Goal: Contribute content: Contribute content

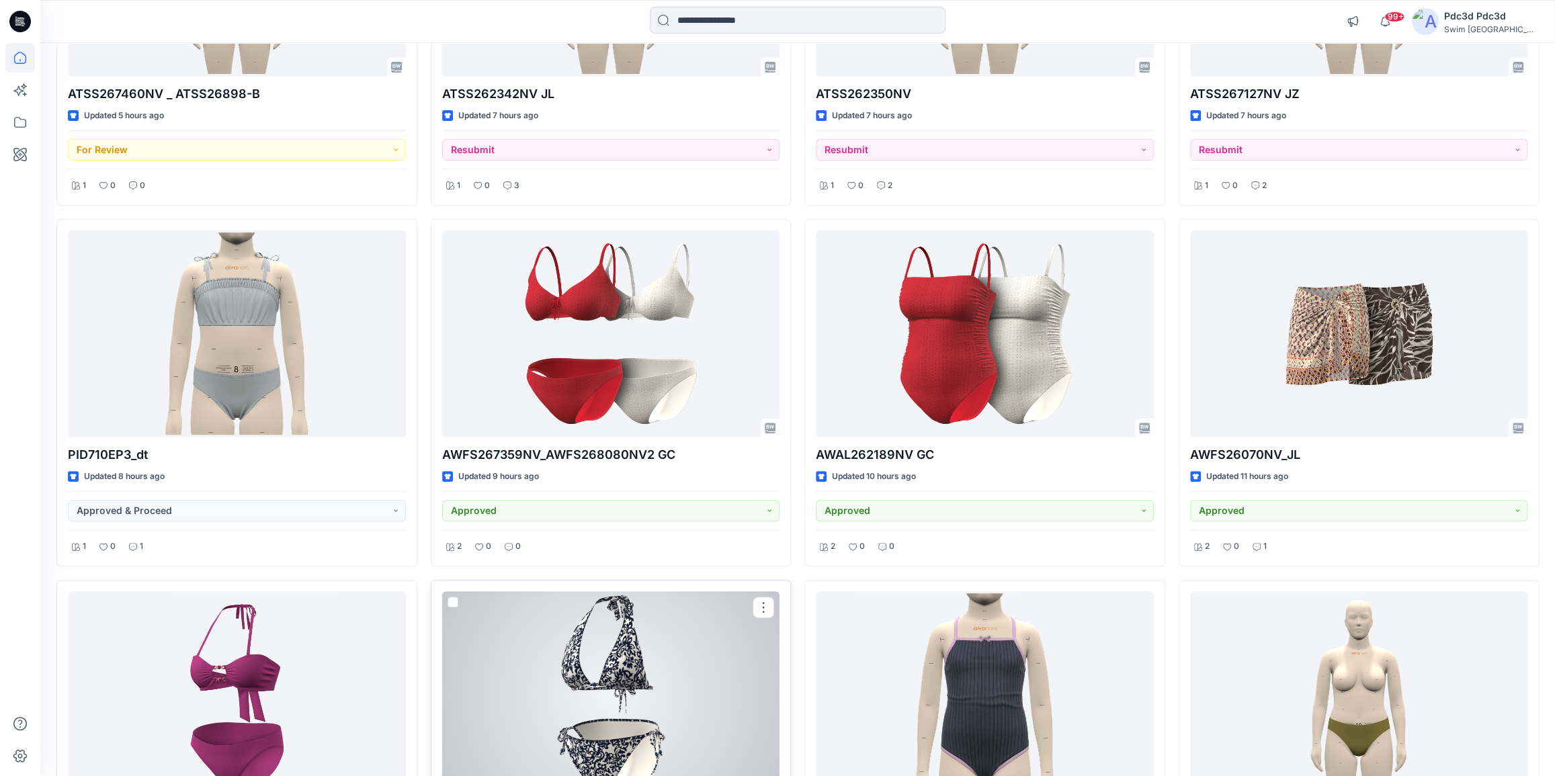
scroll to position [300, 0]
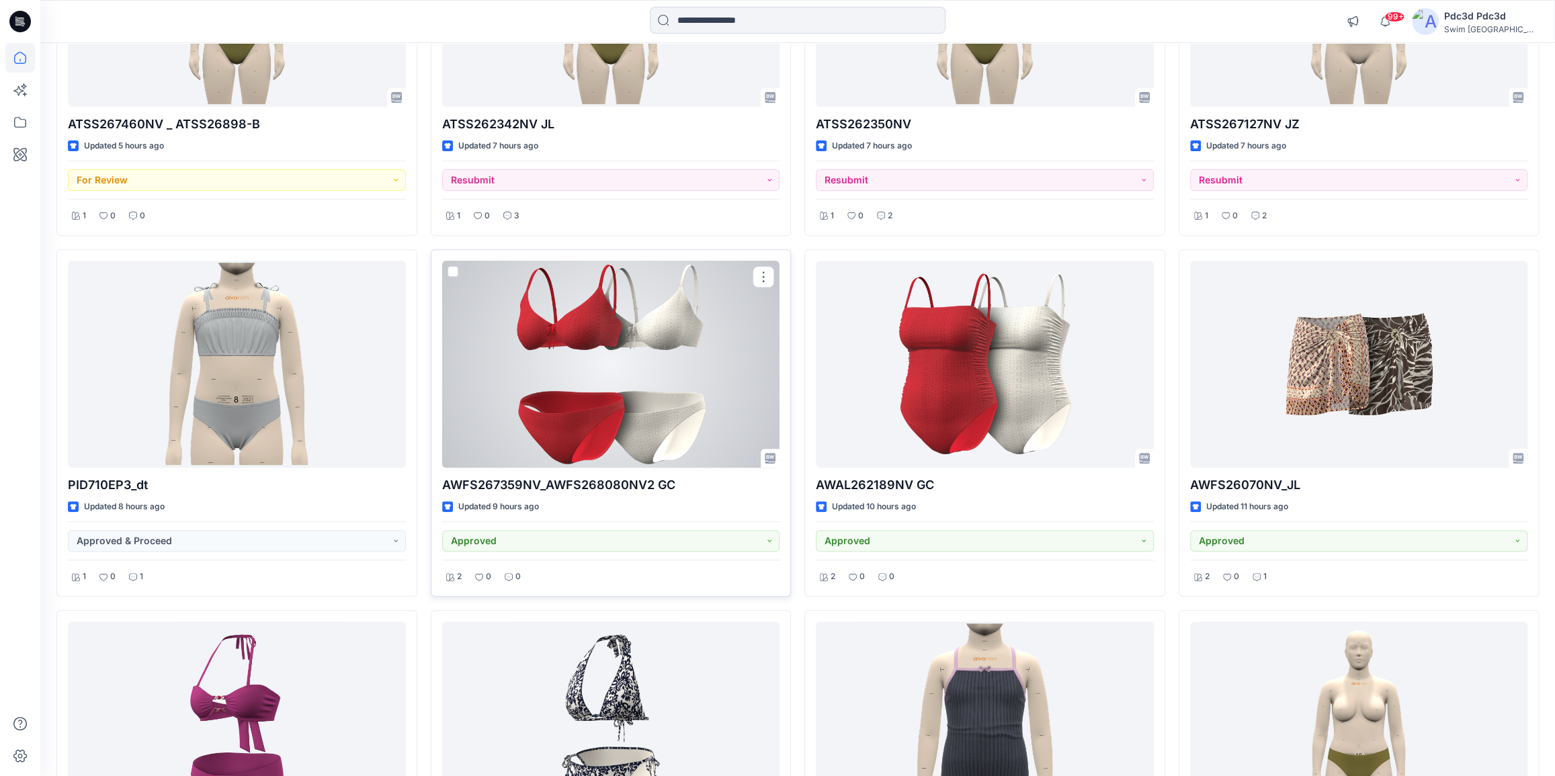
click at [684, 356] on div at bounding box center [611, 364] width 338 height 207
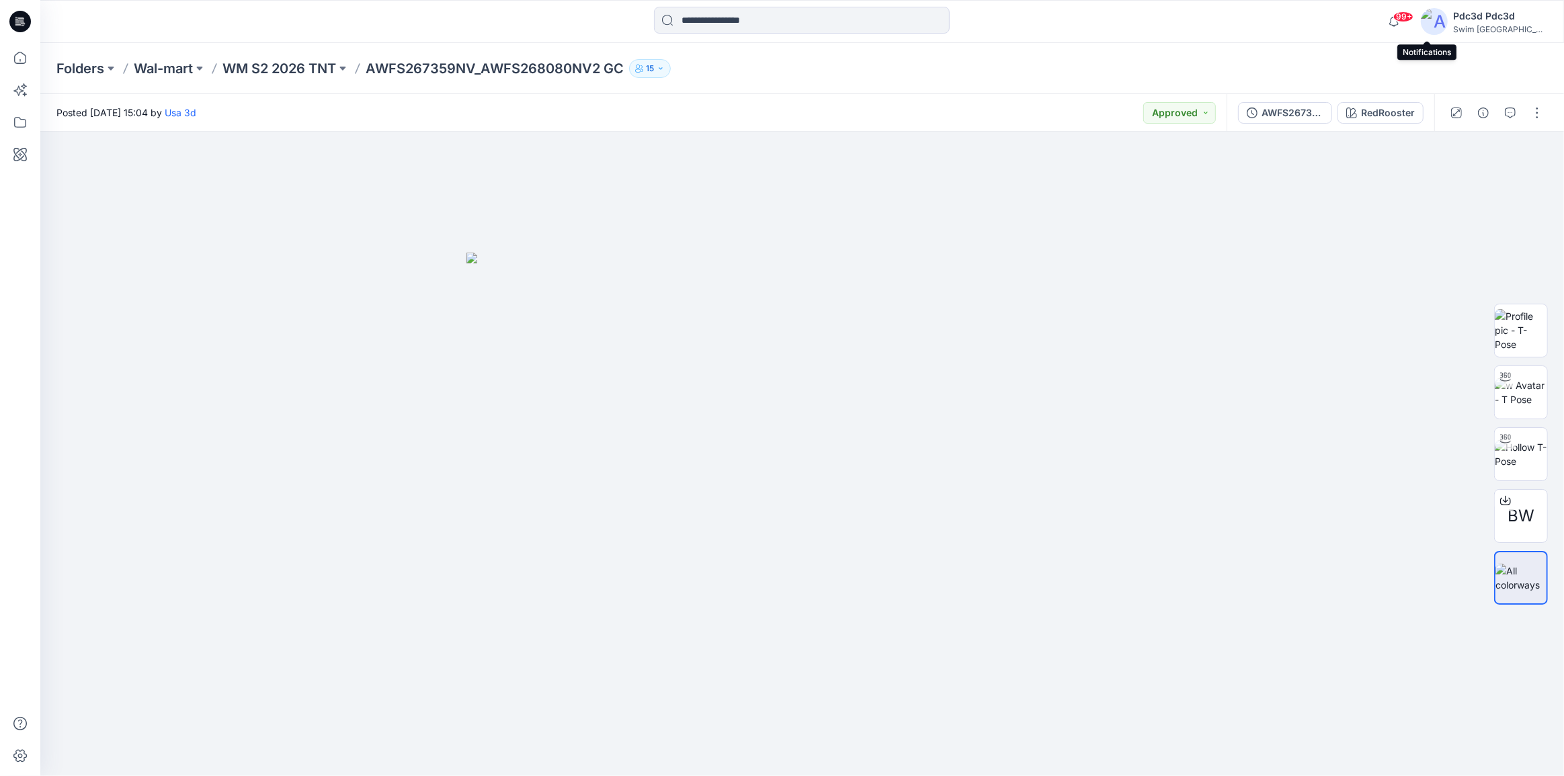
click at [1413, 20] on span "99+" at bounding box center [1403, 16] width 20 height 11
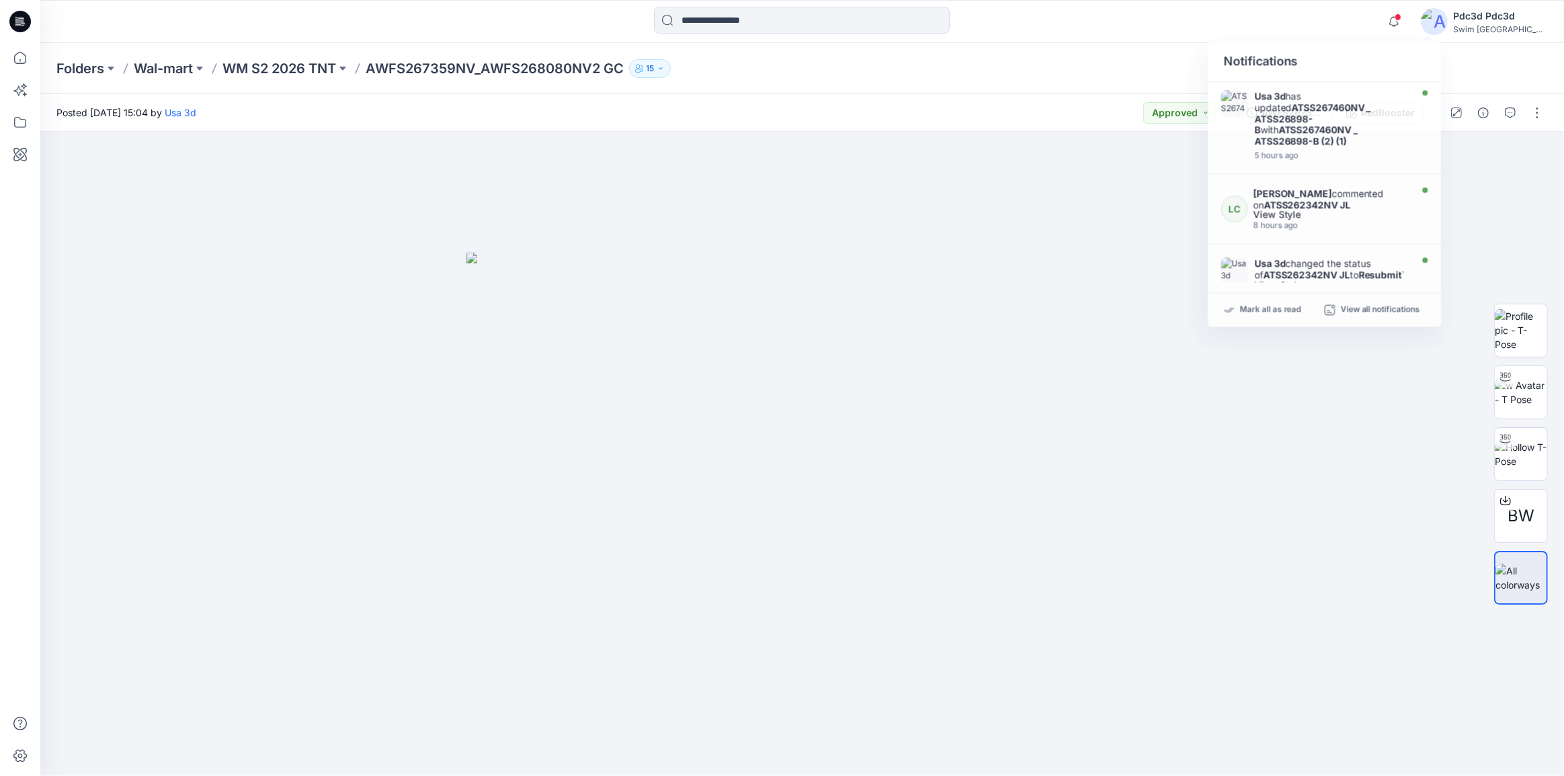
click at [1044, 60] on div "Folders Wal-mart WM S2 2026 TNT AWFS267359NV_AWFS268080NV2 GC 15" at bounding box center [749, 68] width 1386 height 19
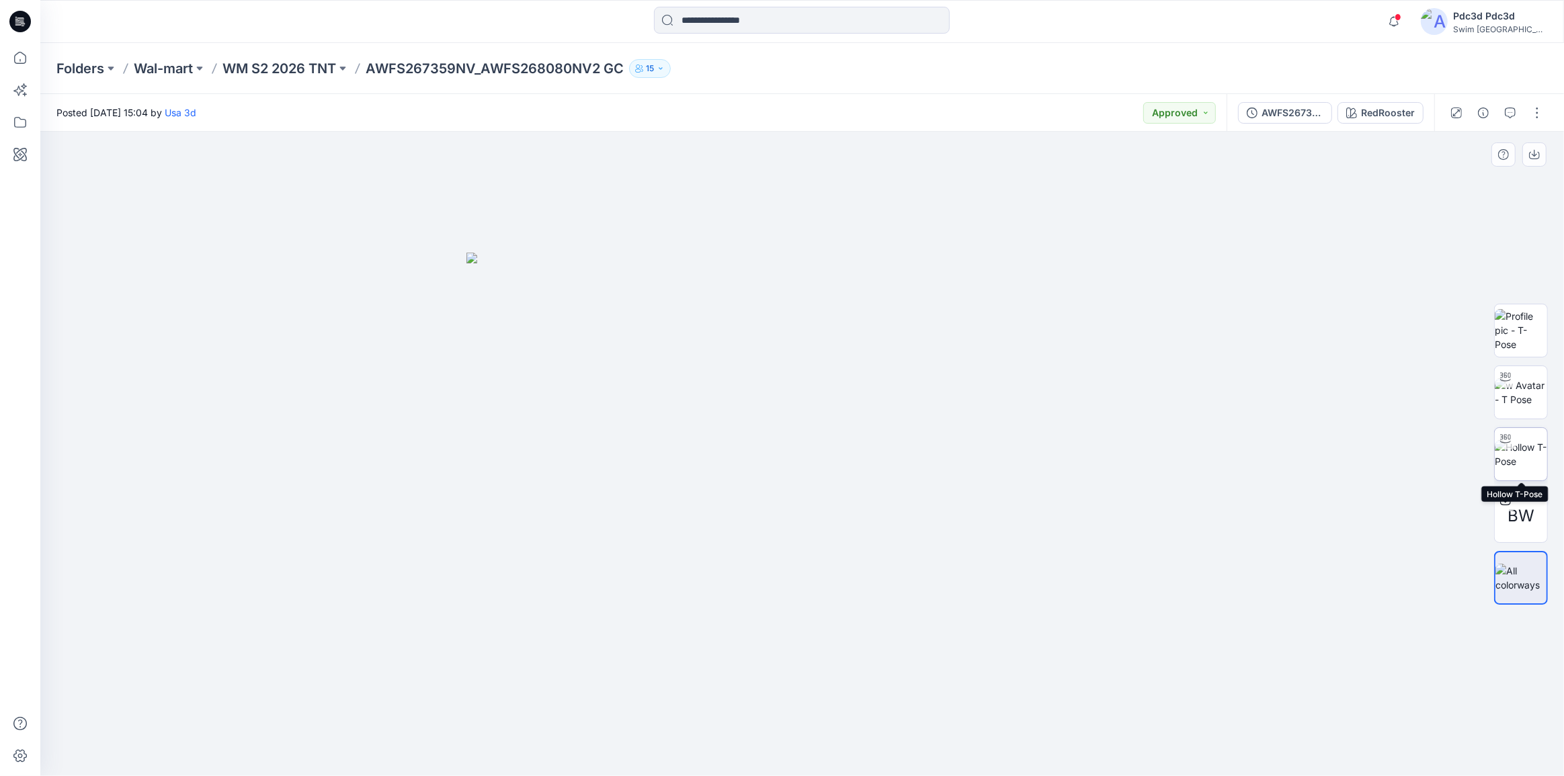
click at [1544, 450] on img at bounding box center [1521, 454] width 52 height 28
drag, startPoint x: 890, startPoint y: 751, endPoint x: 791, endPoint y: 746, distance: 99.6
click at [795, 757] on icon at bounding box center [804, 736] width 407 height 50
drag, startPoint x: 964, startPoint y: 745, endPoint x: 890, endPoint y: 747, distance: 74.6
click at [890, 747] on icon at bounding box center [804, 736] width 407 height 50
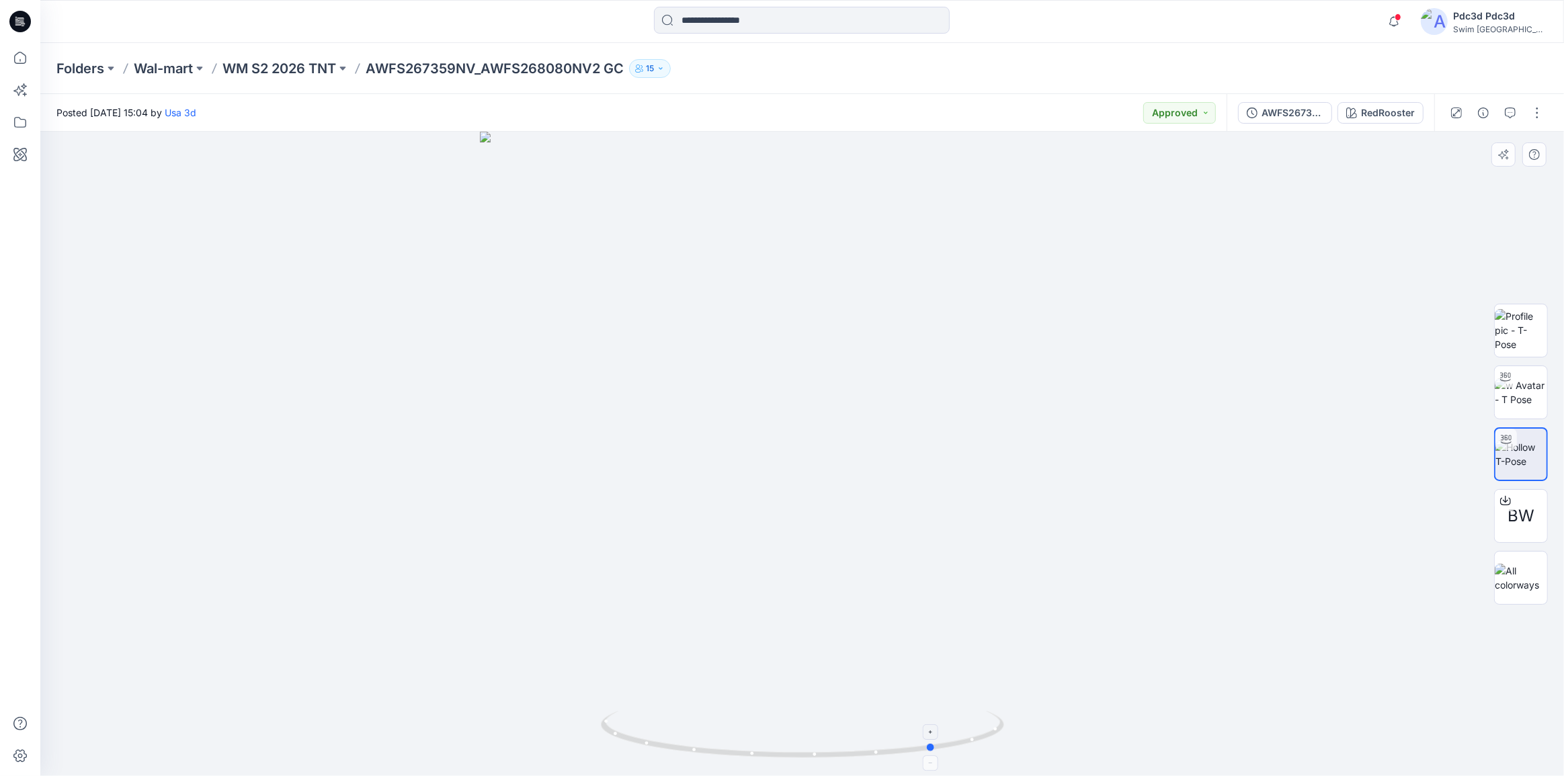
drag, startPoint x: 908, startPoint y: 753, endPoint x: 825, endPoint y: 748, distance: 82.8
click at [825, 748] on icon at bounding box center [804, 736] width 407 height 50
click at [1505, 497] on icon at bounding box center [1505, 500] width 11 height 11
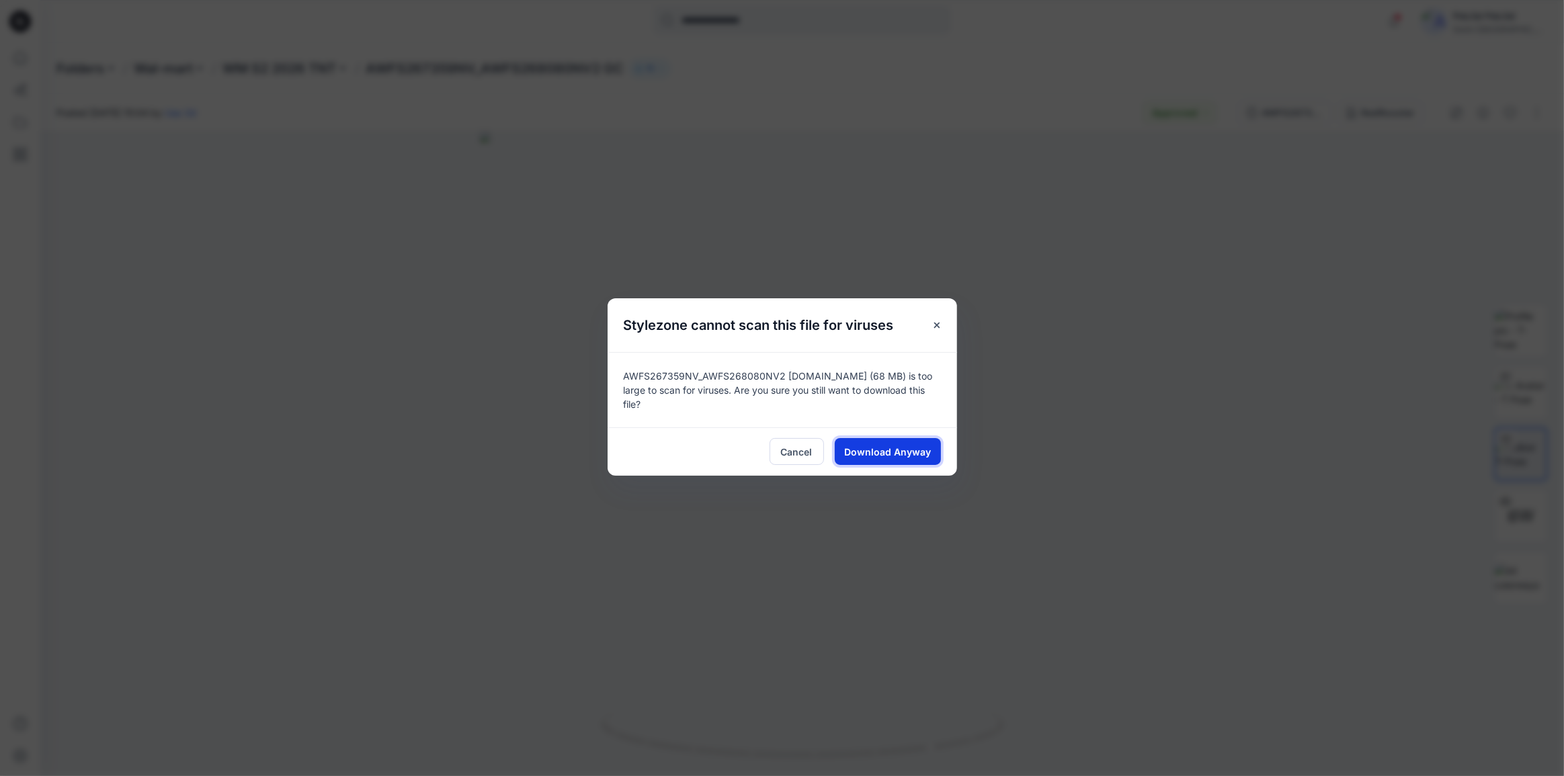
click at [886, 452] on span "Download Anyway" at bounding box center [887, 452] width 87 height 14
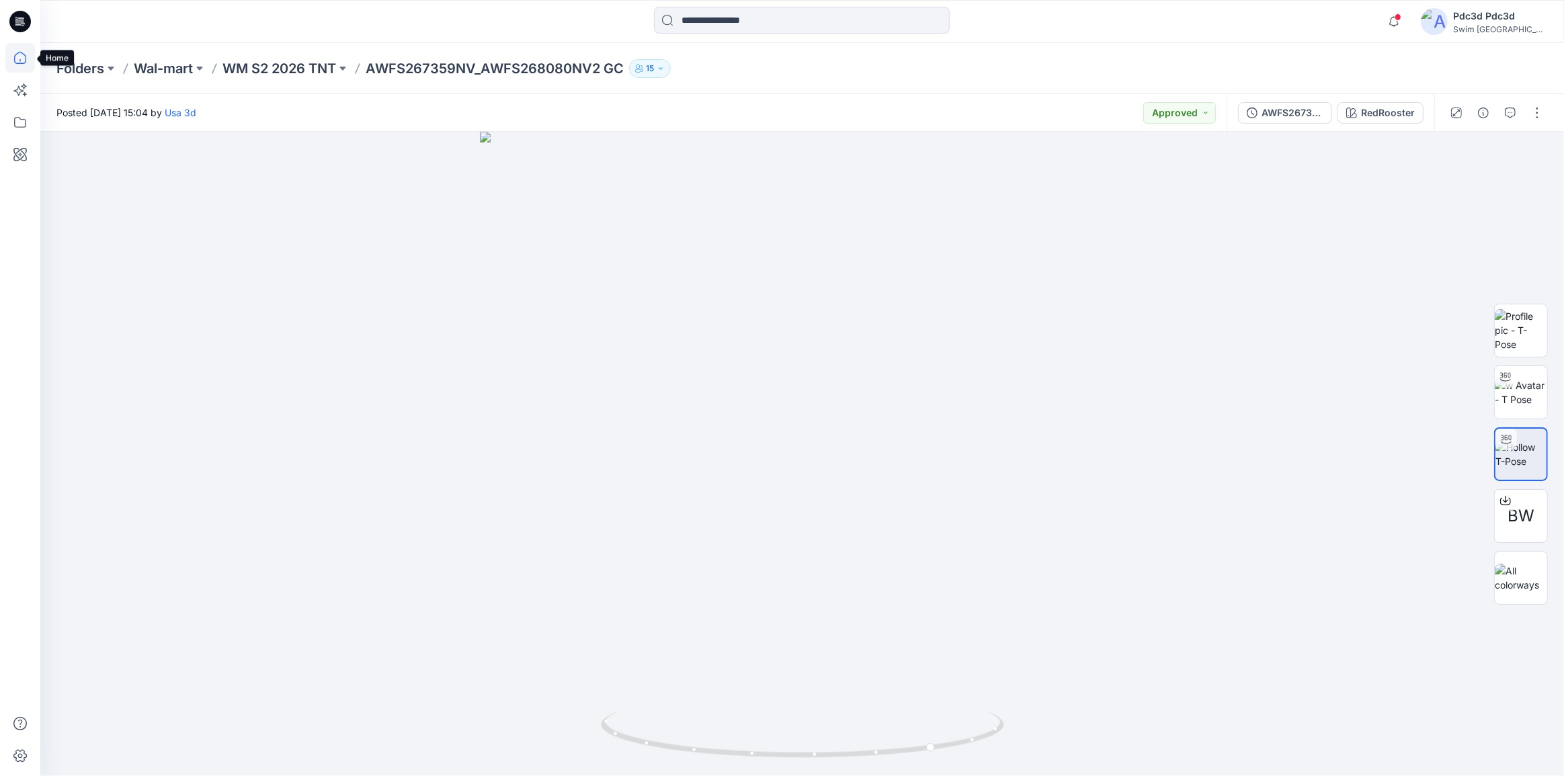
click at [19, 56] on icon at bounding box center [20, 58] width 30 height 30
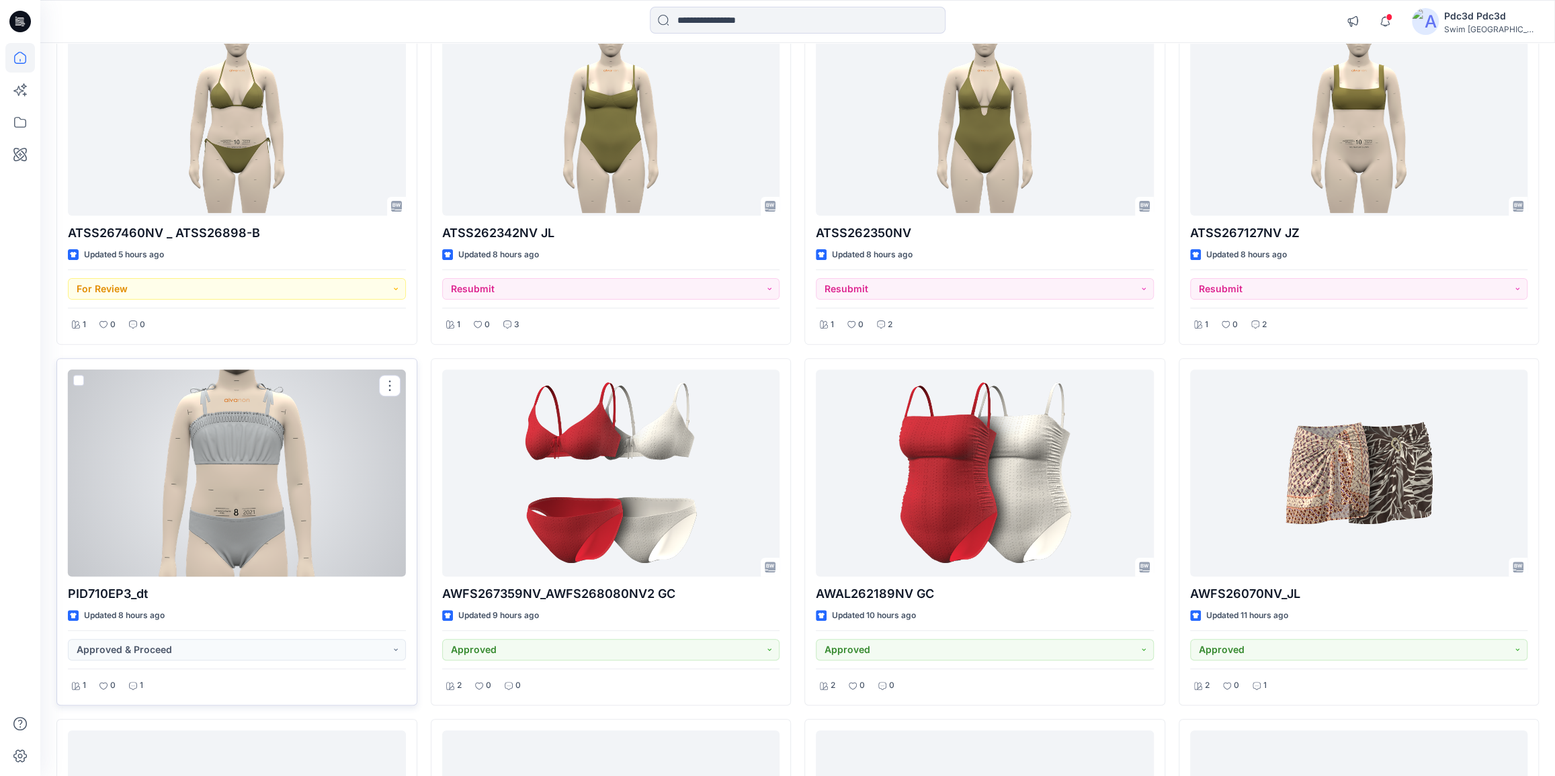
scroll to position [305, 0]
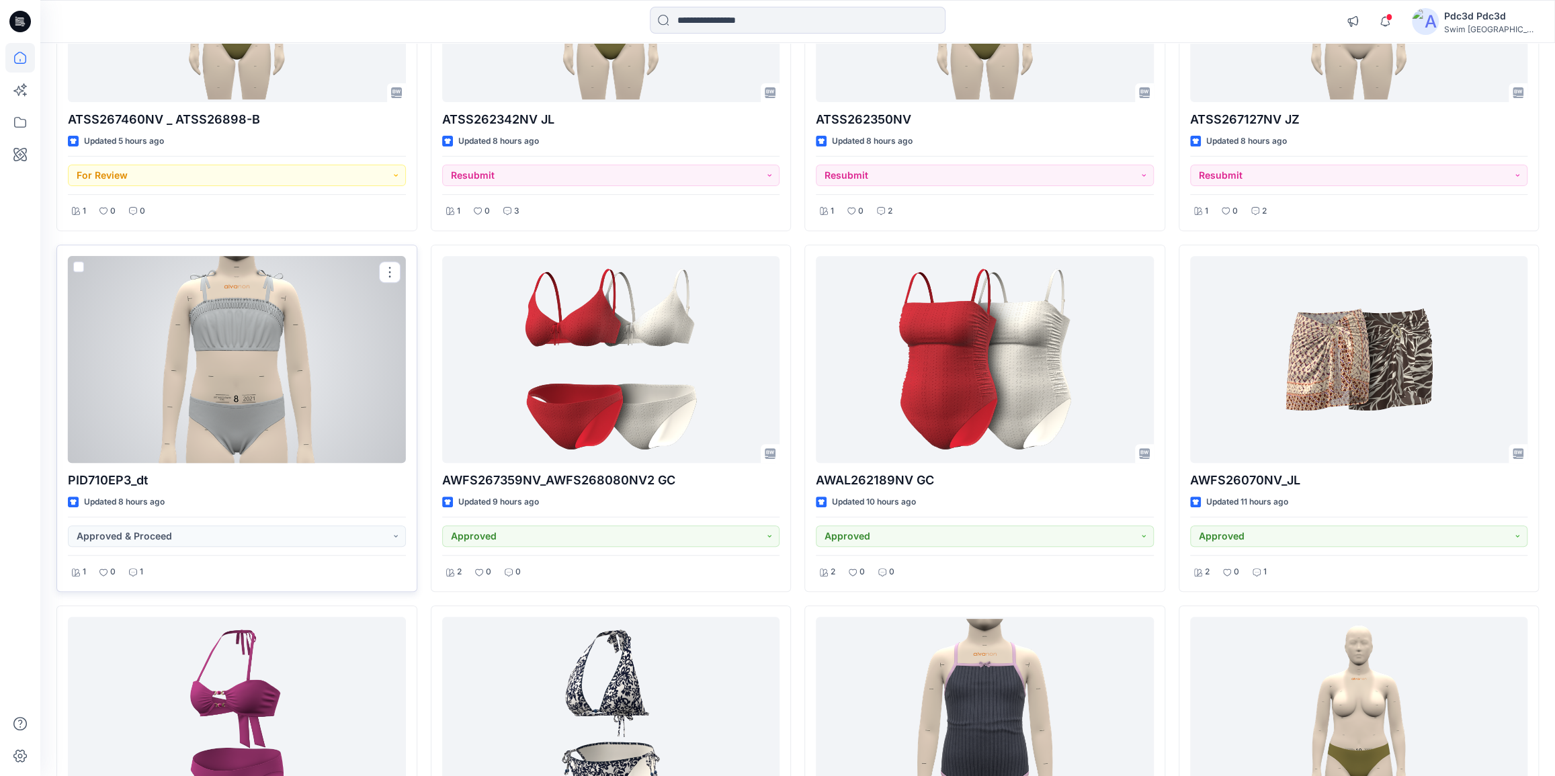
click at [235, 340] on div at bounding box center [237, 359] width 338 height 207
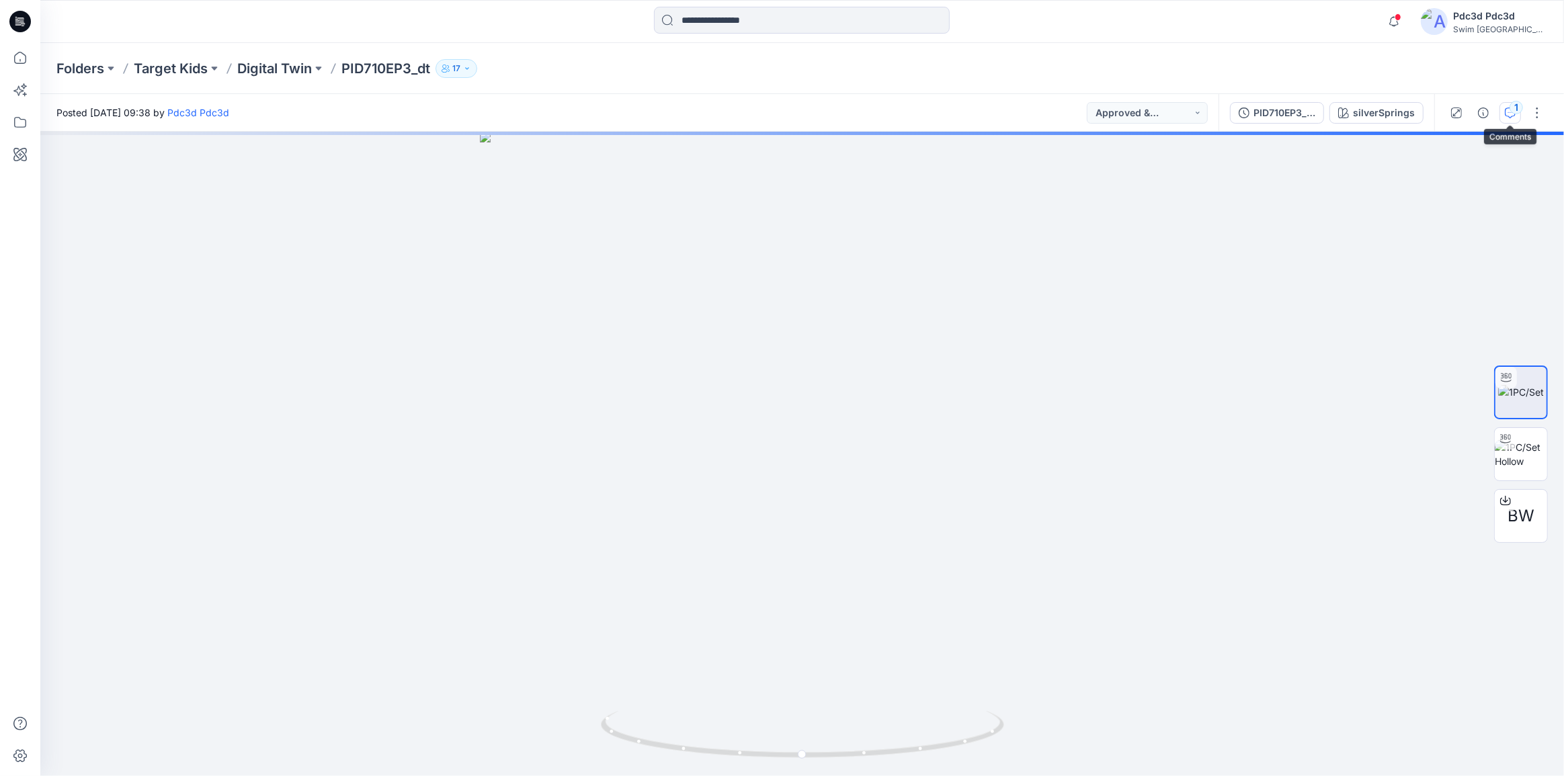
click at [1517, 110] on div "1" at bounding box center [1515, 107] width 13 height 13
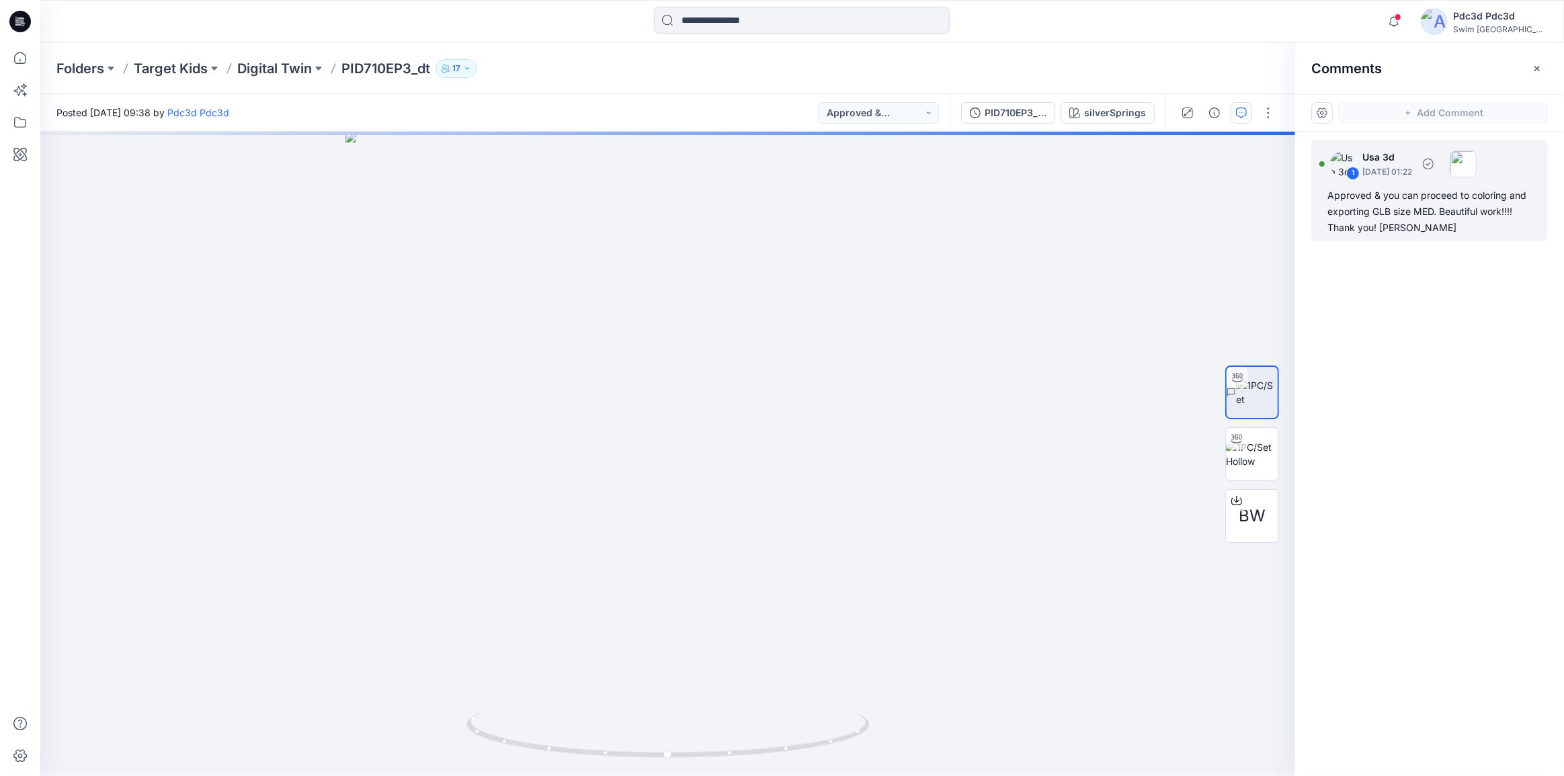
click at [1425, 211] on div "Approved & you can proceed to coloring and exporting GLB size MED. Beautiful wo…" at bounding box center [1429, 211] width 204 height 48
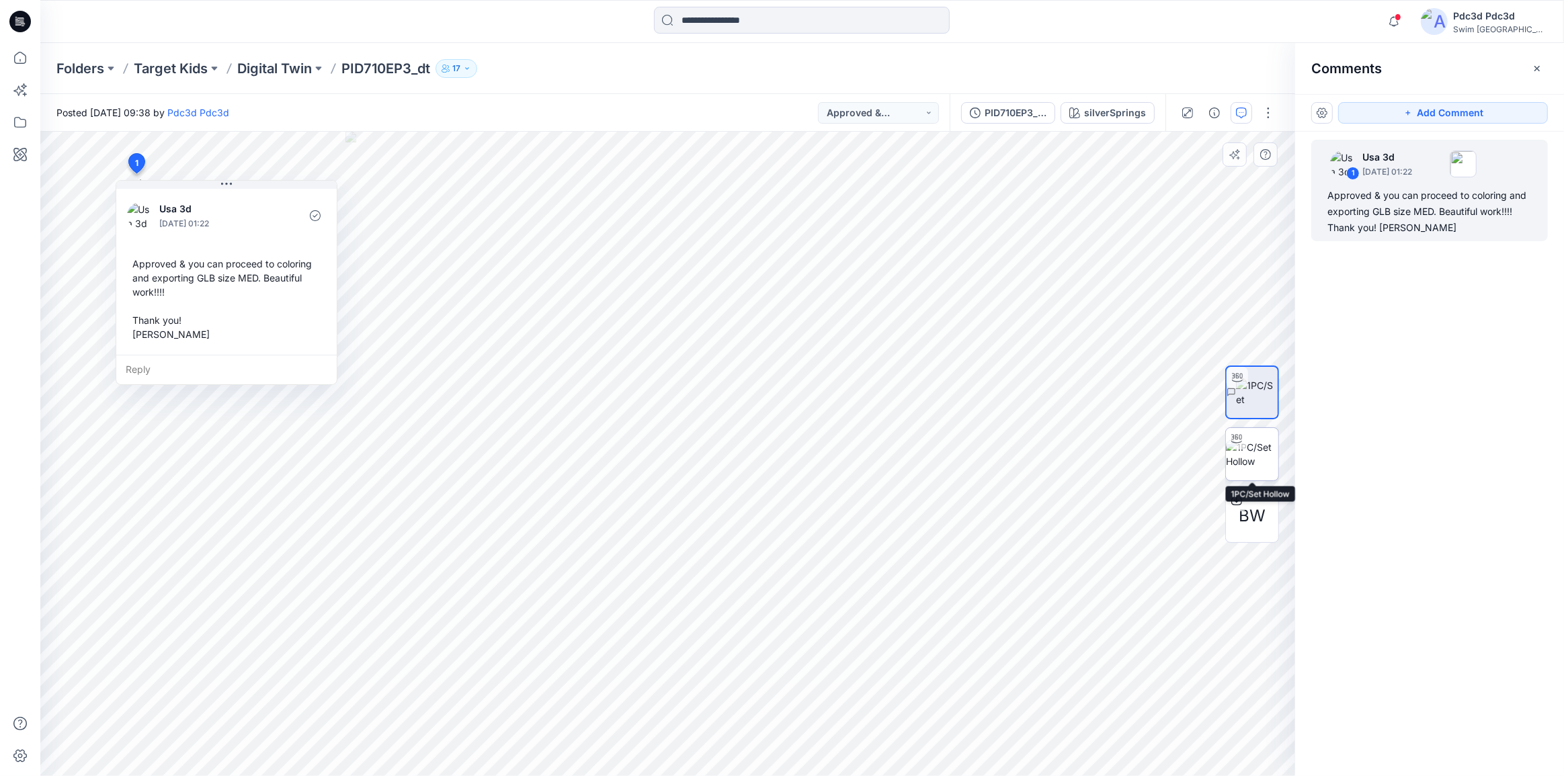
click at [1259, 468] on img at bounding box center [1252, 454] width 52 height 28
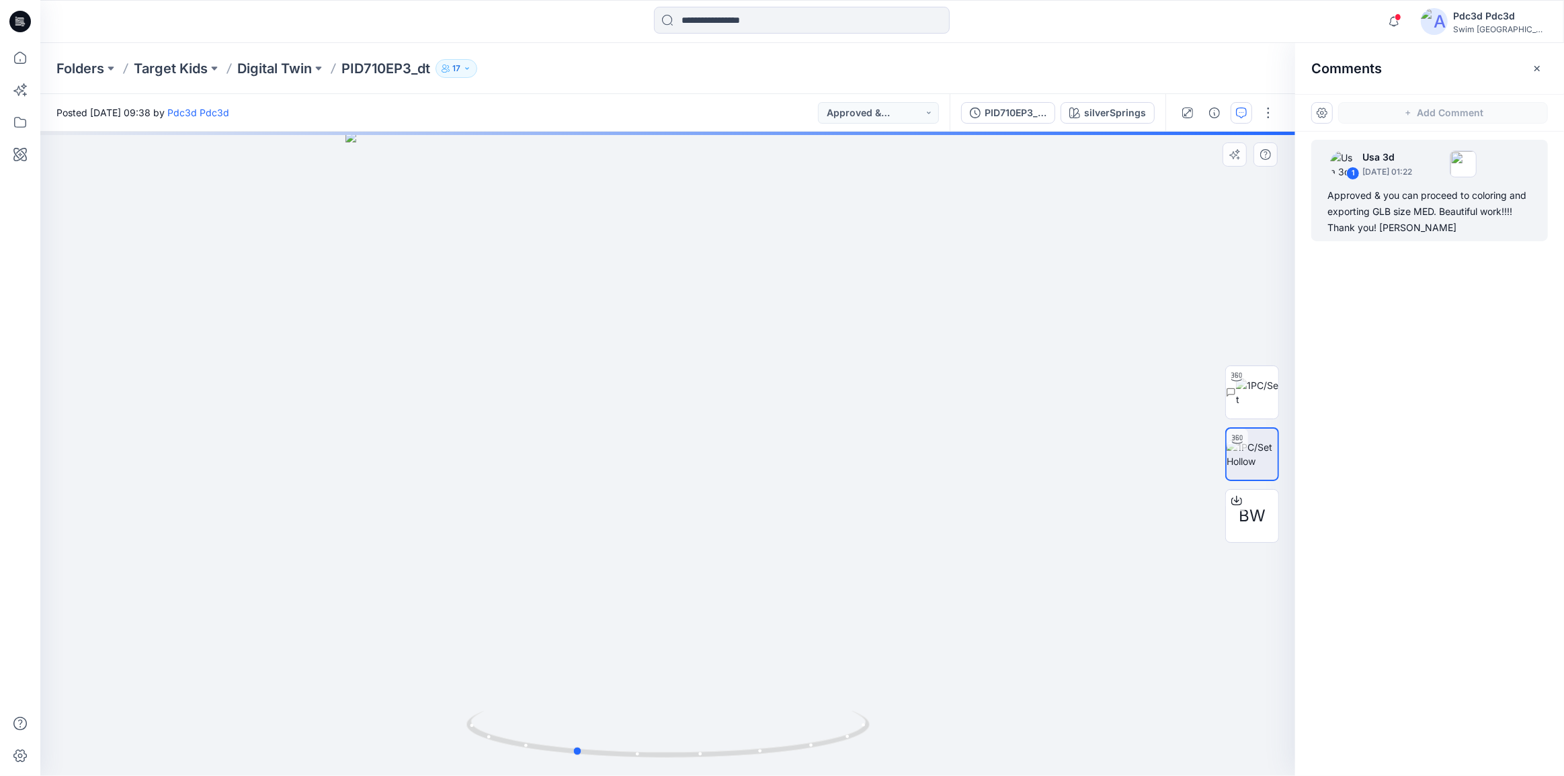
drag, startPoint x: 808, startPoint y: 741, endPoint x: 714, endPoint y: 763, distance: 96.0
click at [714, 763] on div at bounding box center [667, 454] width 1255 height 644
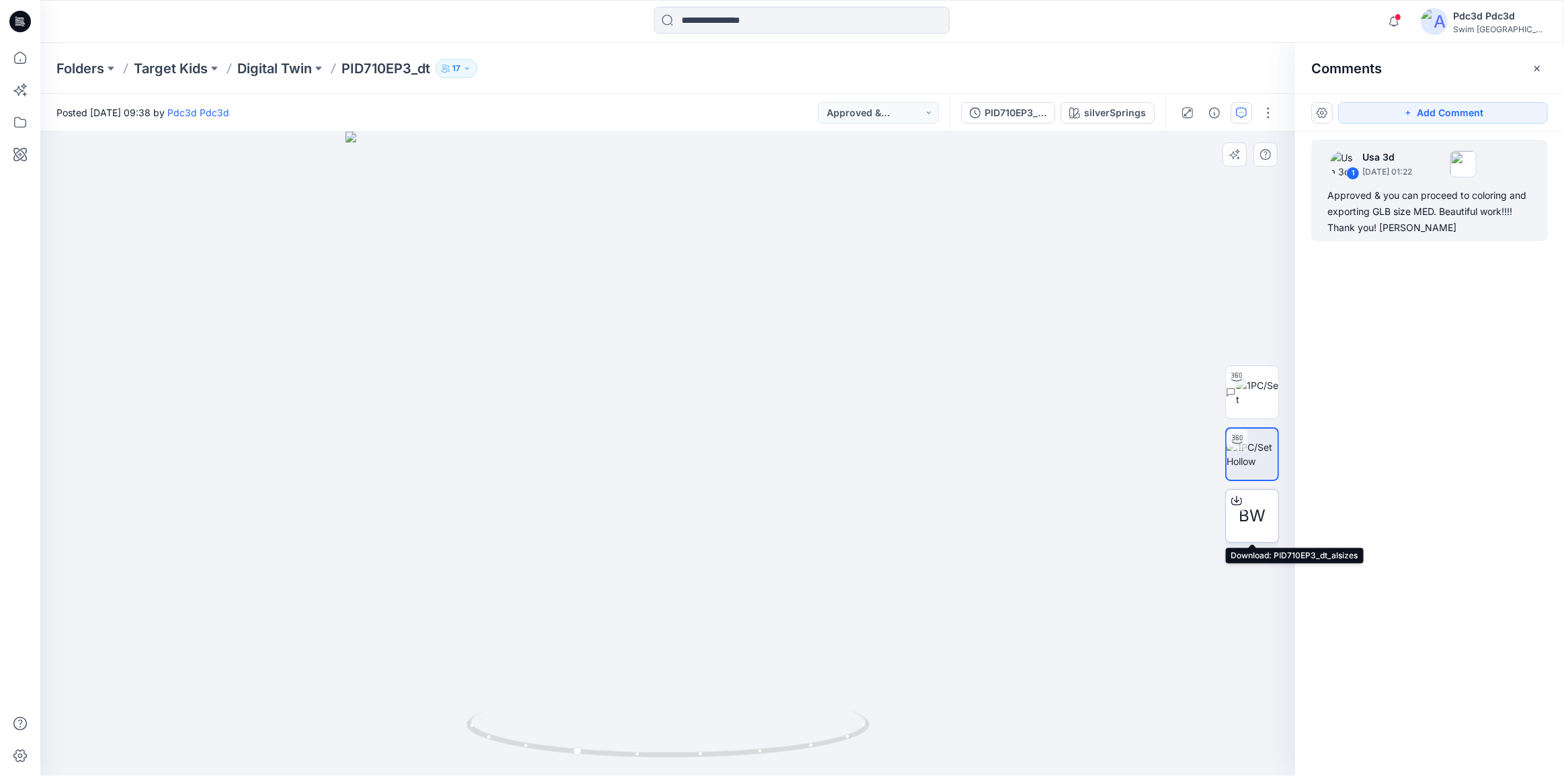
click at [1236, 497] on icon at bounding box center [1236, 500] width 11 height 11
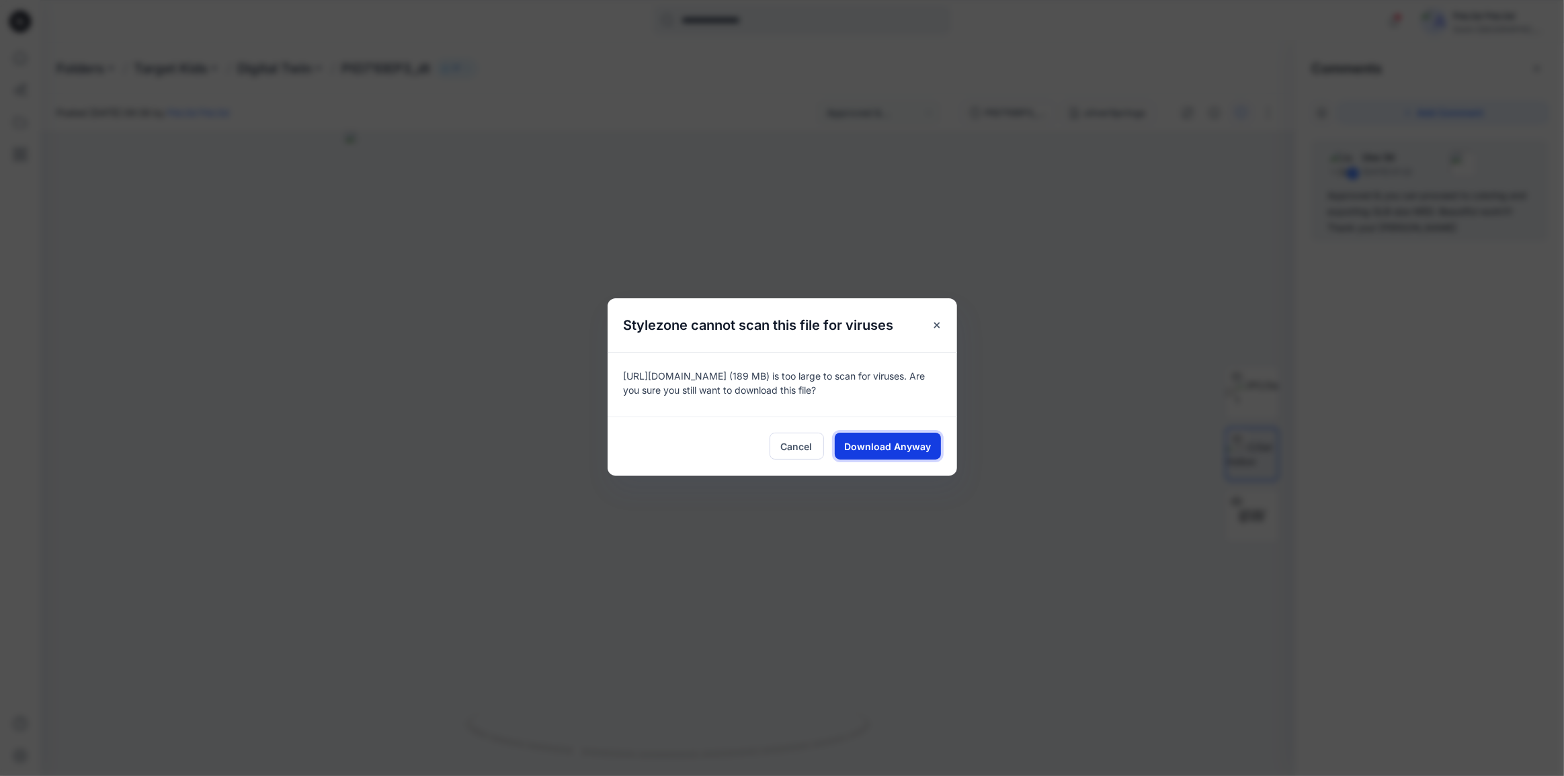
click at [915, 457] on button "Download Anyway" at bounding box center [888, 446] width 106 height 27
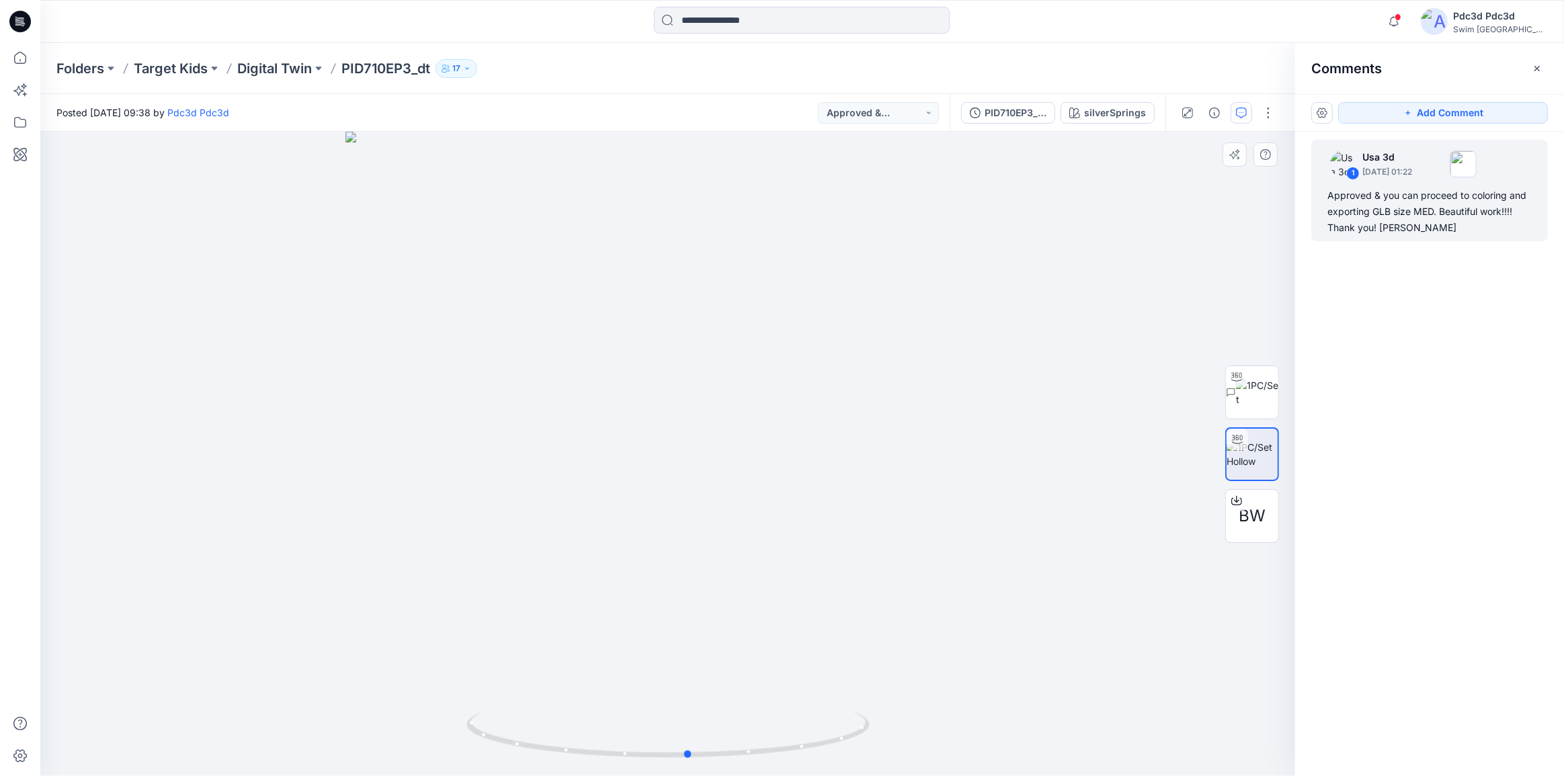
drag, startPoint x: 851, startPoint y: 740, endPoint x: 562, endPoint y: 708, distance: 290.7
click at [562, 708] on div at bounding box center [667, 454] width 1255 height 644
click at [19, 54] on icon at bounding box center [20, 58] width 30 height 30
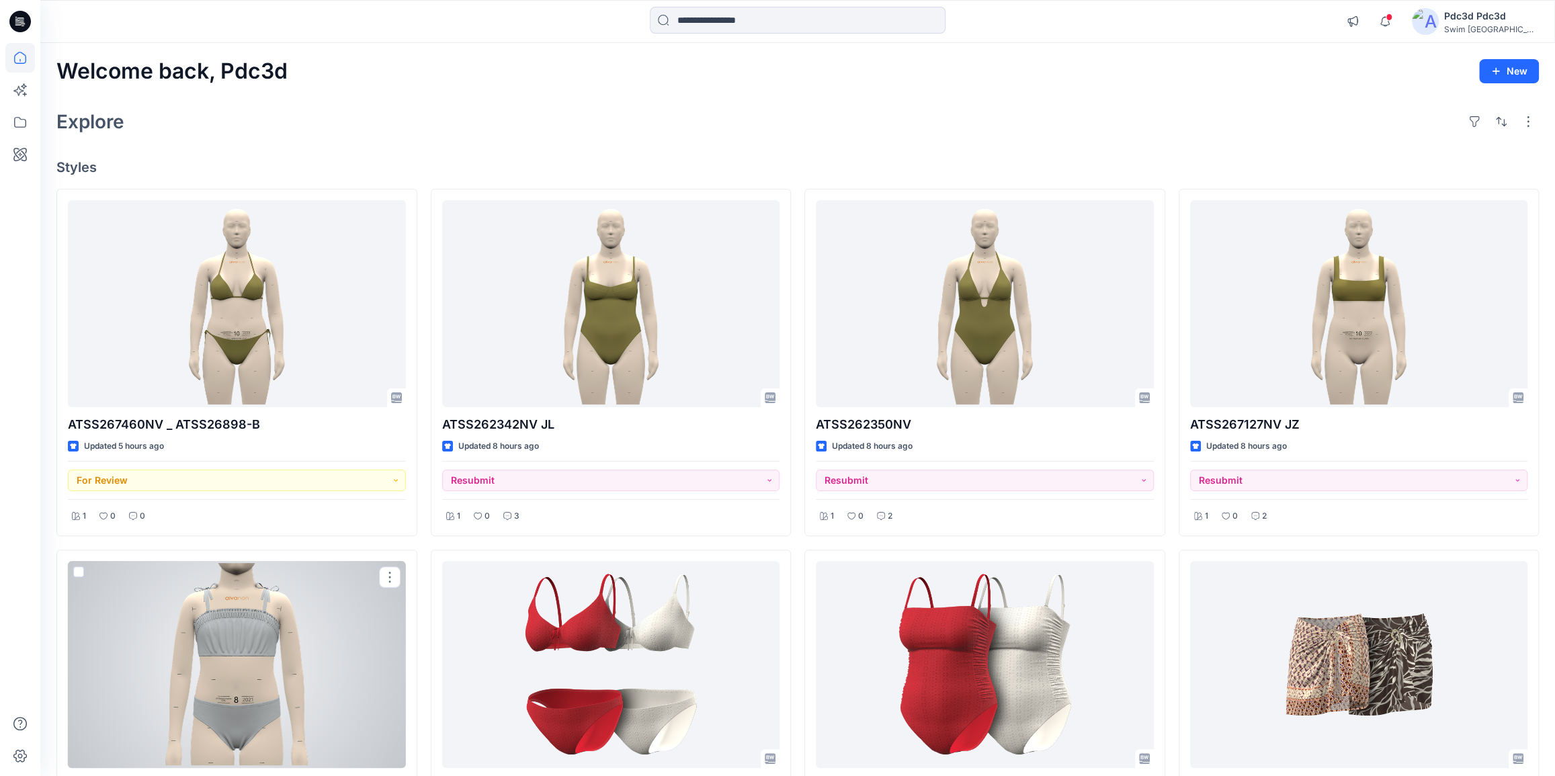
drag, startPoint x: 258, startPoint y: 644, endPoint x: 294, endPoint y: 637, distance: 36.2
click at [258, 644] on div at bounding box center [237, 664] width 338 height 207
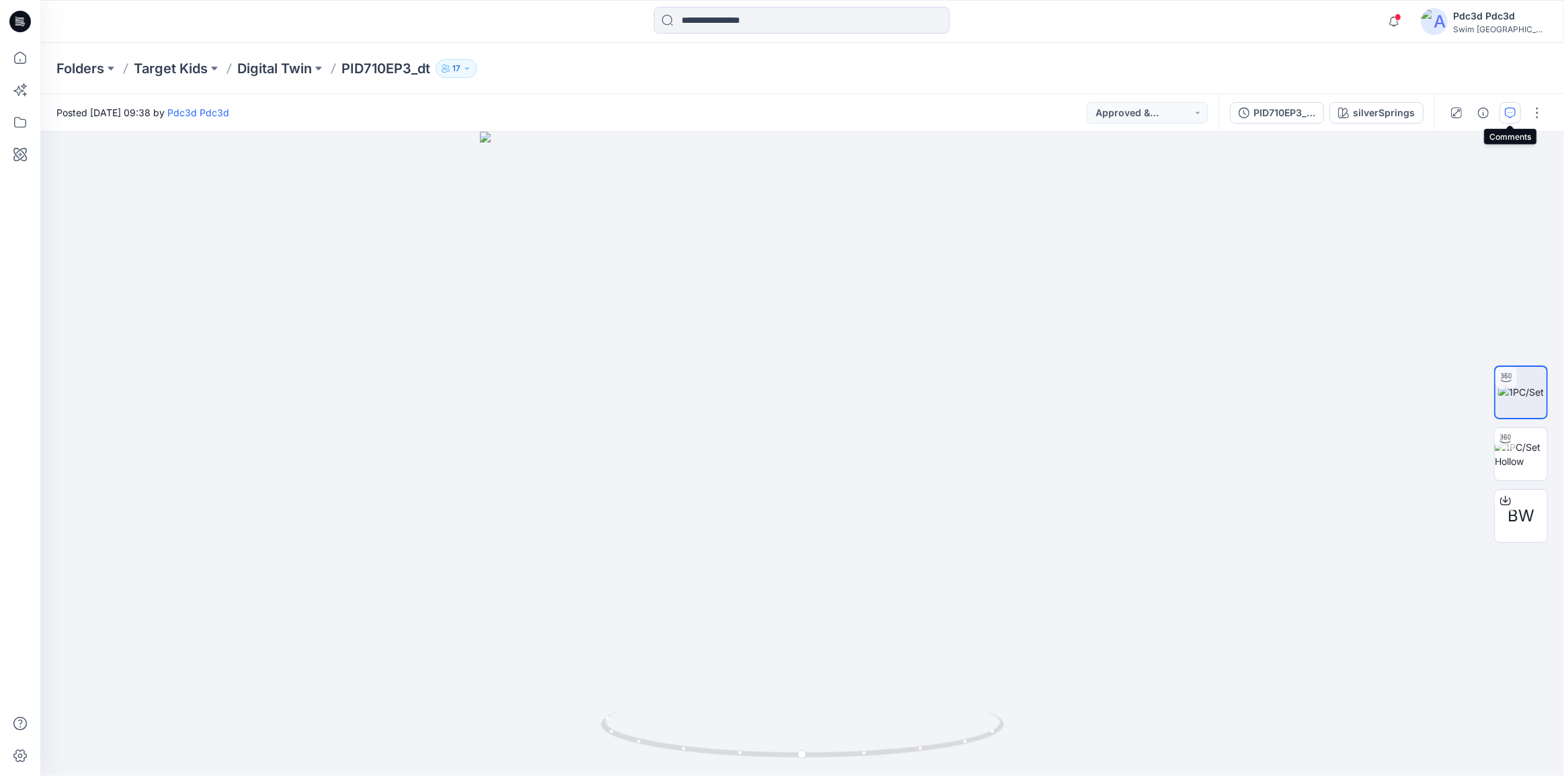
click at [1514, 112] on icon "button" at bounding box center [1510, 113] width 11 height 11
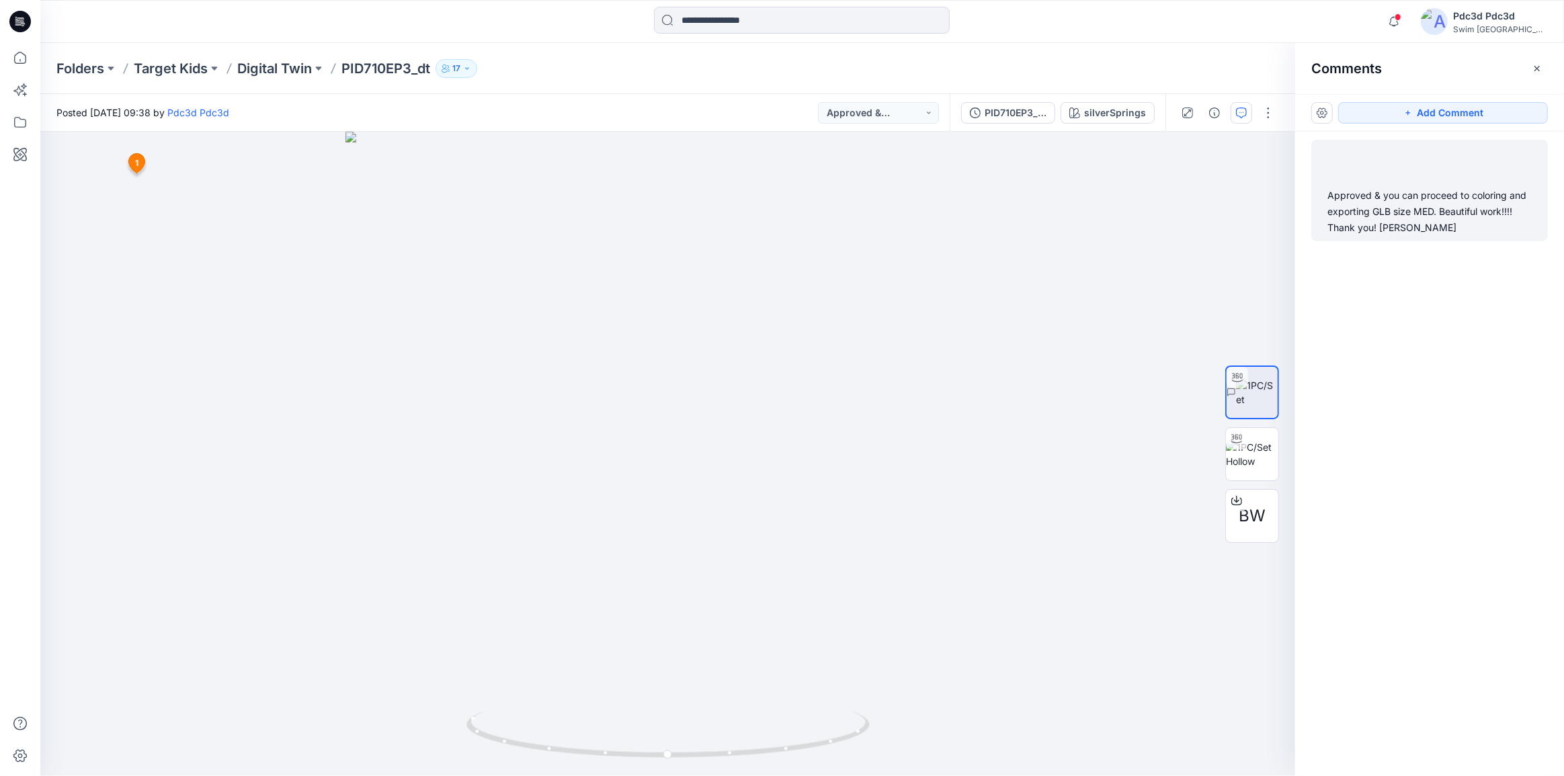
click at [1422, 222] on div "Approved & you can proceed to coloring and exporting GLB size MED. Beautiful wo…" at bounding box center [1429, 211] width 204 height 48
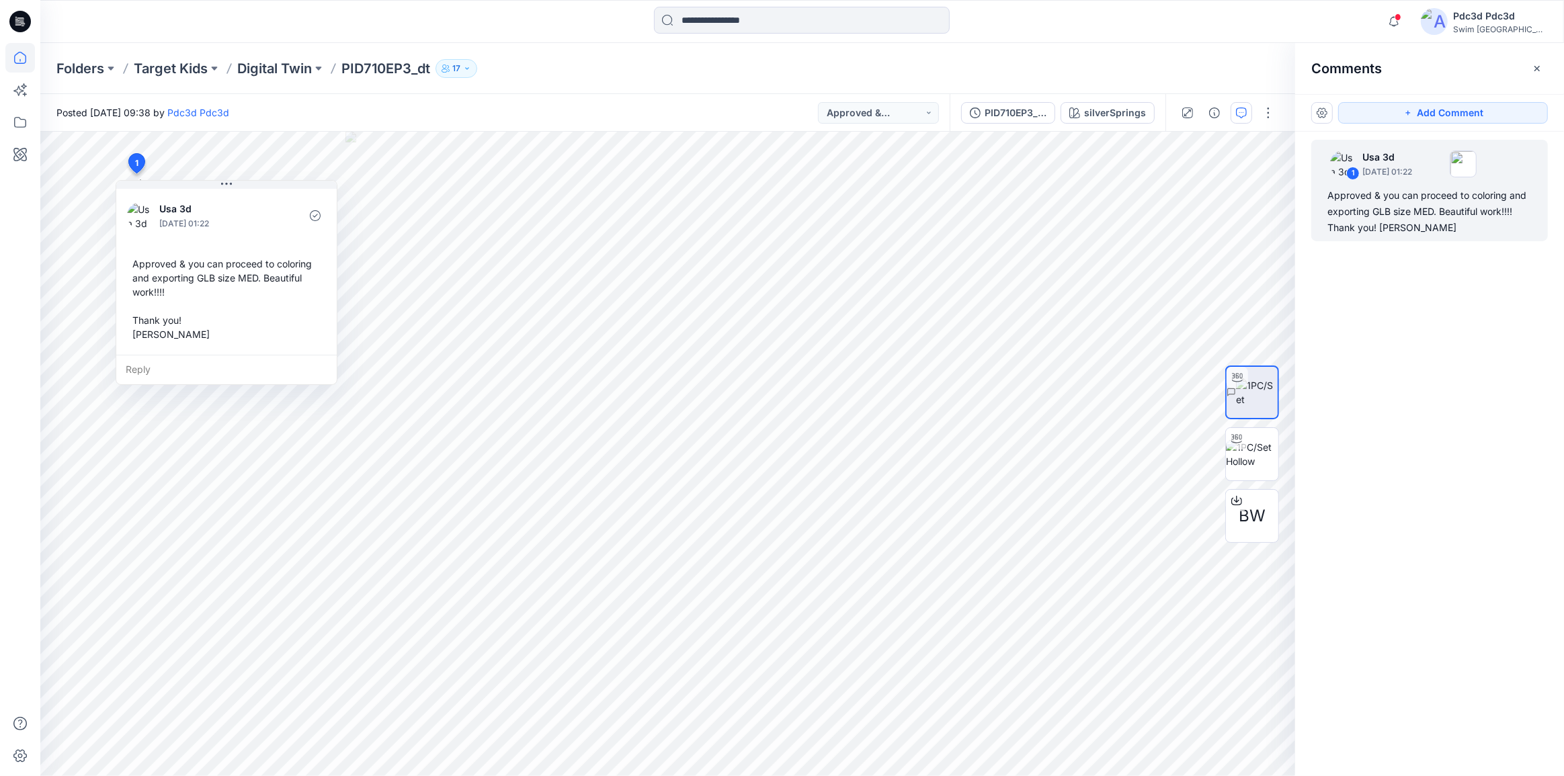
click at [5, 54] on icon at bounding box center [20, 58] width 30 height 30
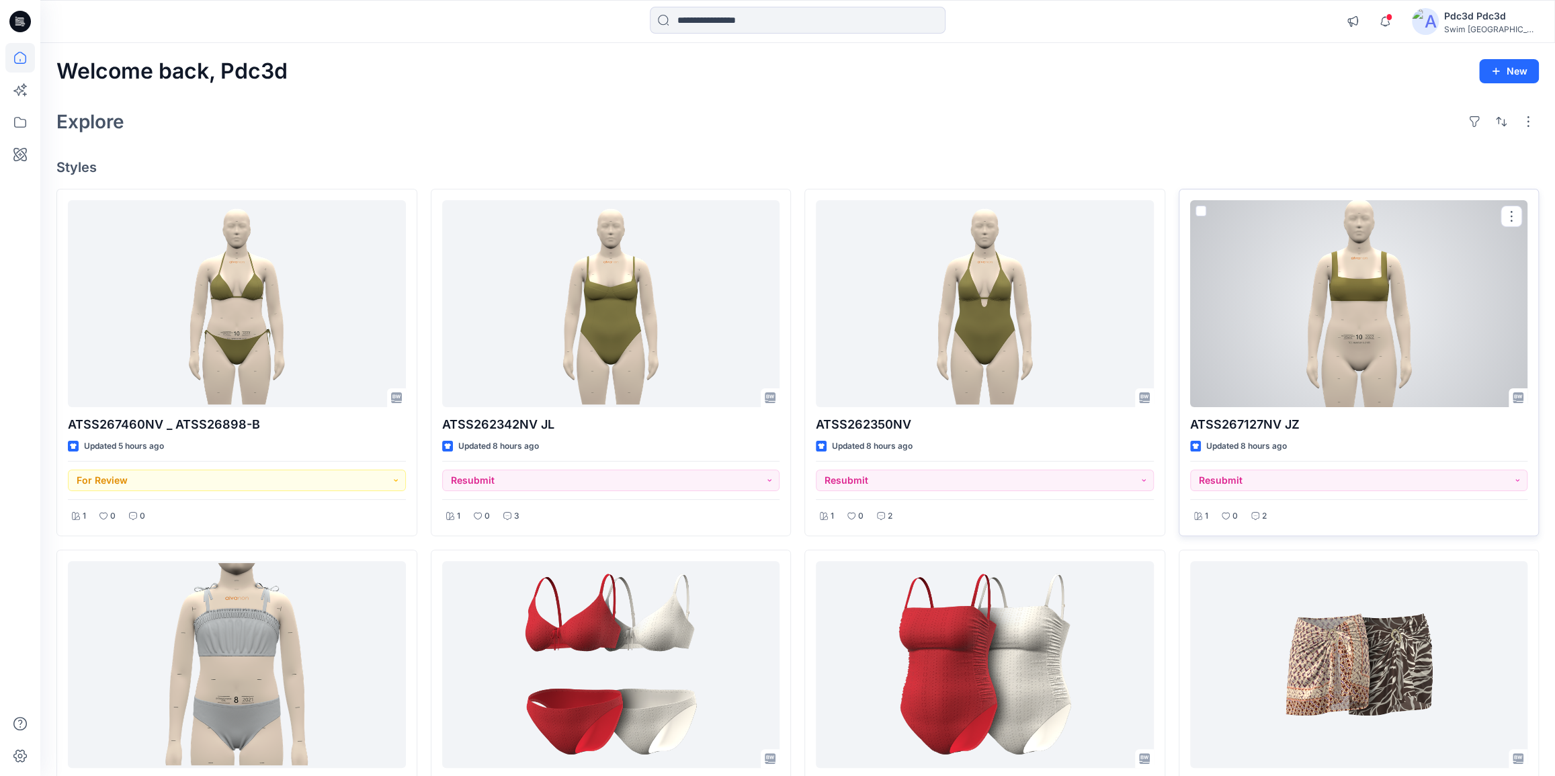
click at [1309, 286] on div at bounding box center [1359, 303] width 338 height 207
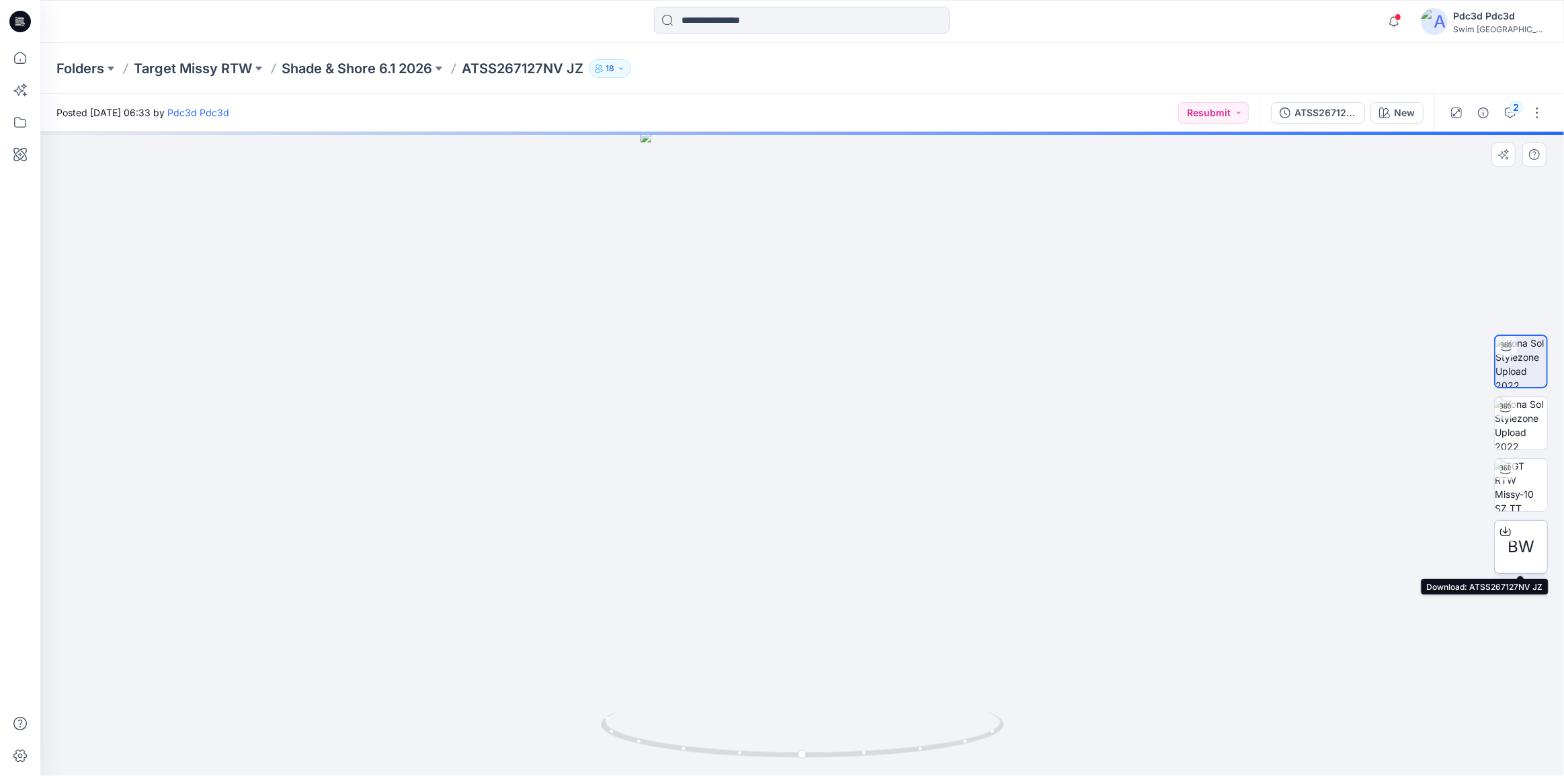
click at [1507, 530] on icon at bounding box center [1505, 531] width 11 height 11
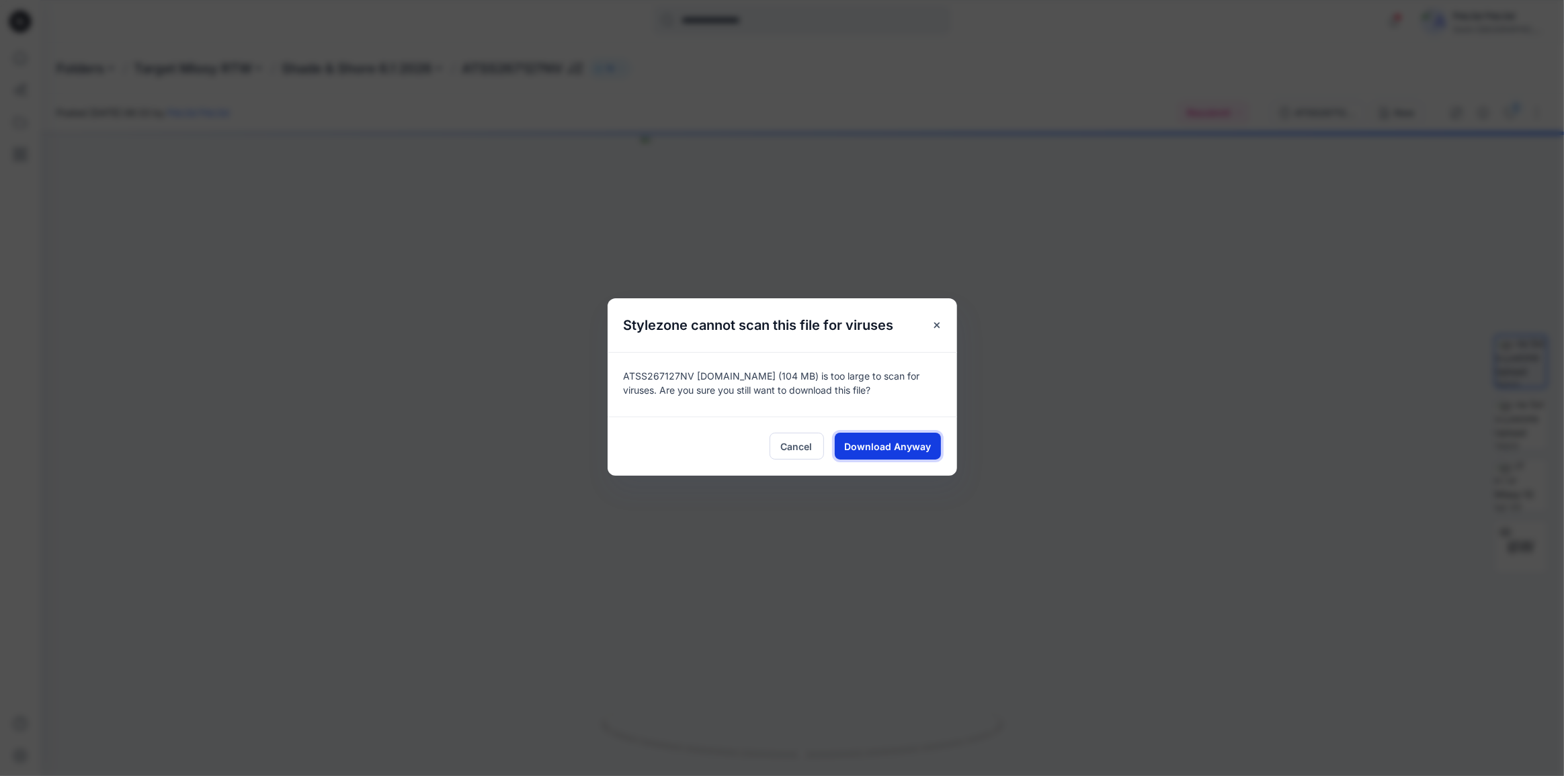
click at [929, 445] on button "Download Anyway" at bounding box center [888, 446] width 106 height 27
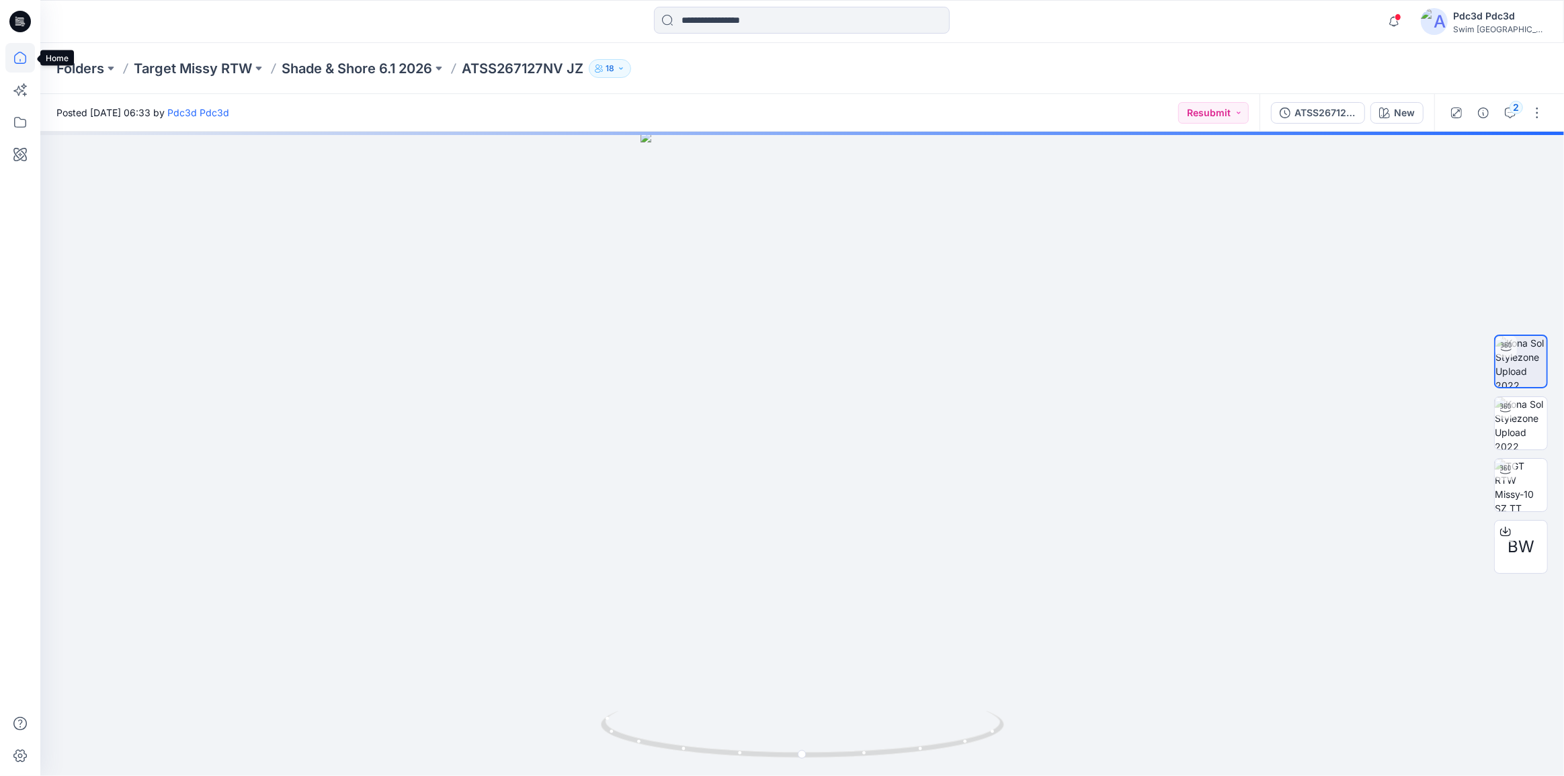
click at [19, 67] on icon at bounding box center [20, 58] width 30 height 30
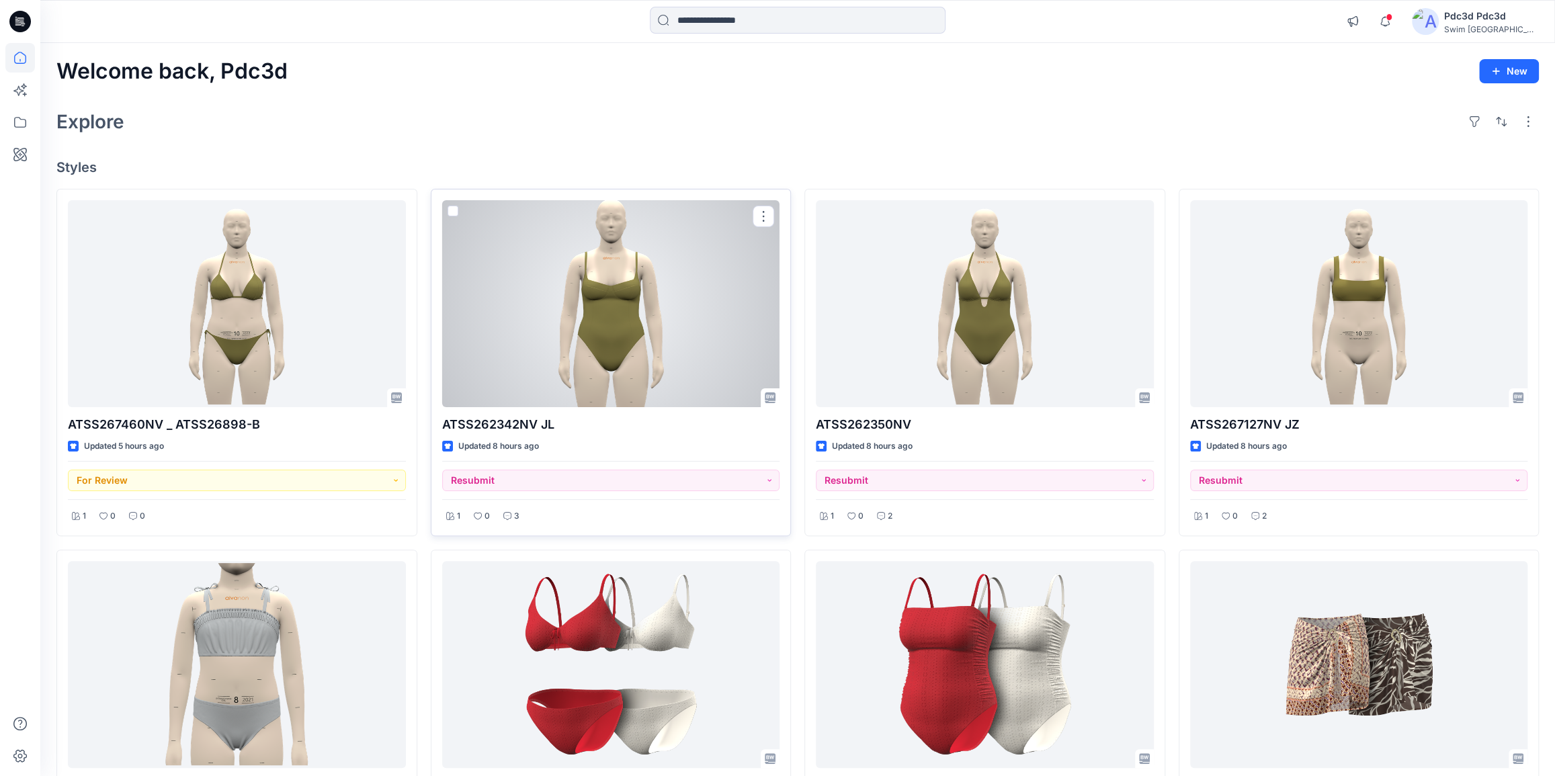
scroll to position [60, 0]
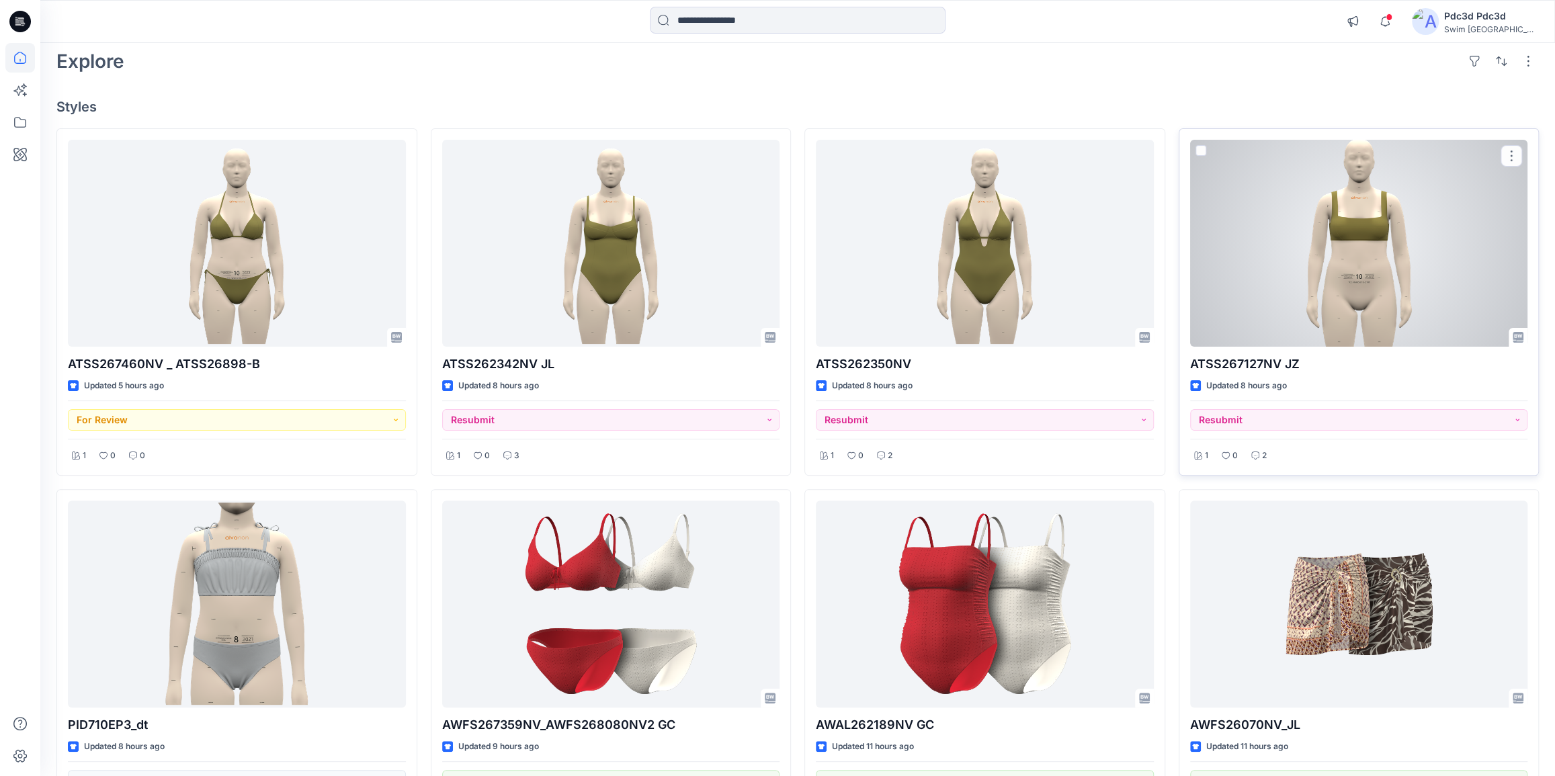
click at [1384, 282] on div at bounding box center [1359, 243] width 338 height 207
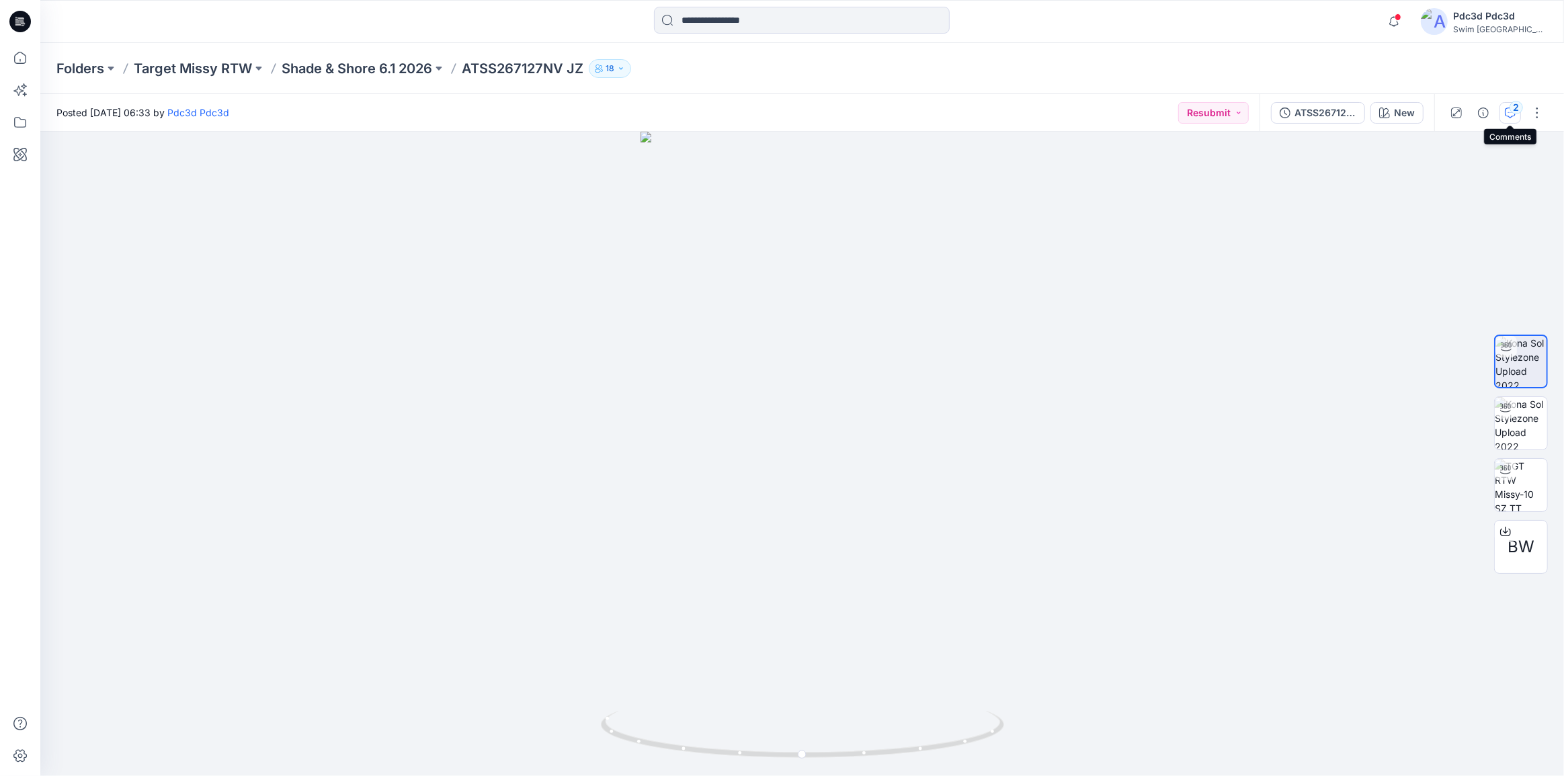
click at [1510, 107] on div "2" at bounding box center [1515, 107] width 13 height 13
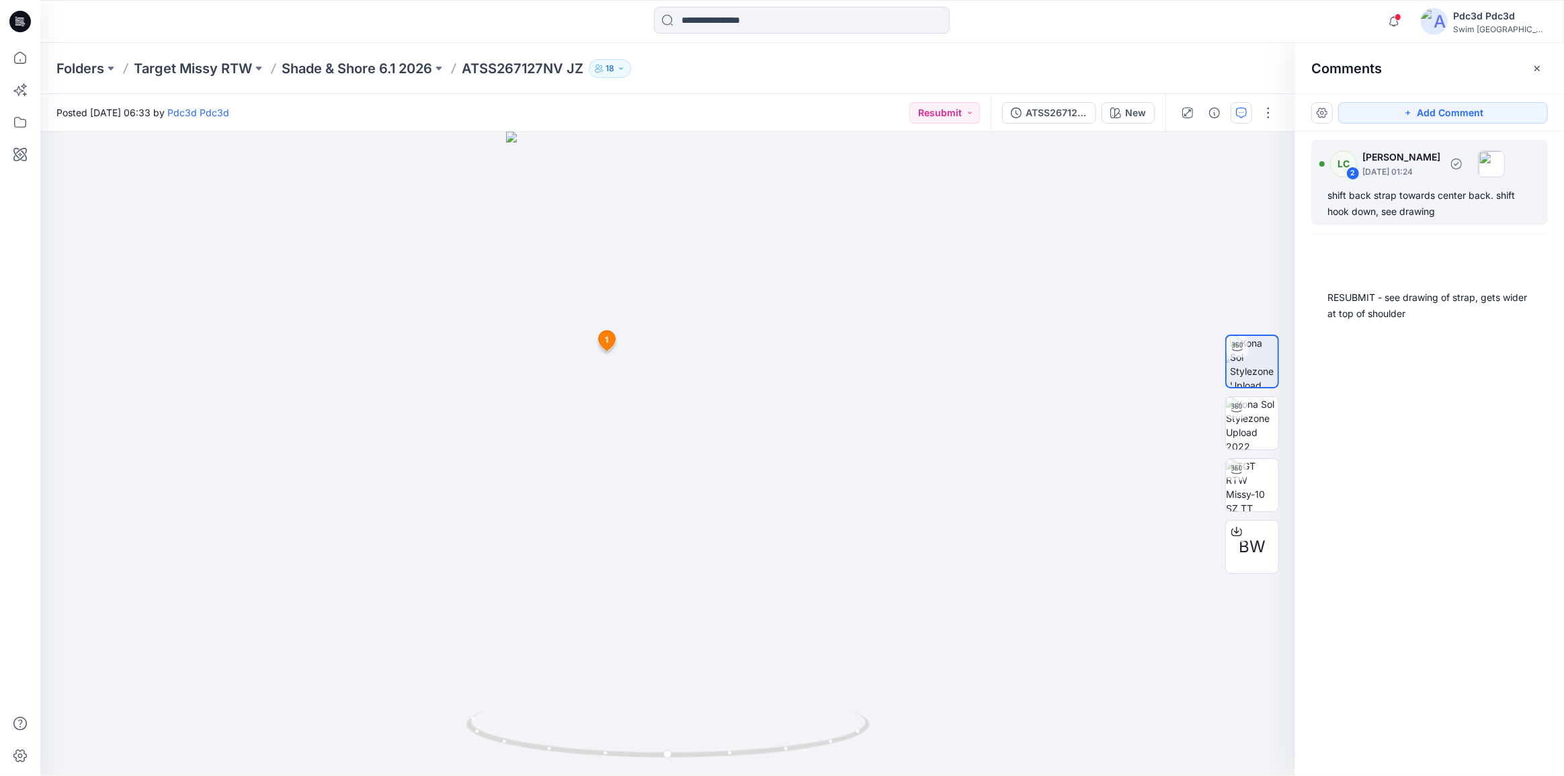
click at [1422, 202] on div "shift back strap towards center back. shift hook down, see drawing" at bounding box center [1429, 203] width 204 height 32
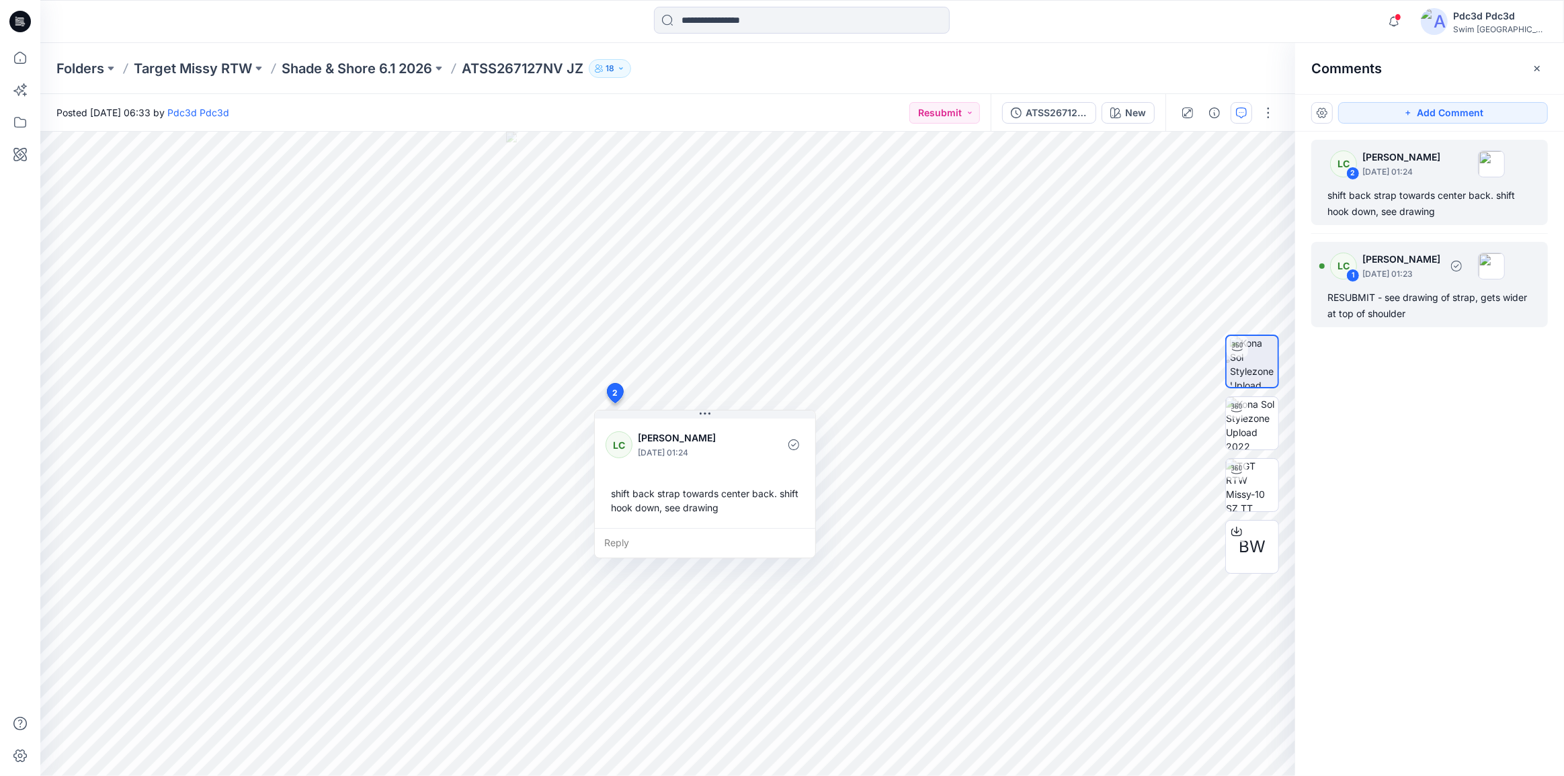
click at [1384, 286] on div "LC 1 Lexie Capello October 15, 2025 01:23 RESUBMIT - see drawing of strap, gets…" at bounding box center [1429, 284] width 237 height 85
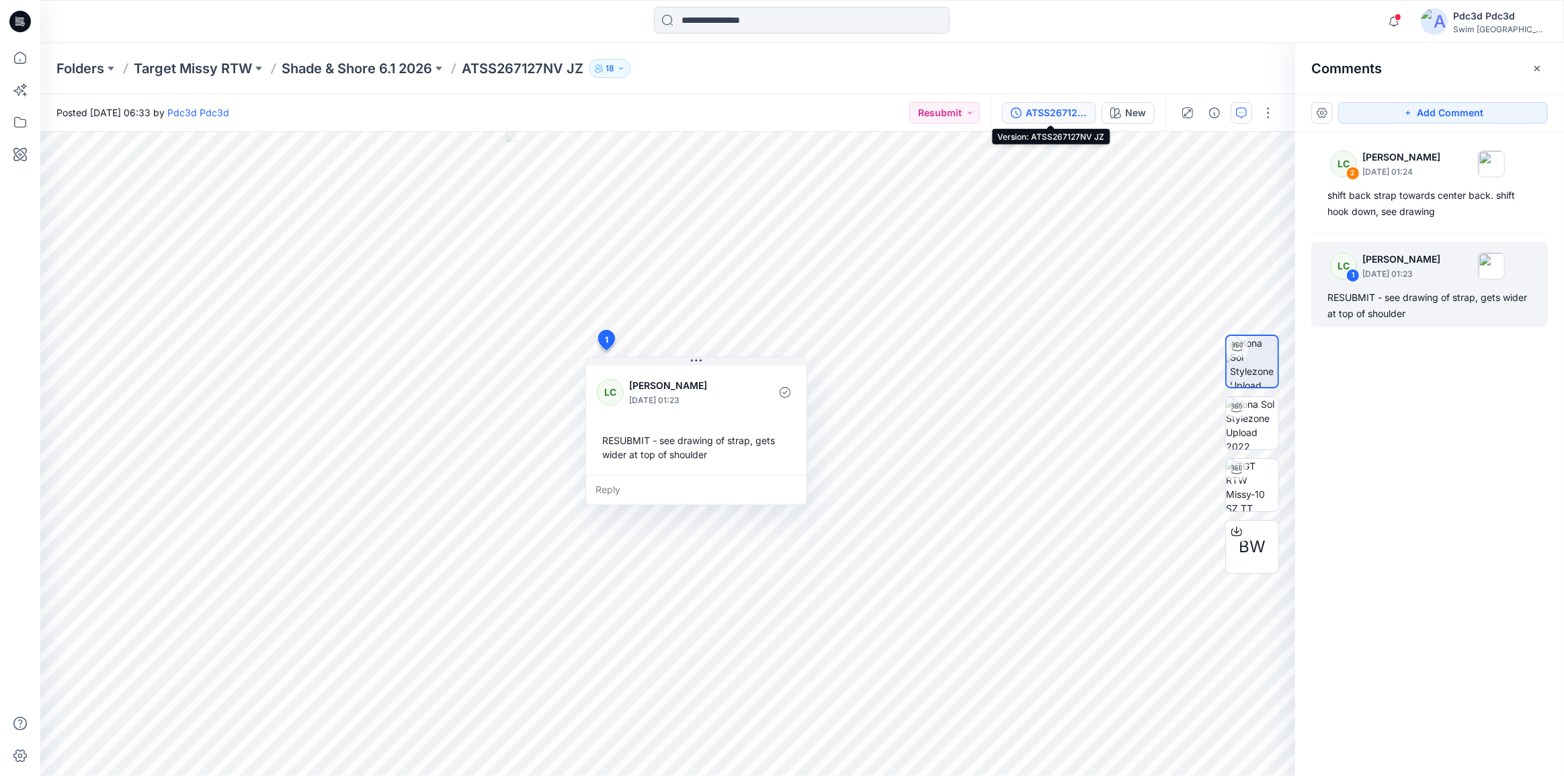
click at [1021, 112] on icon "button" at bounding box center [1016, 113] width 11 height 11
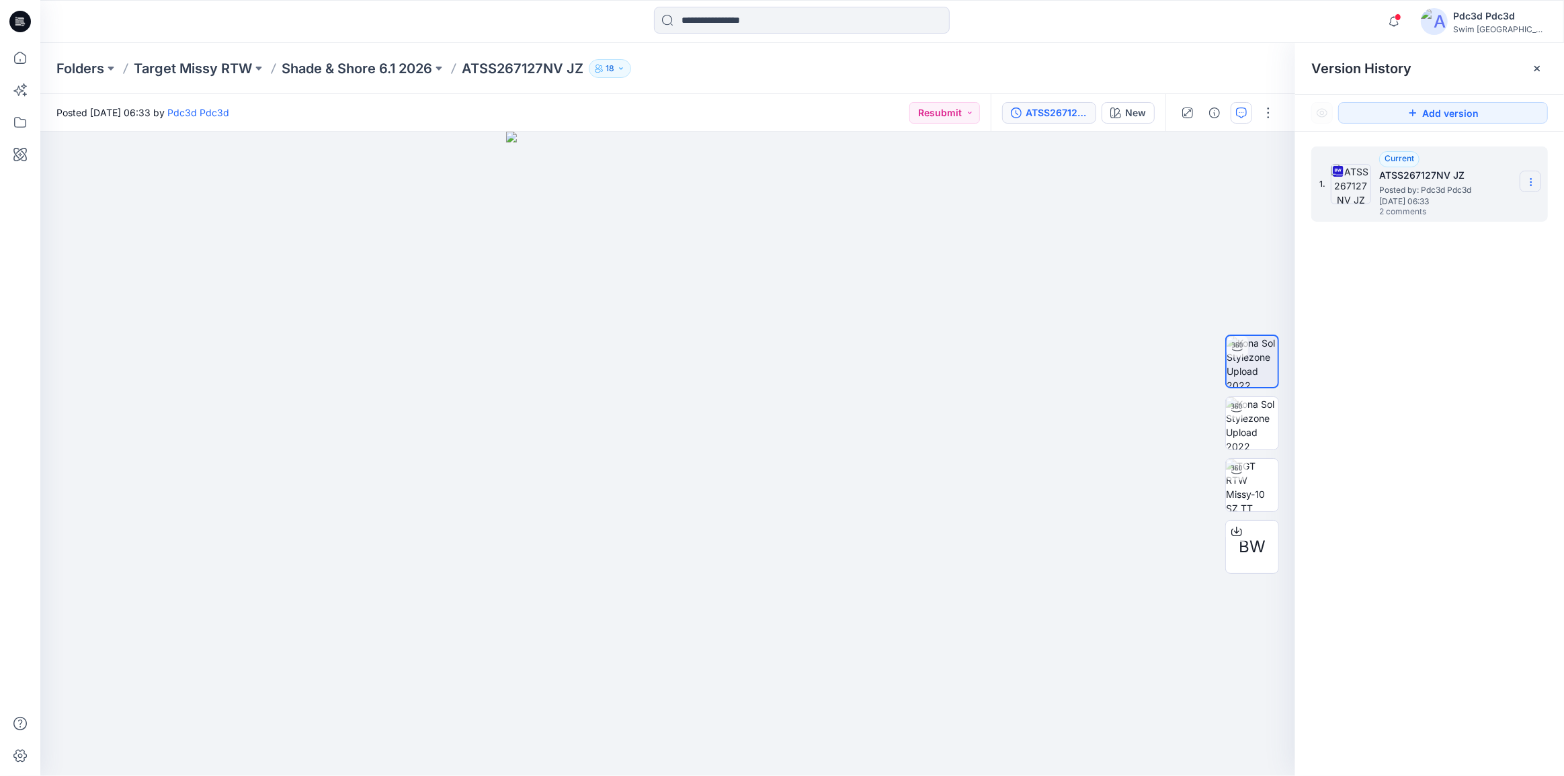
click at [1527, 177] on icon at bounding box center [1530, 182] width 11 height 11
click at [1462, 380] on div "1. Current ATSS267127NV JZ Posted by: Pdc3d Pdc3d Monday, October 13, 2025 06:3…" at bounding box center [1429, 464] width 269 height 664
click at [1536, 66] on icon at bounding box center [1536, 68] width 11 height 11
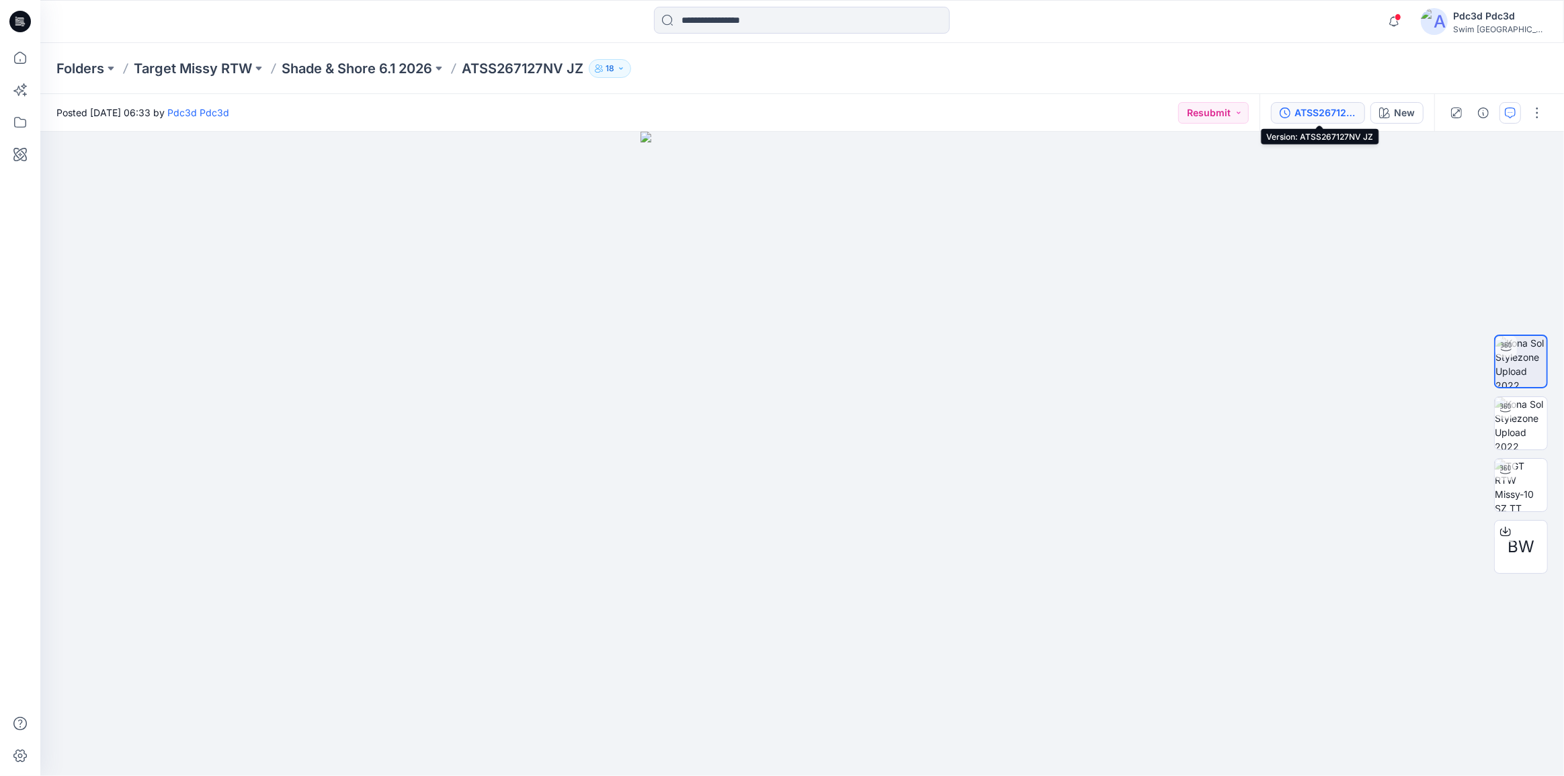
click at [1283, 112] on icon "button" at bounding box center [1284, 113] width 11 height 11
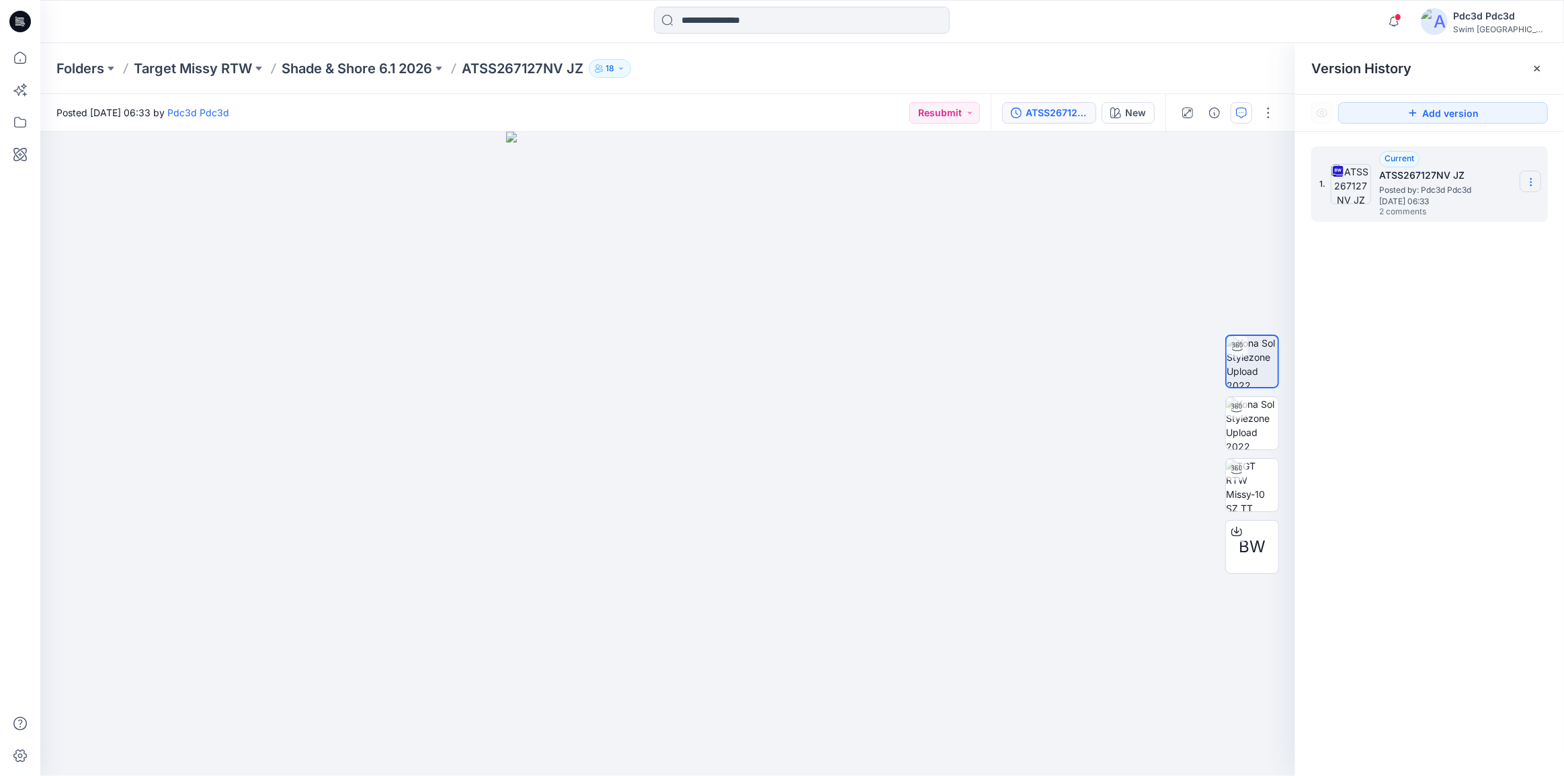
click at [1529, 181] on icon at bounding box center [1530, 182] width 11 height 11
click at [1524, 416] on div "1. Current ATSS267127NV JZ Posted by: Pdc3d Pdc3d Monday, October 13, 2025 06:3…" at bounding box center [1429, 464] width 269 height 664
click at [1539, 67] on icon at bounding box center [1536, 68] width 11 height 11
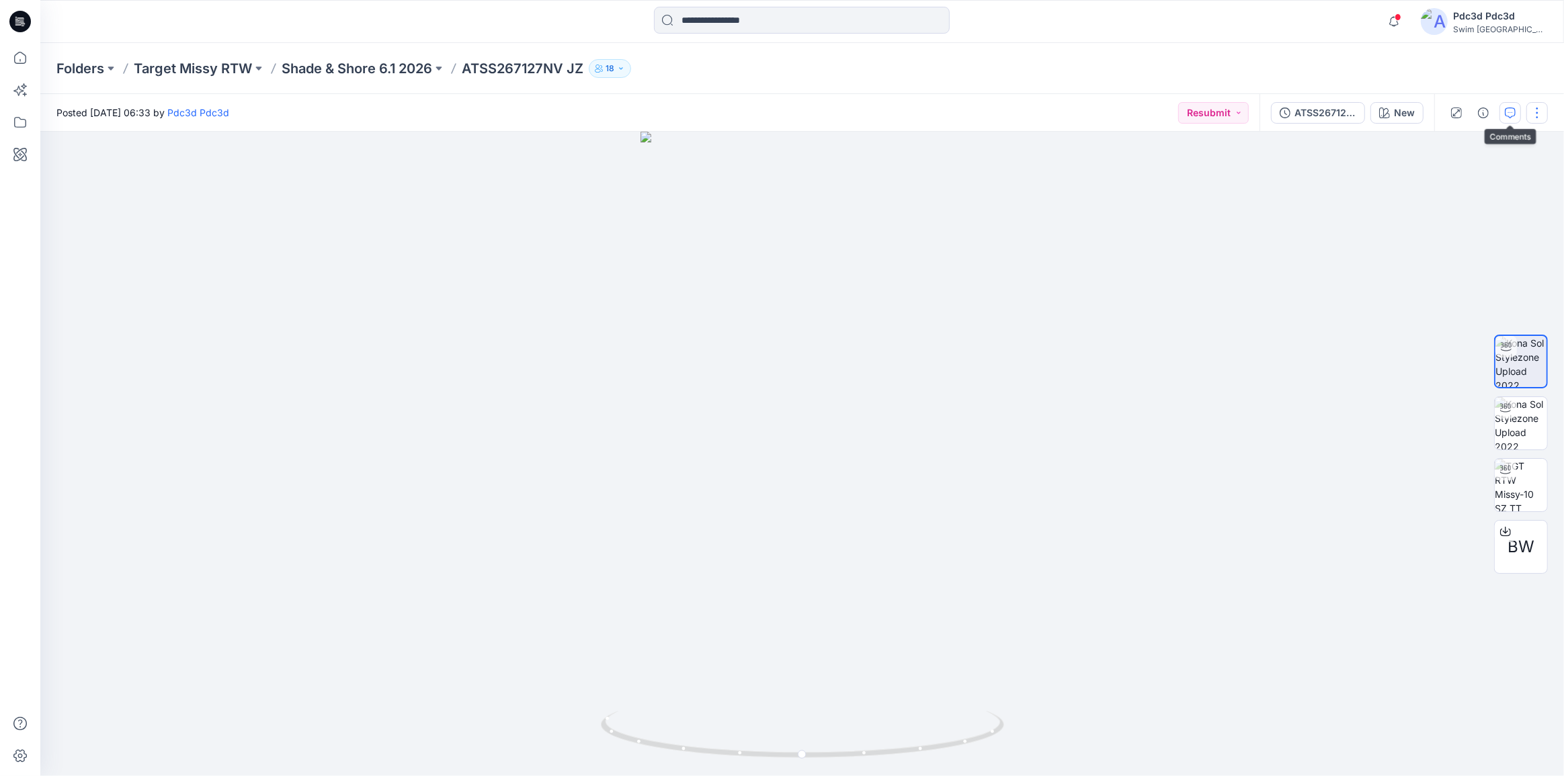
click at [1539, 112] on button "button" at bounding box center [1537, 113] width 22 height 22
click at [1463, 177] on button "Edit" at bounding box center [1481, 181] width 124 height 25
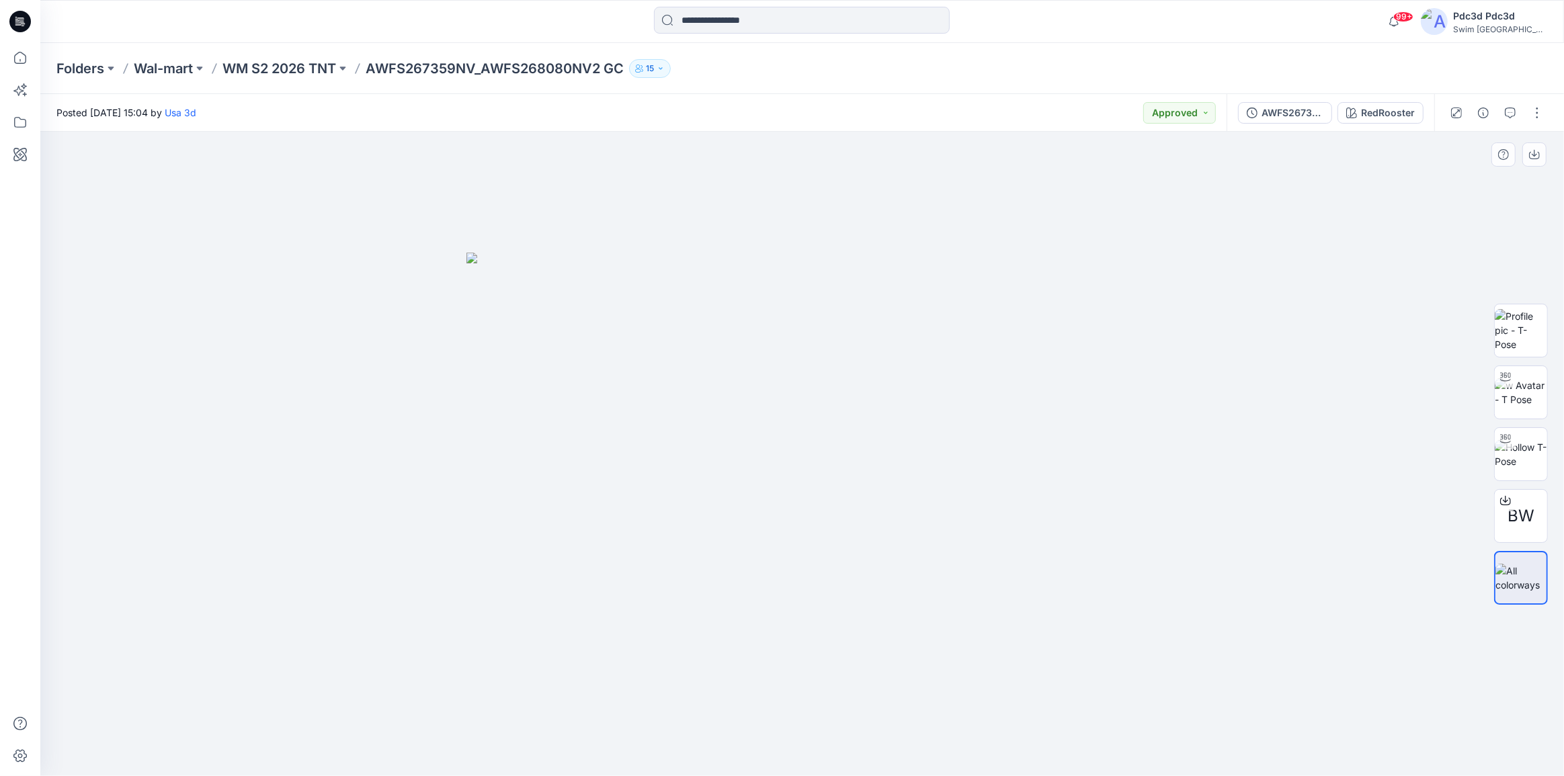
click at [1050, 505] on img at bounding box center [802, 515] width 672 height 524
drag, startPoint x: 927, startPoint y: 683, endPoint x: 993, endPoint y: 698, distance: 67.5
click at [993, 698] on div at bounding box center [801, 454] width 1523 height 644
click at [1530, 456] on img at bounding box center [1521, 454] width 52 height 28
drag, startPoint x: 958, startPoint y: 745, endPoint x: 948, endPoint y: 715, distance: 31.2
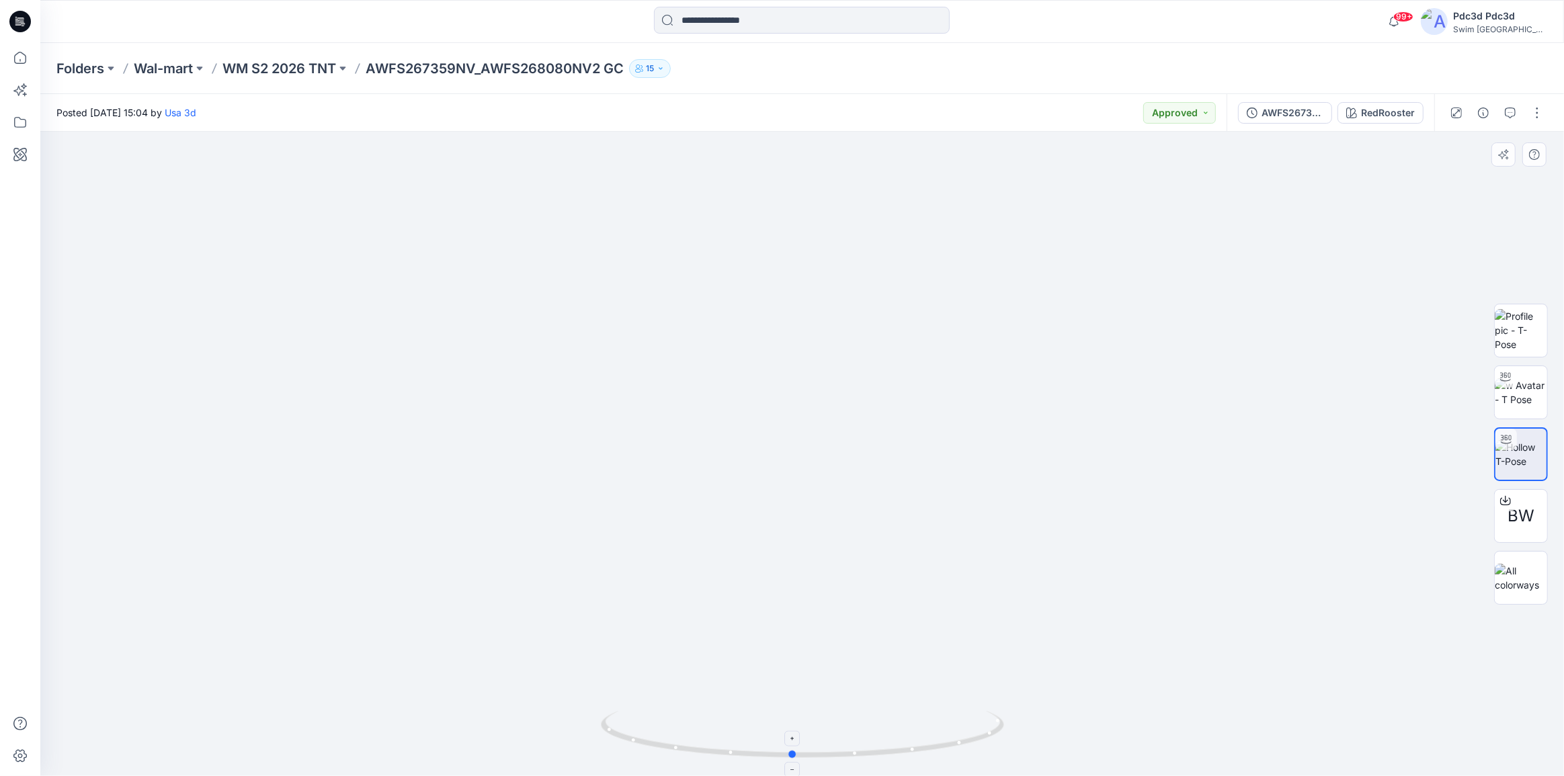
click at [948, 715] on icon at bounding box center [804, 736] width 407 height 50
click at [1524, 571] on img at bounding box center [1521, 578] width 52 height 28
click at [1517, 462] on img at bounding box center [1521, 454] width 52 height 28
click at [1259, 108] on button "AWFS267359NV_AWFS268080NV2 GC" at bounding box center [1285, 113] width 94 height 22
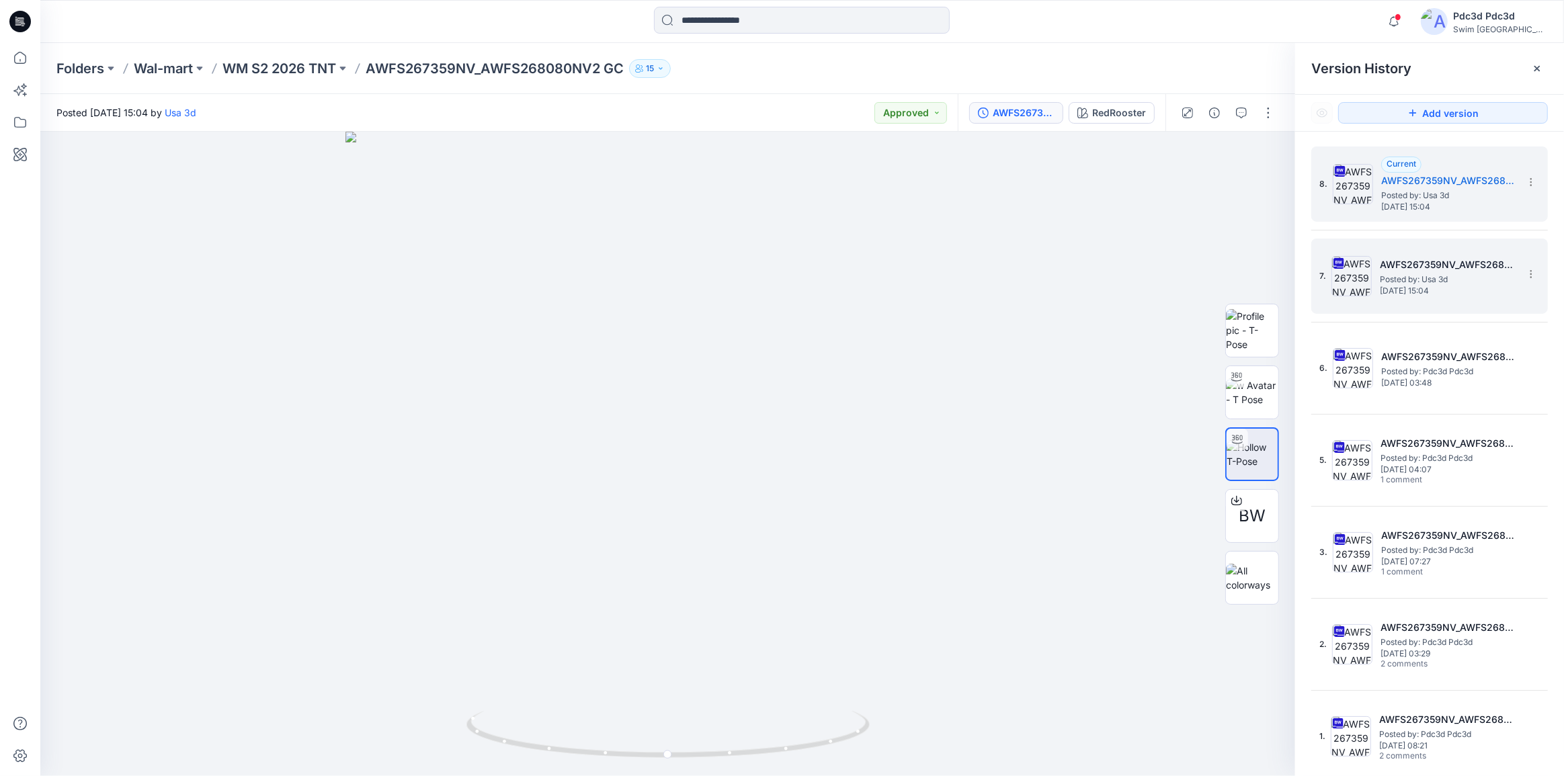
click at [1421, 292] on span "Tuesday, October 14, 2025 15:04" at bounding box center [1447, 290] width 134 height 9
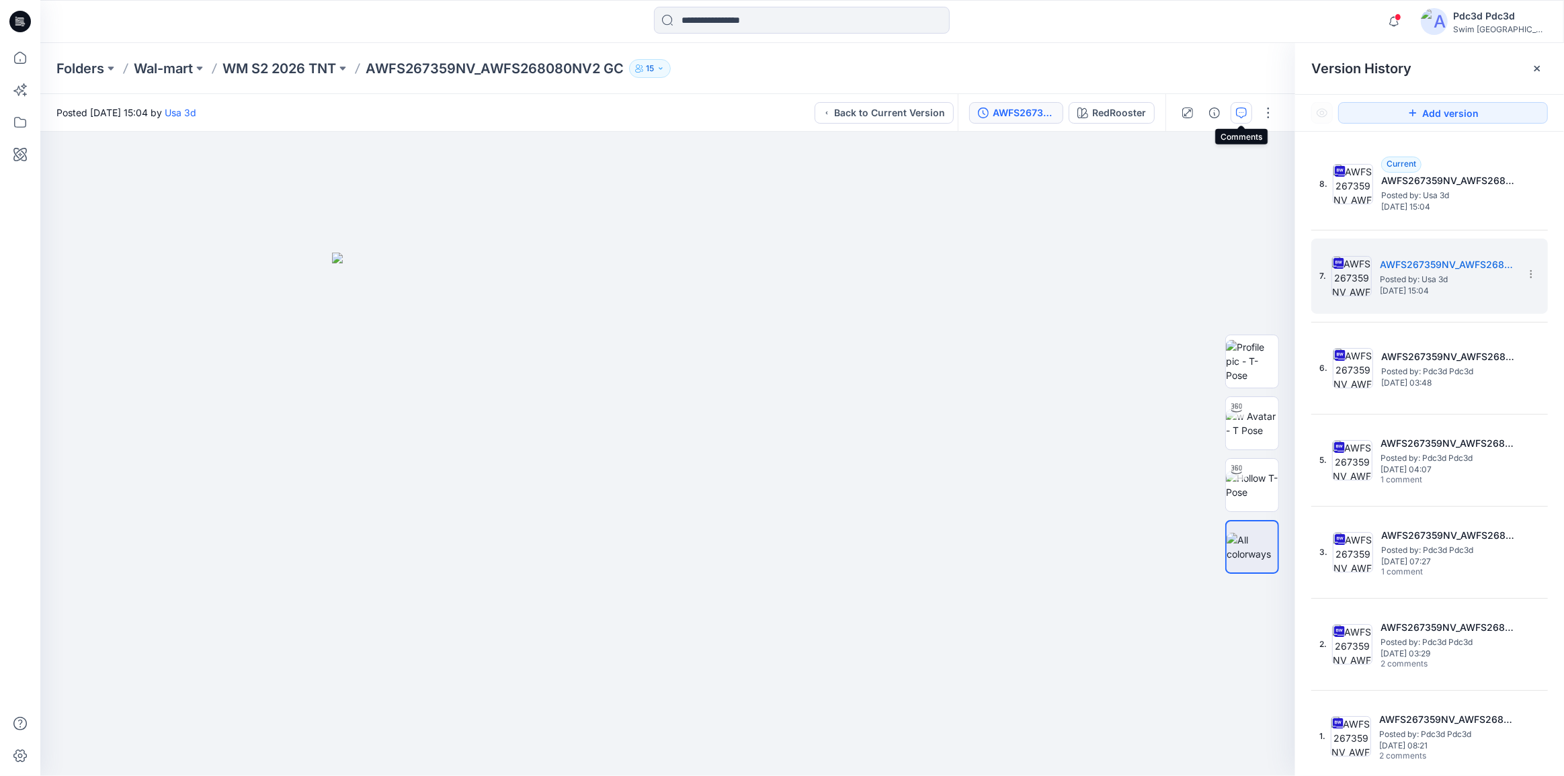
click at [1243, 108] on icon "button" at bounding box center [1241, 113] width 11 height 11
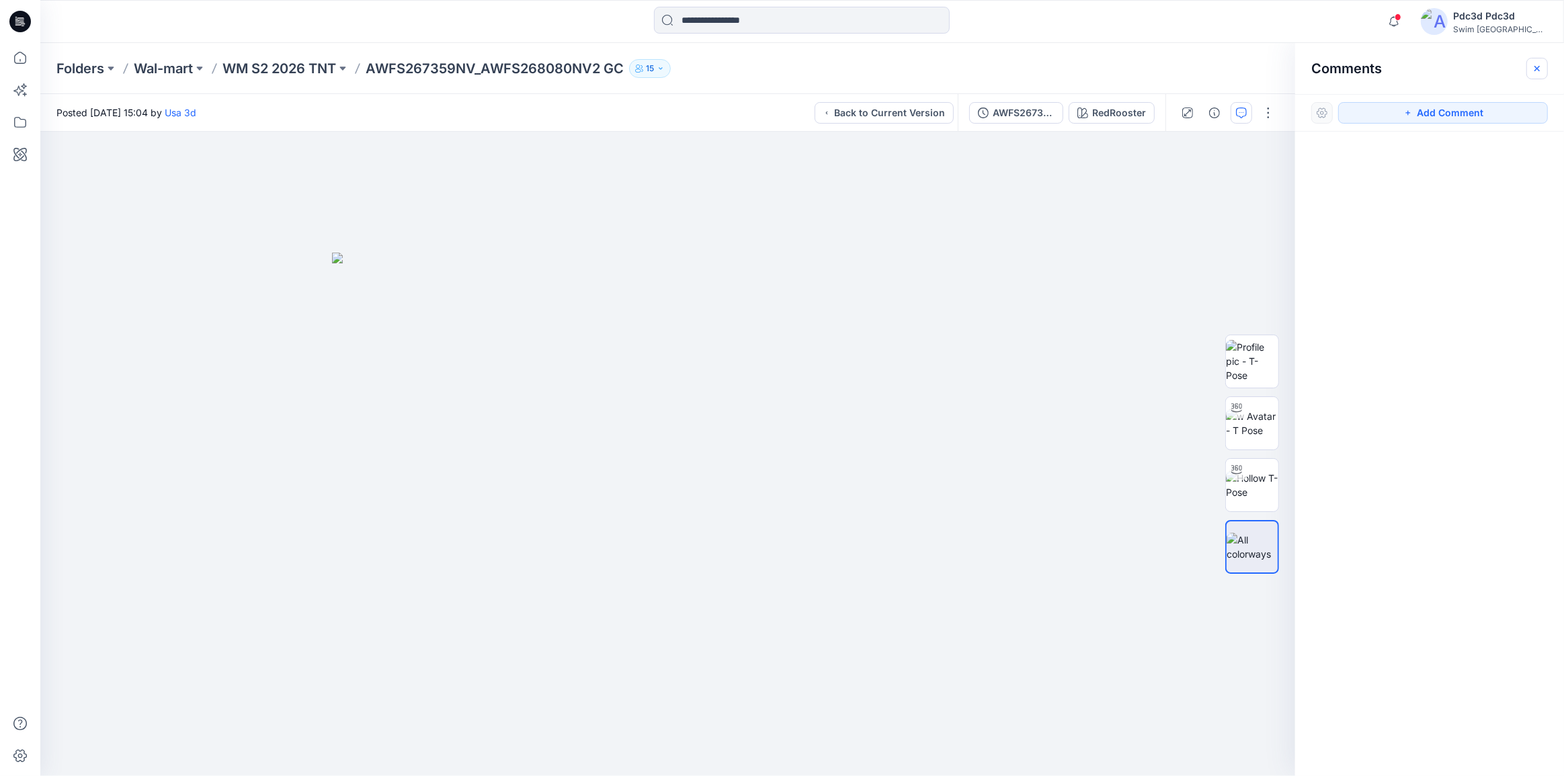
click at [1538, 63] on icon "button" at bounding box center [1536, 68] width 11 height 11
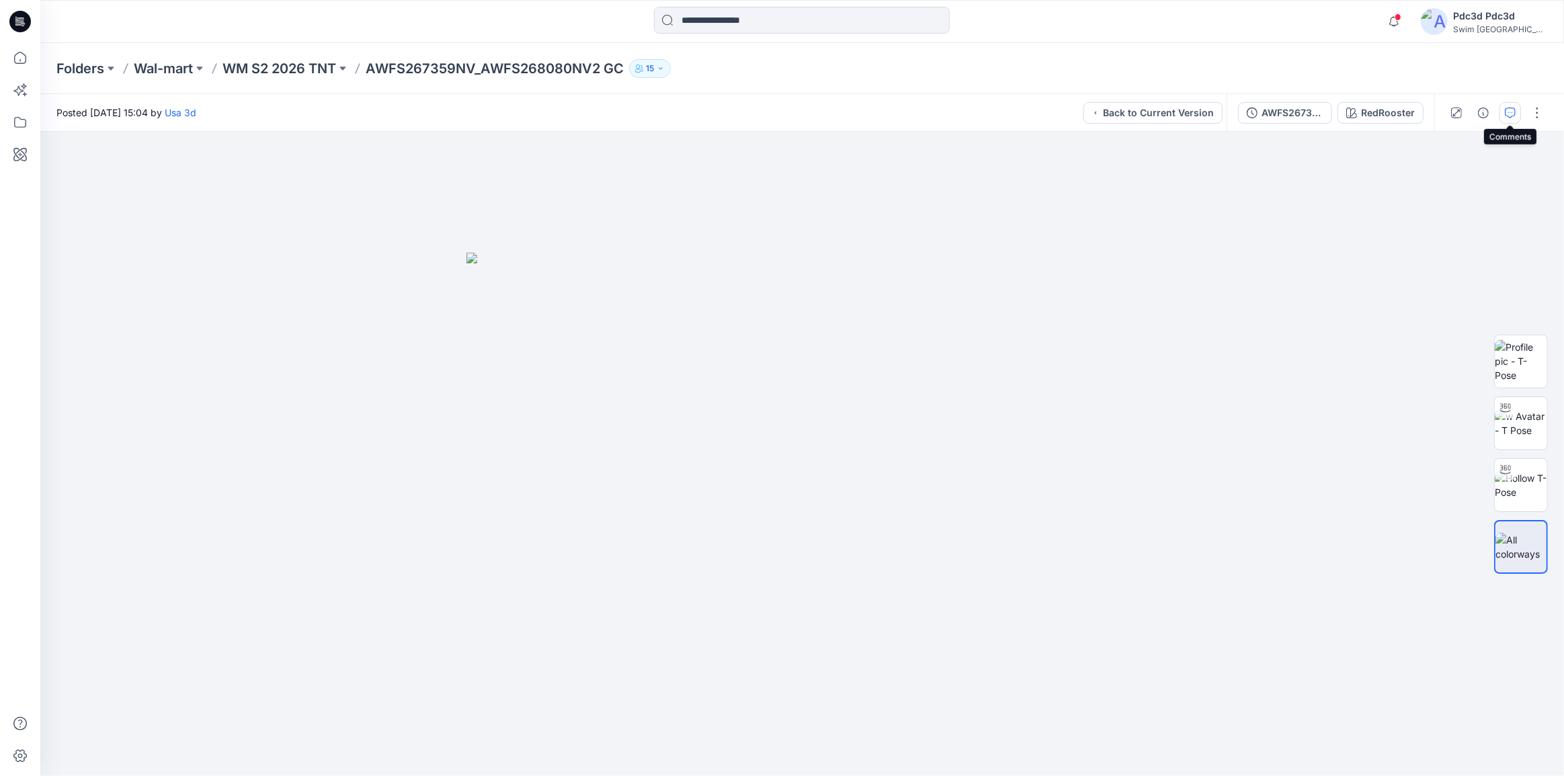
click at [1507, 114] on icon "button" at bounding box center [1510, 113] width 11 height 11
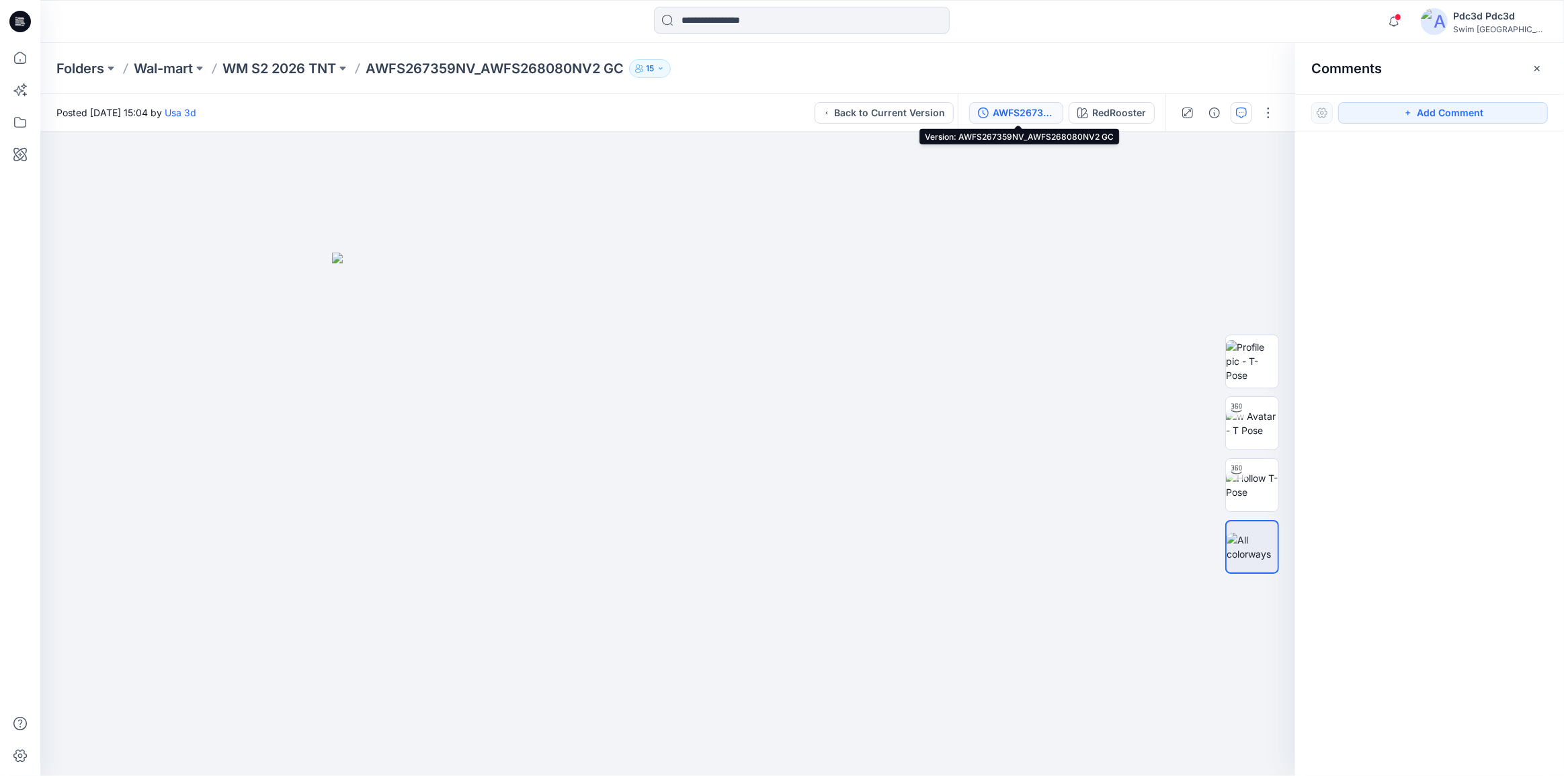
click at [974, 111] on button "AWFS267359NV_AWFS268080NV2 GC" at bounding box center [1016, 113] width 94 height 22
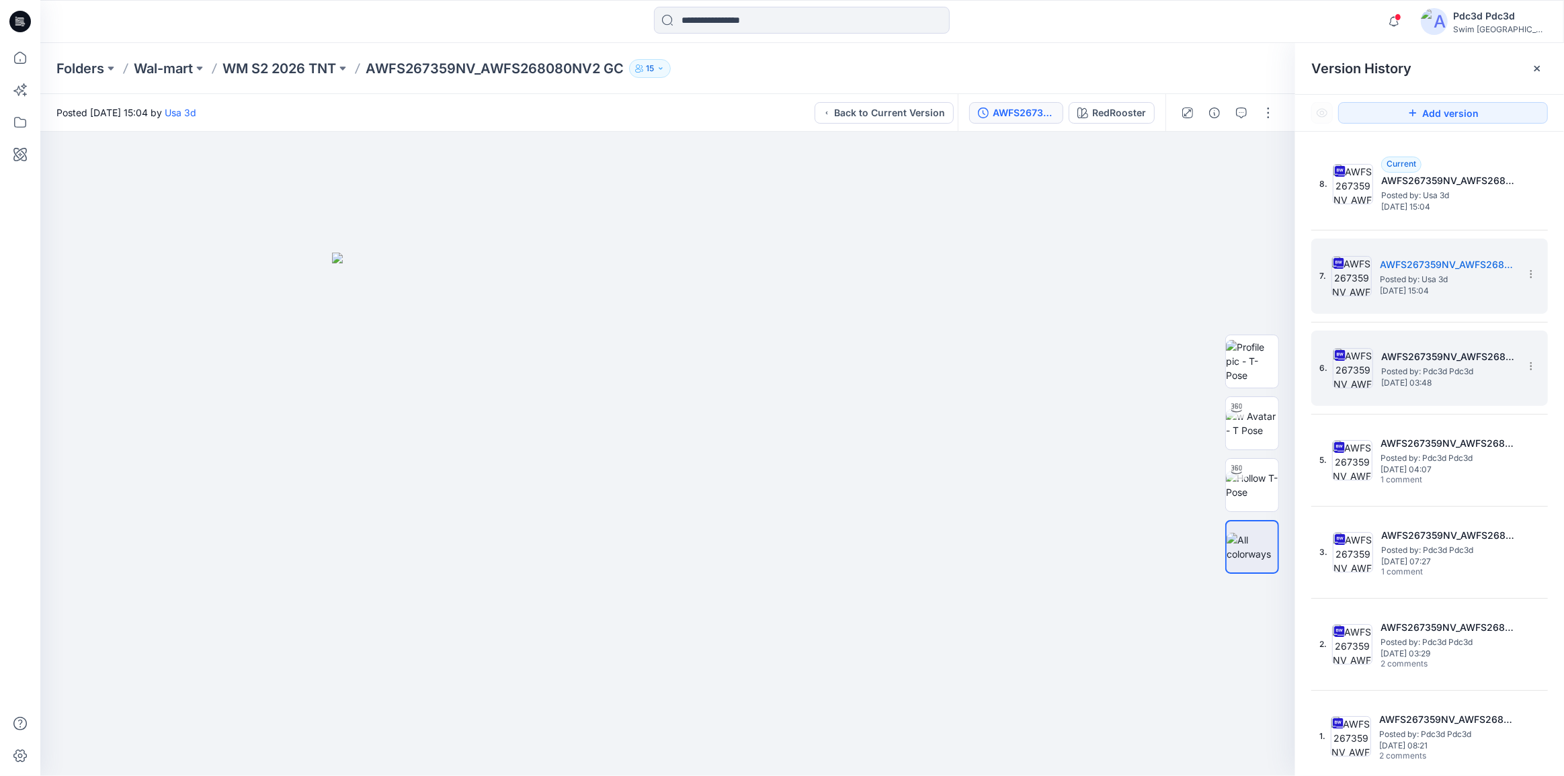
click at [1465, 396] on div "6. AWFS267359NV_AWFS268080NV2 GC Posted by: Pdc3d Pdc3d Tuesday, October 14, 20…" at bounding box center [1420, 368] width 202 height 65
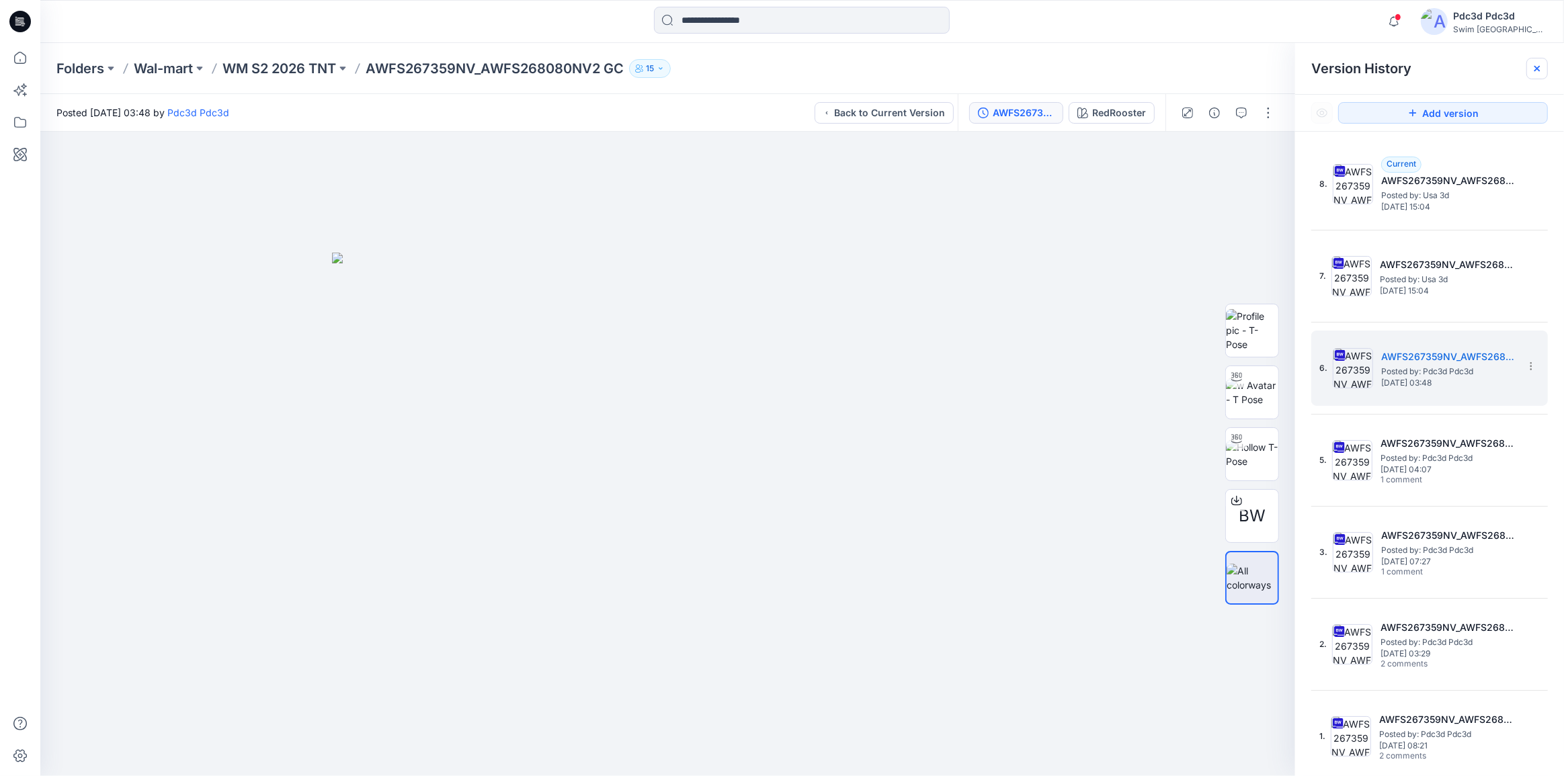
click at [1539, 67] on icon at bounding box center [1536, 68] width 5 height 5
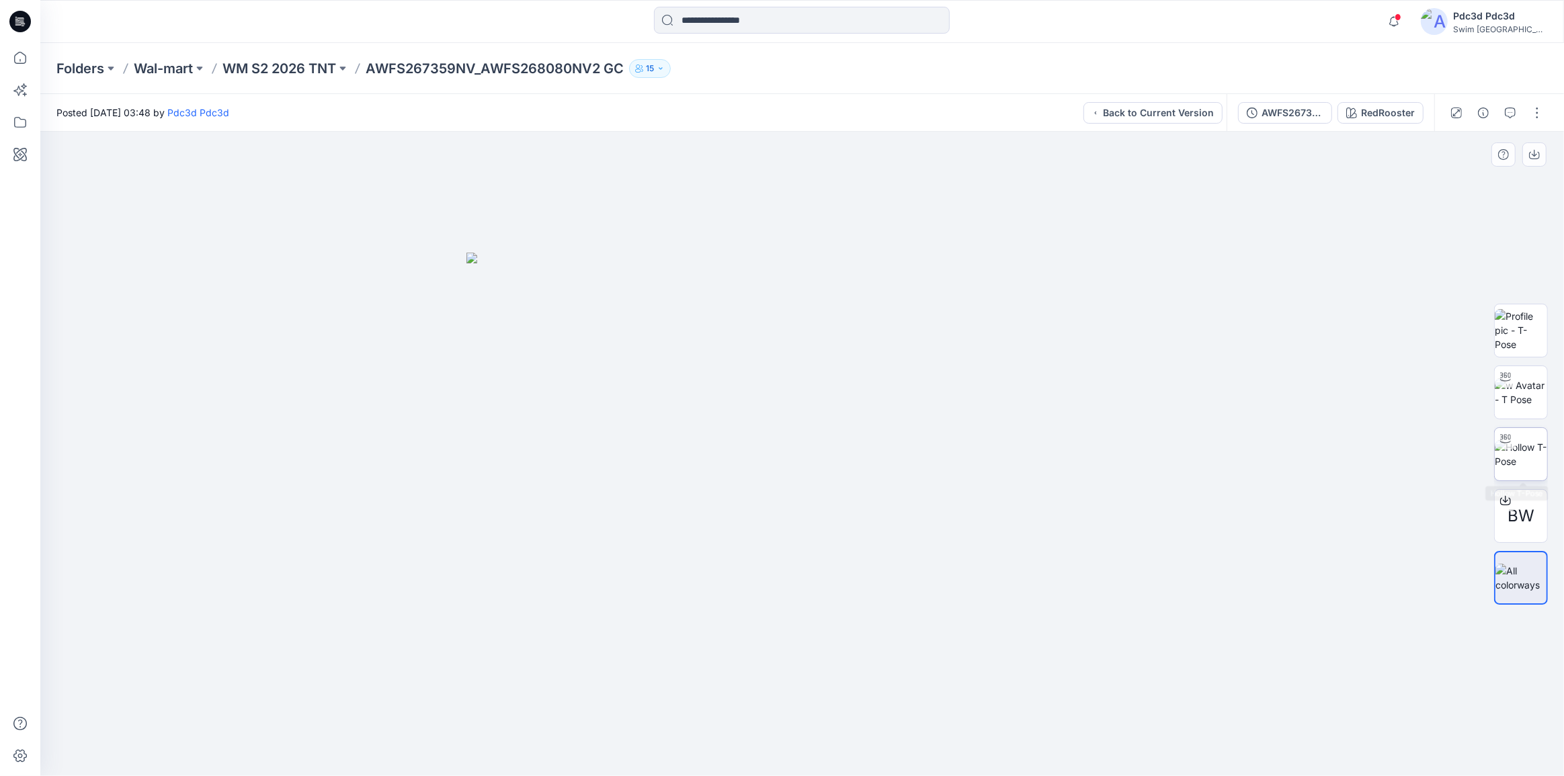
click at [1516, 461] on img at bounding box center [1521, 454] width 52 height 28
drag, startPoint x: 934, startPoint y: 751, endPoint x: 838, endPoint y: 751, distance: 96.1
click at [838, 751] on icon at bounding box center [804, 736] width 407 height 50
drag, startPoint x: 920, startPoint y: 754, endPoint x: 821, endPoint y: 758, distance: 98.9
click at [821, 758] on icon at bounding box center [804, 736] width 407 height 50
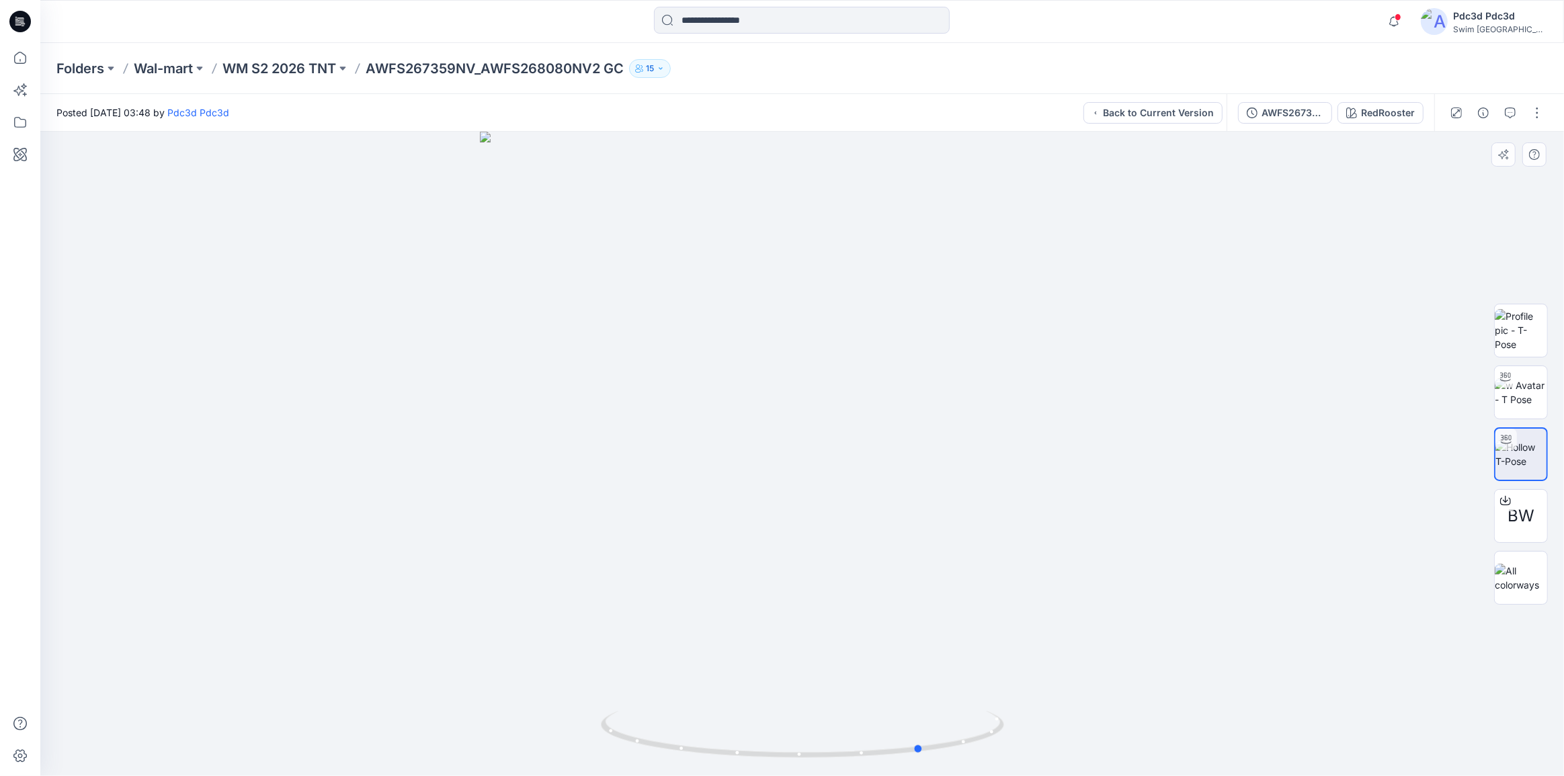
drag, startPoint x: 926, startPoint y: 764, endPoint x: 837, endPoint y: 771, distance: 89.6
click at [837, 771] on img at bounding box center [802, 743] width 403 height 65
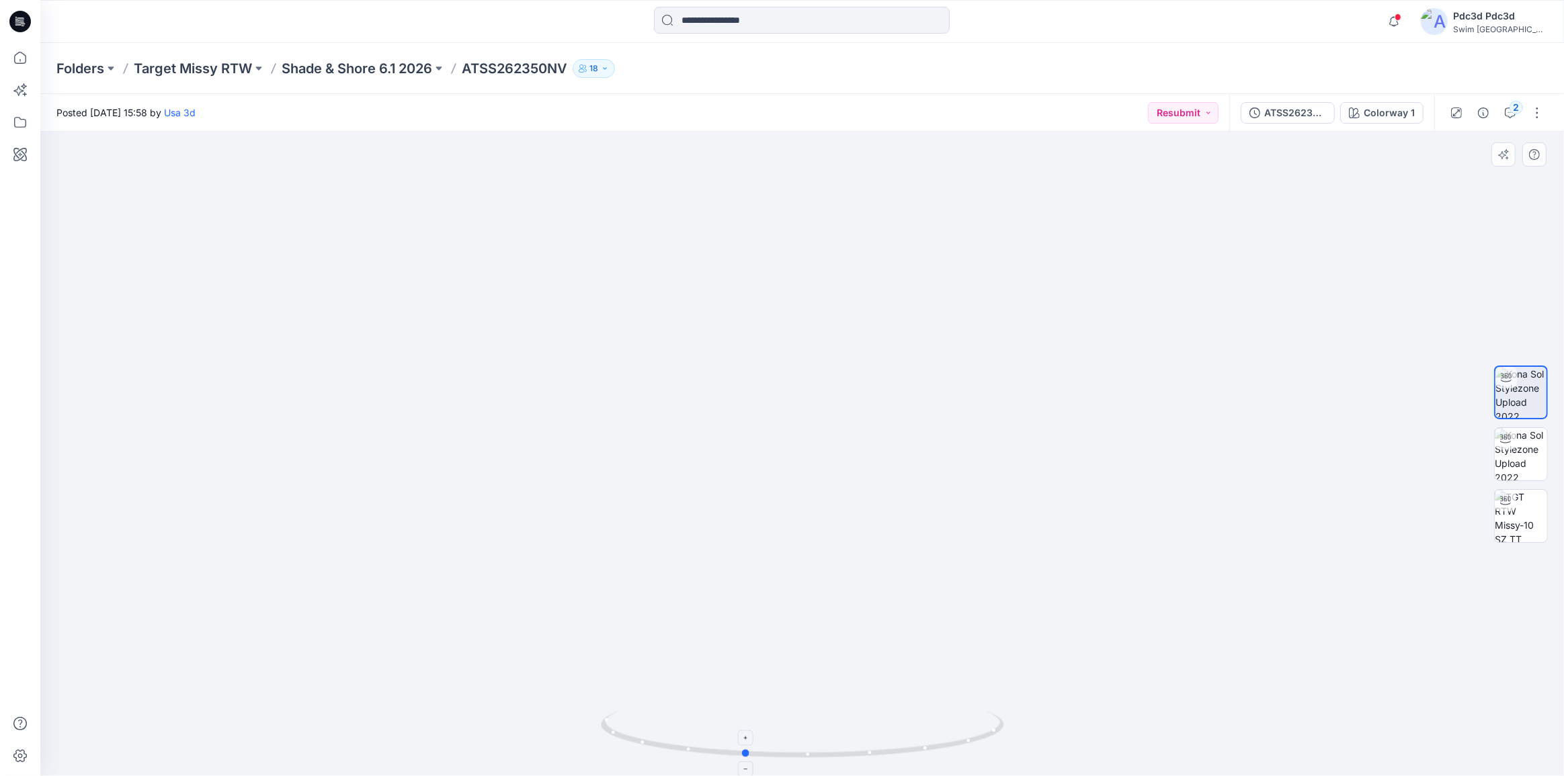
drag, startPoint x: 923, startPoint y: 752, endPoint x: 865, endPoint y: 726, distance: 64.1
click at [865, 726] on icon at bounding box center [804, 736] width 407 height 50
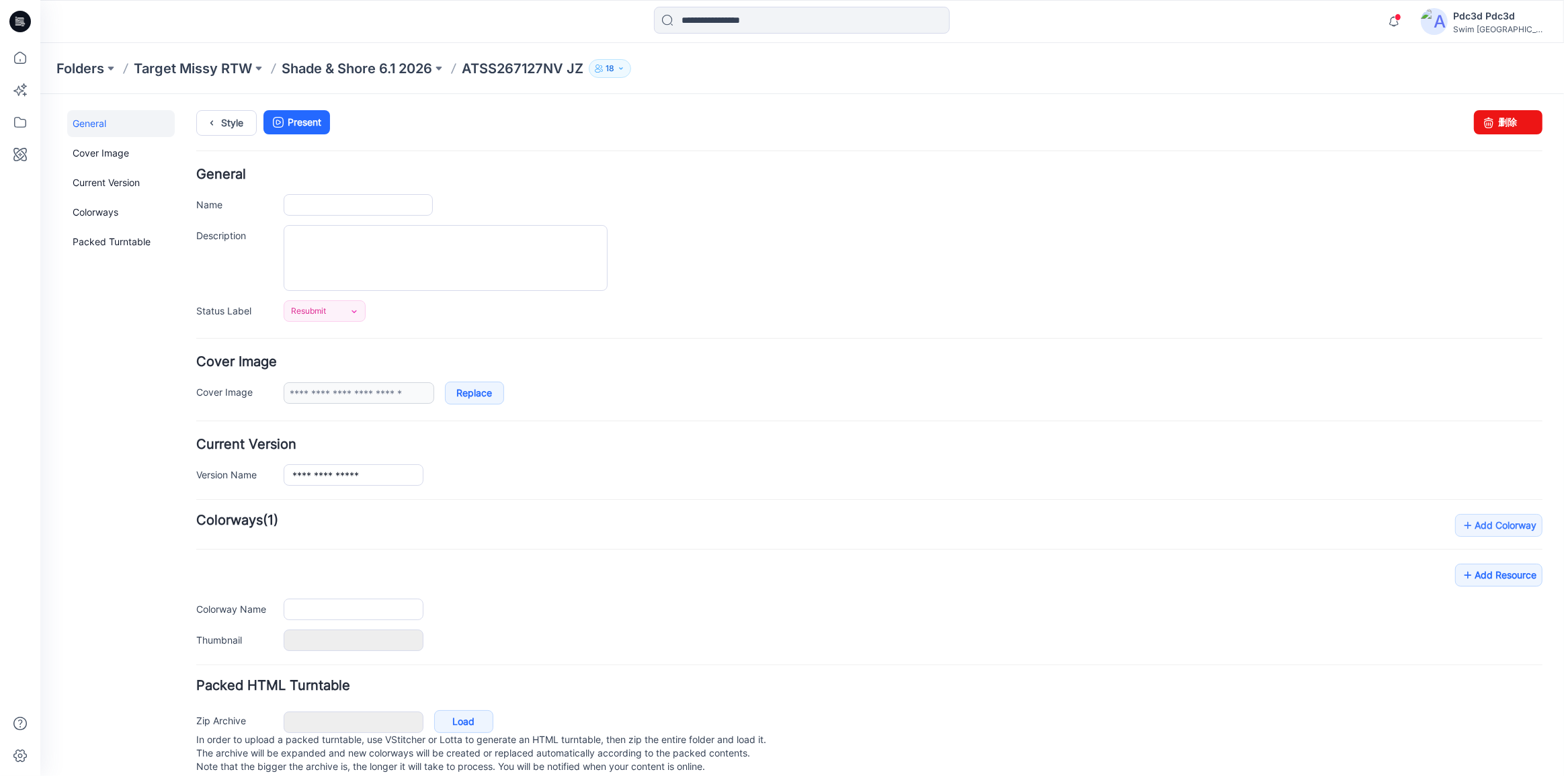
type input "**********"
type input "***"
type input "**********"
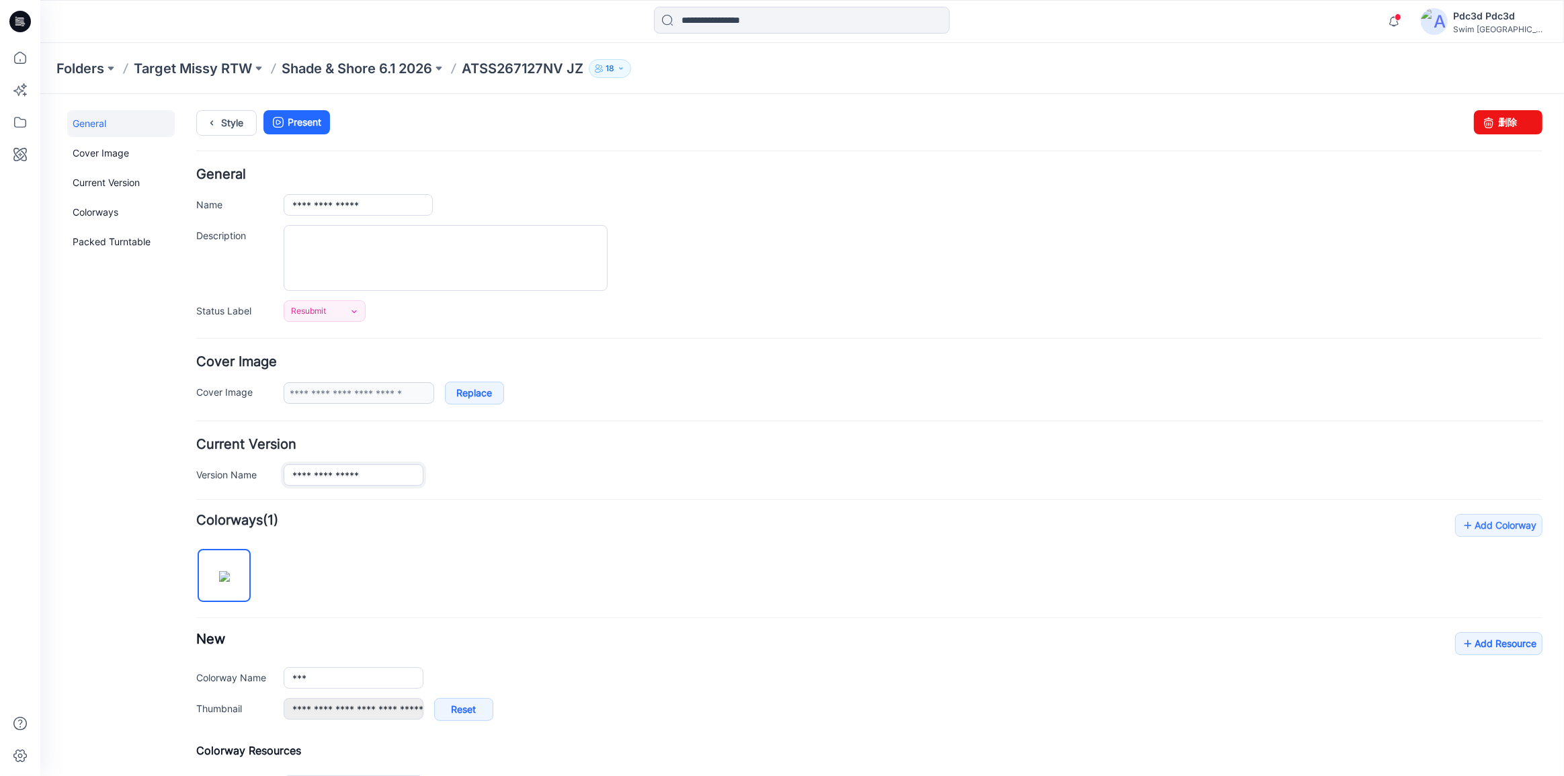
click at [377, 473] on input "**********" at bounding box center [354, 475] width 140 height 22
drag, startPoint x: 403, startPoint y: 470, endPoint x: 374, endPoint y: 476, distance: 29.5
click at [374, 476] on input "**********" at bounding box center [354, 475] width 140 height 22
type input "**********"
click at [543, 562] on div "**********" at bounding box center [869, 703] width 1346 height 380
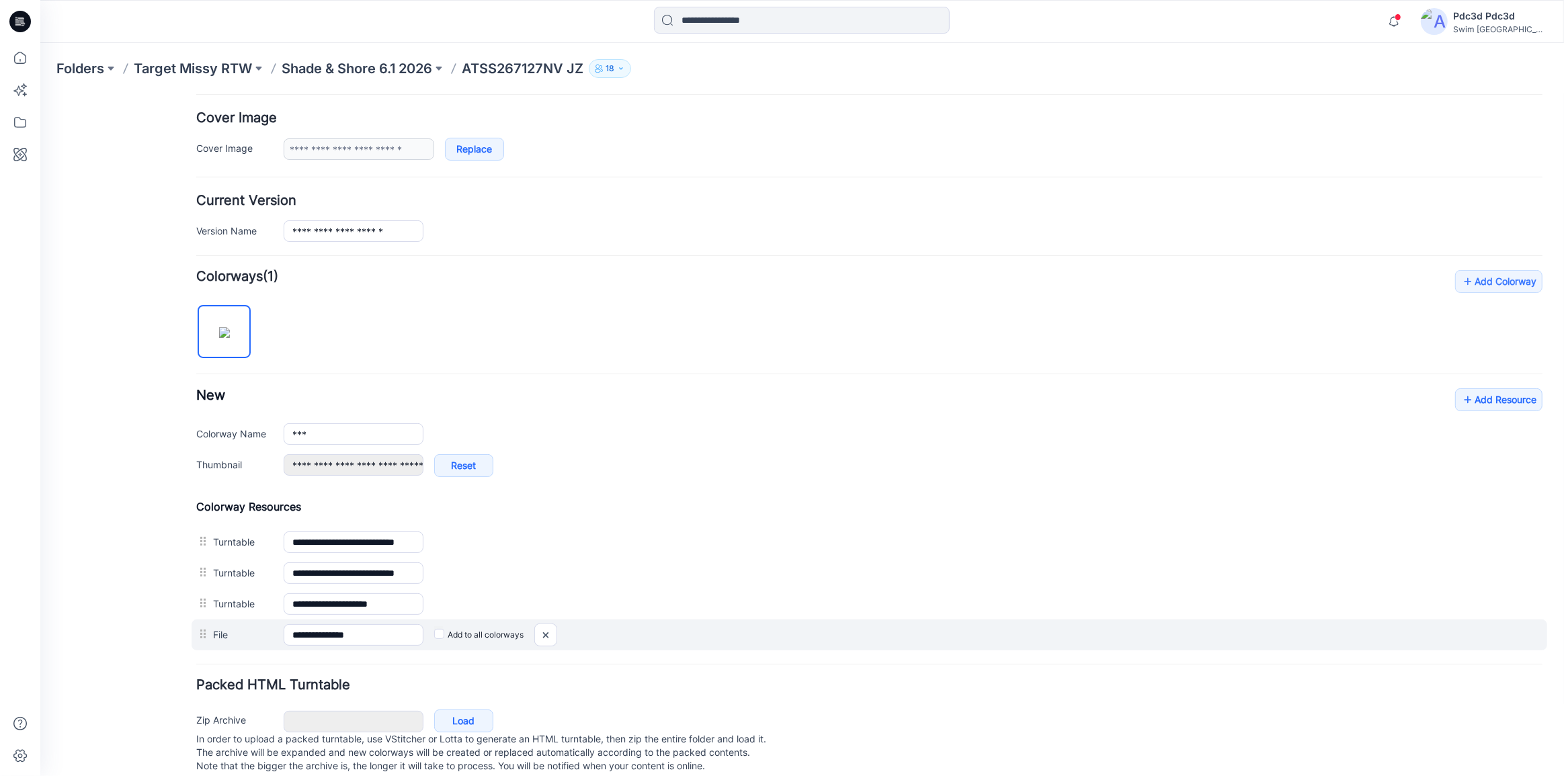
scroll to position [271, 0]
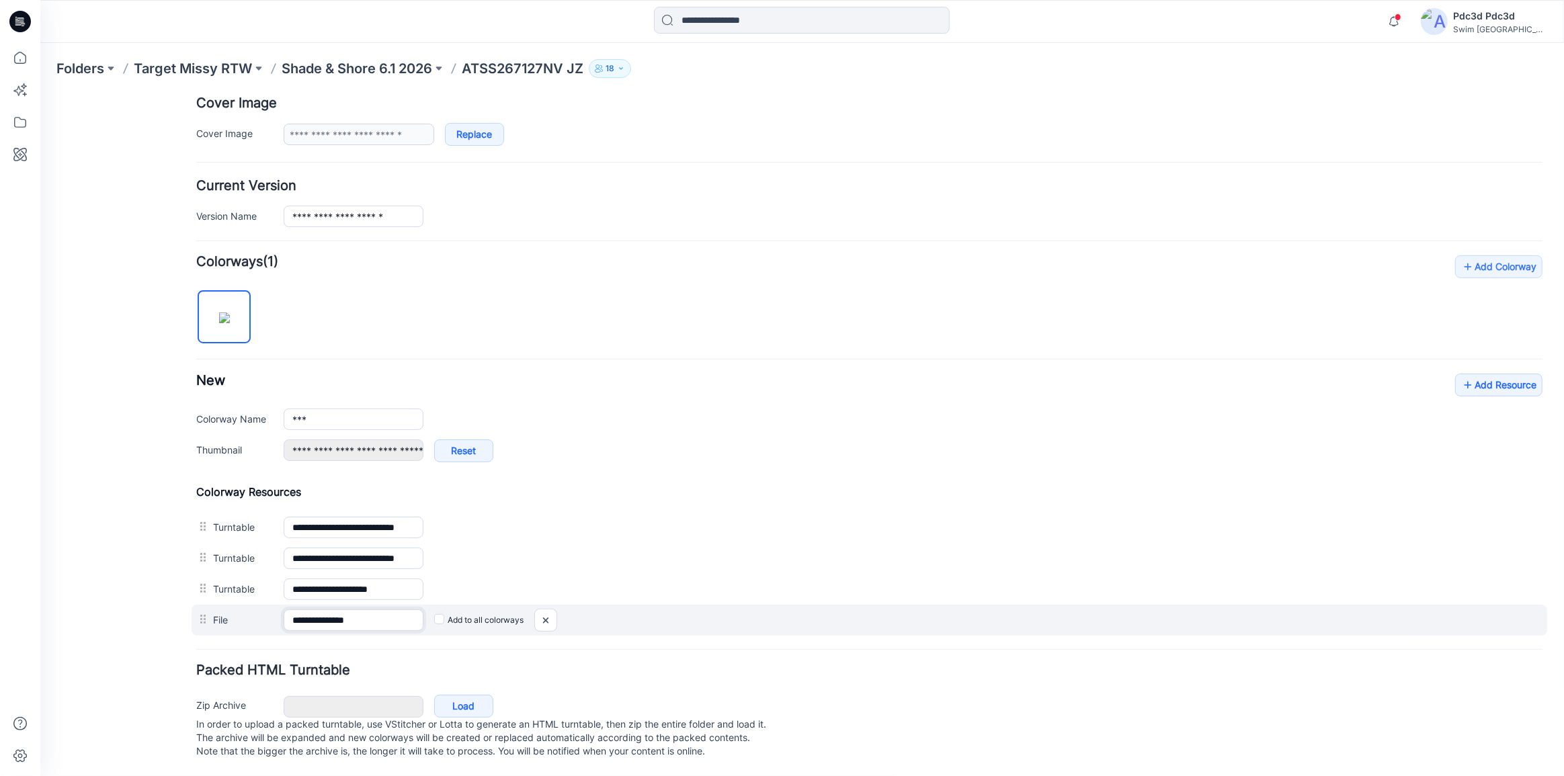
click at [390, 609] on input "**********" at bounding box center [354, 620] width 140 height 22
paste input "******"
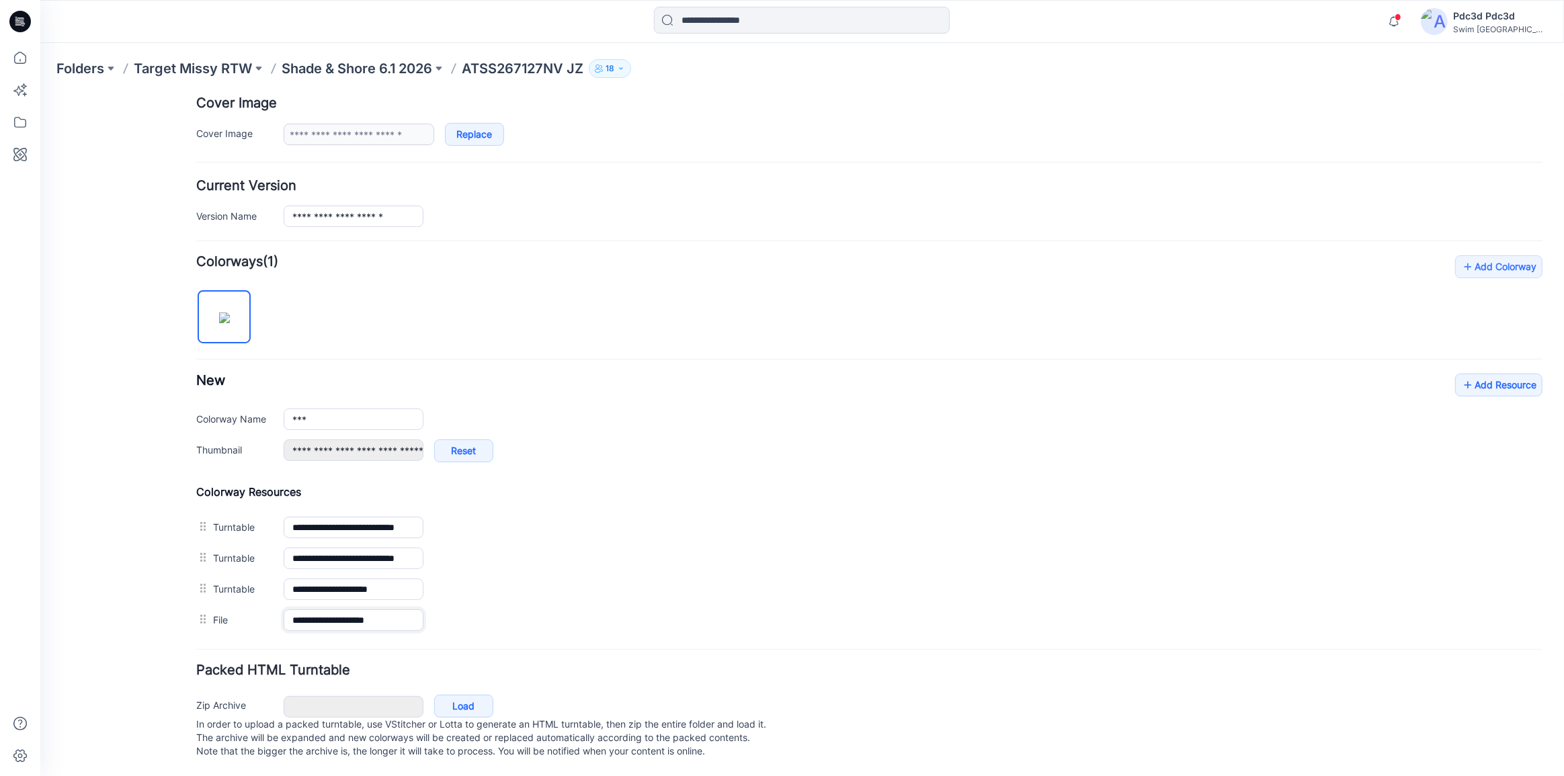
type input "**********"
click at [581, 669] on div "Packed HTML Turntable Zip Archive Cancel Load In order to upload a packed turnt…" at bounding box center [869, 712] width 1346 height 99
click at [376, 71] on p "Shade & Shore 6.1 2026" at bounding box center [357, 68] width 151 height 19
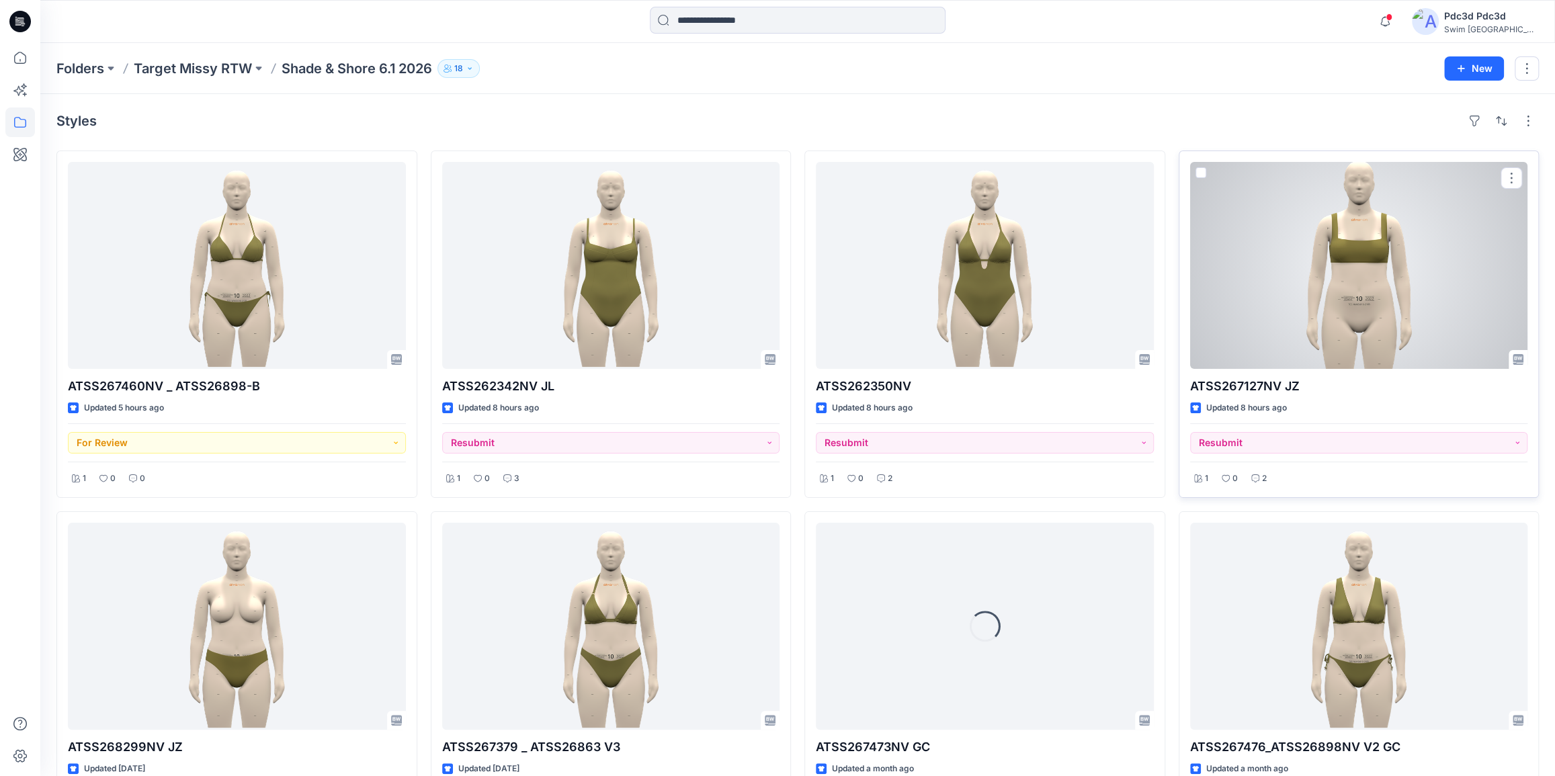
click at [1386, 288] on div at bounding box center [1359, 265] width 338 height 207
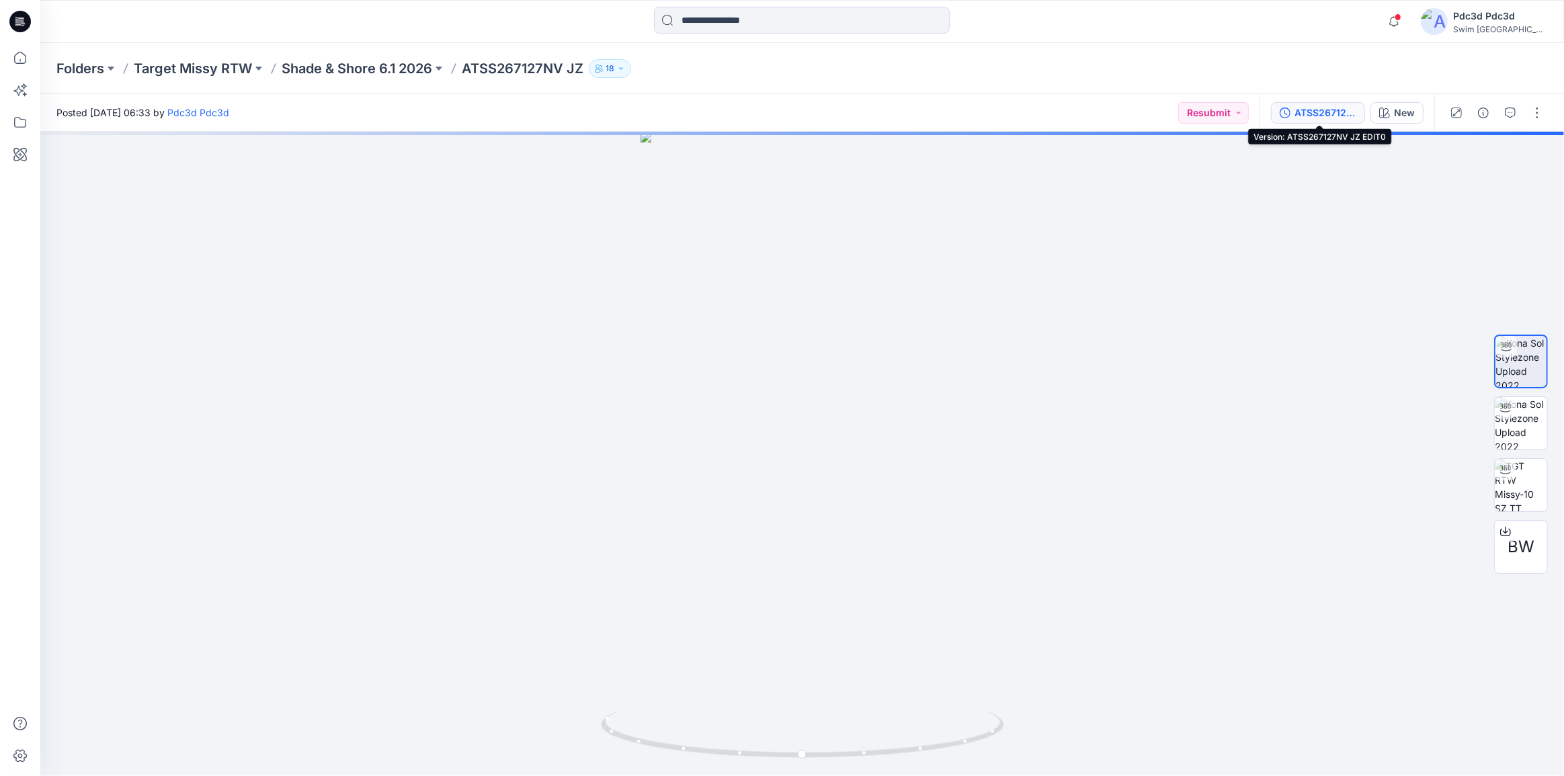
click at [1285, 116] on icon "button" at bounding box center [1284, 113] width 11 height 11
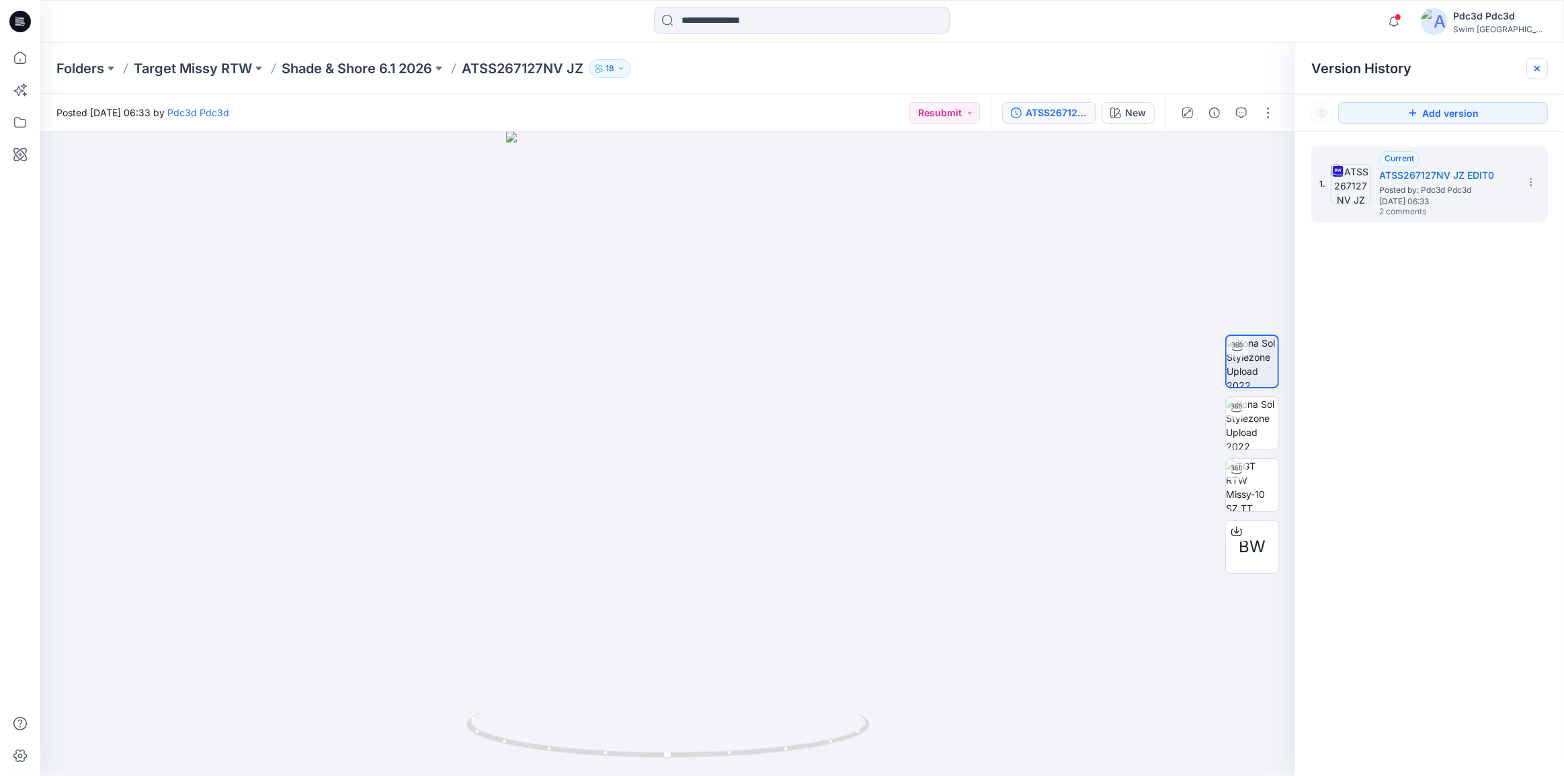
click at [1536, 72] on icon at bounding box center [1536, 68] width 11 height 11
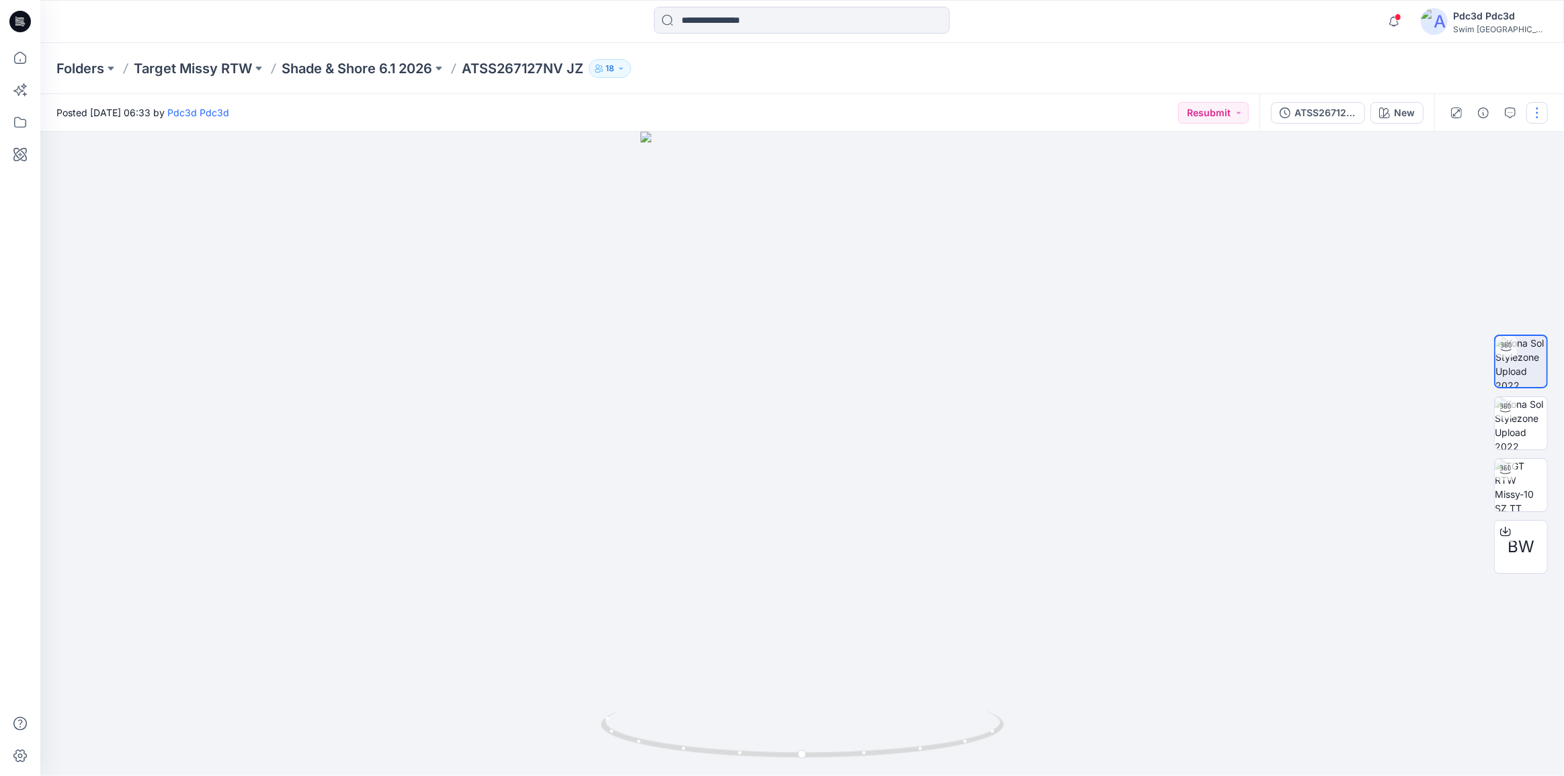
click at [1533, 112] on button "button" at bounding box center [1537, 113] width 22 height 22
click at [1452, 179] on p "Edit" at bounding box center [1451, 182] width 17 height 14
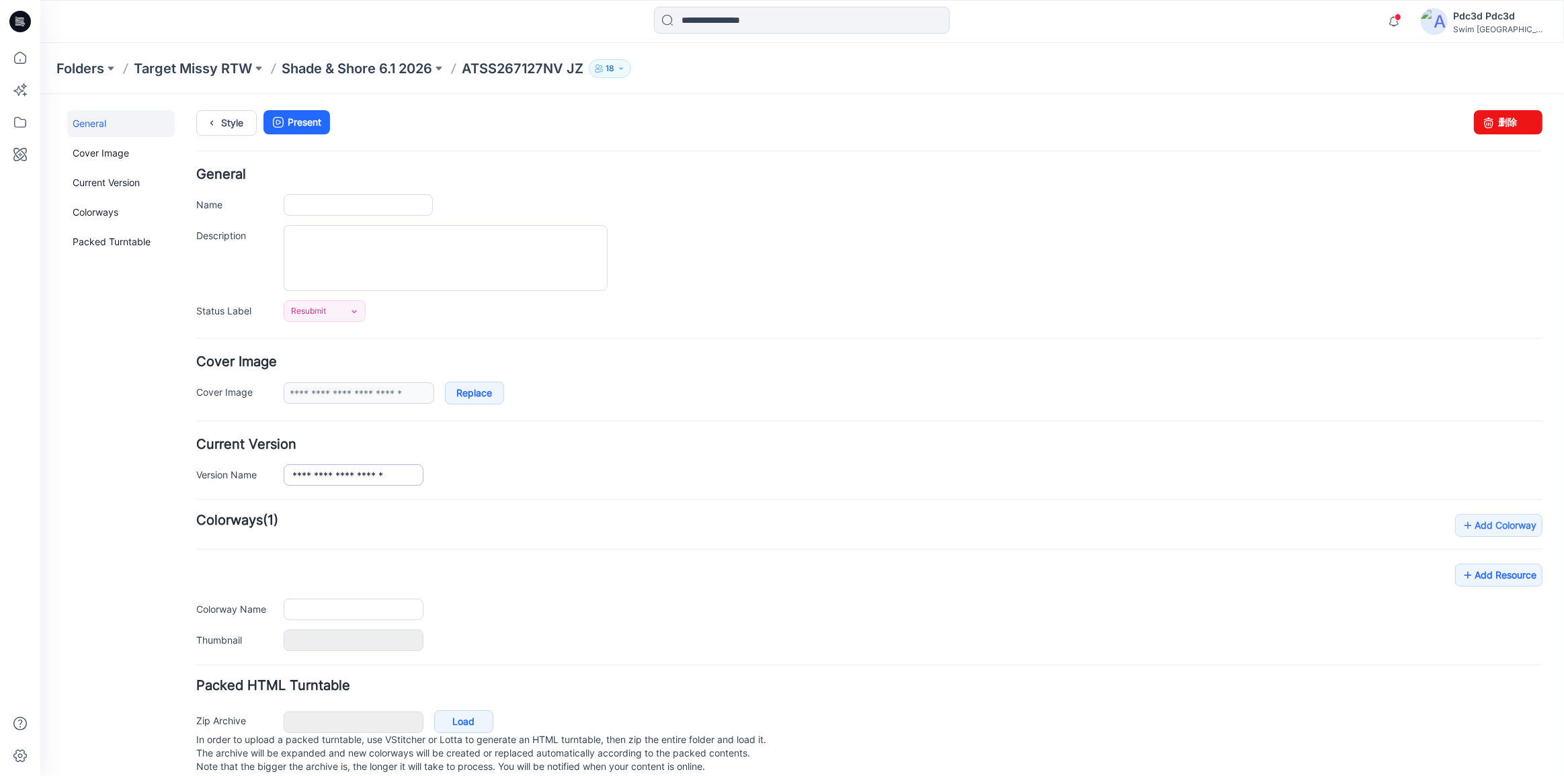
type input "**********"
type input "***"
type input "**********"
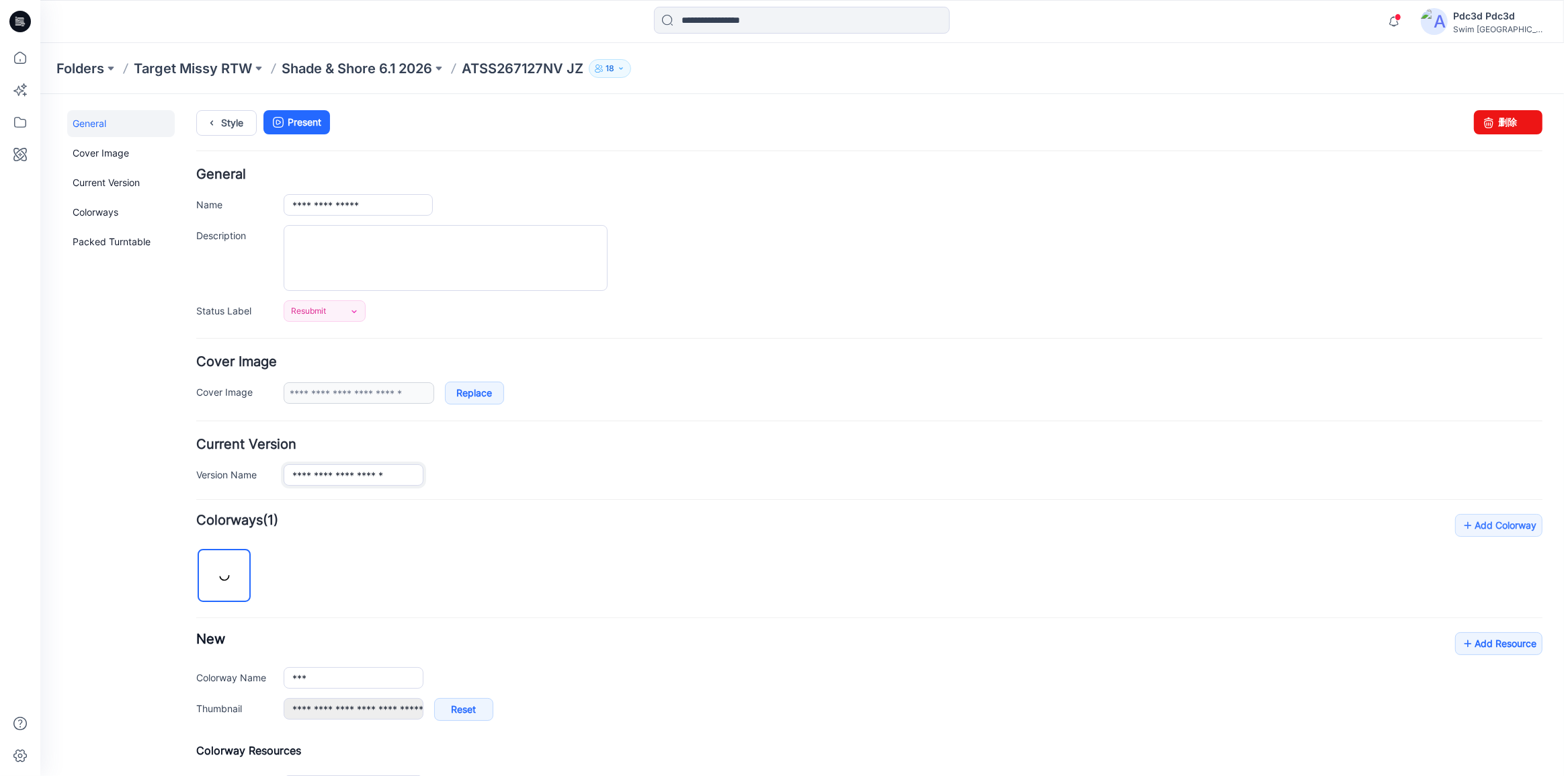
drag, startPoint x: 376, startPoint y: 472, endPoint x: 417, endPoint y: 474, distance: 41.7
click at [417, 474] on input "**********" at bounding box center [354, 475] width 140 height 22
type input "**********"
click at [482, 561] on div "**********" at bounding box center [869, 703] width 1346 height 380
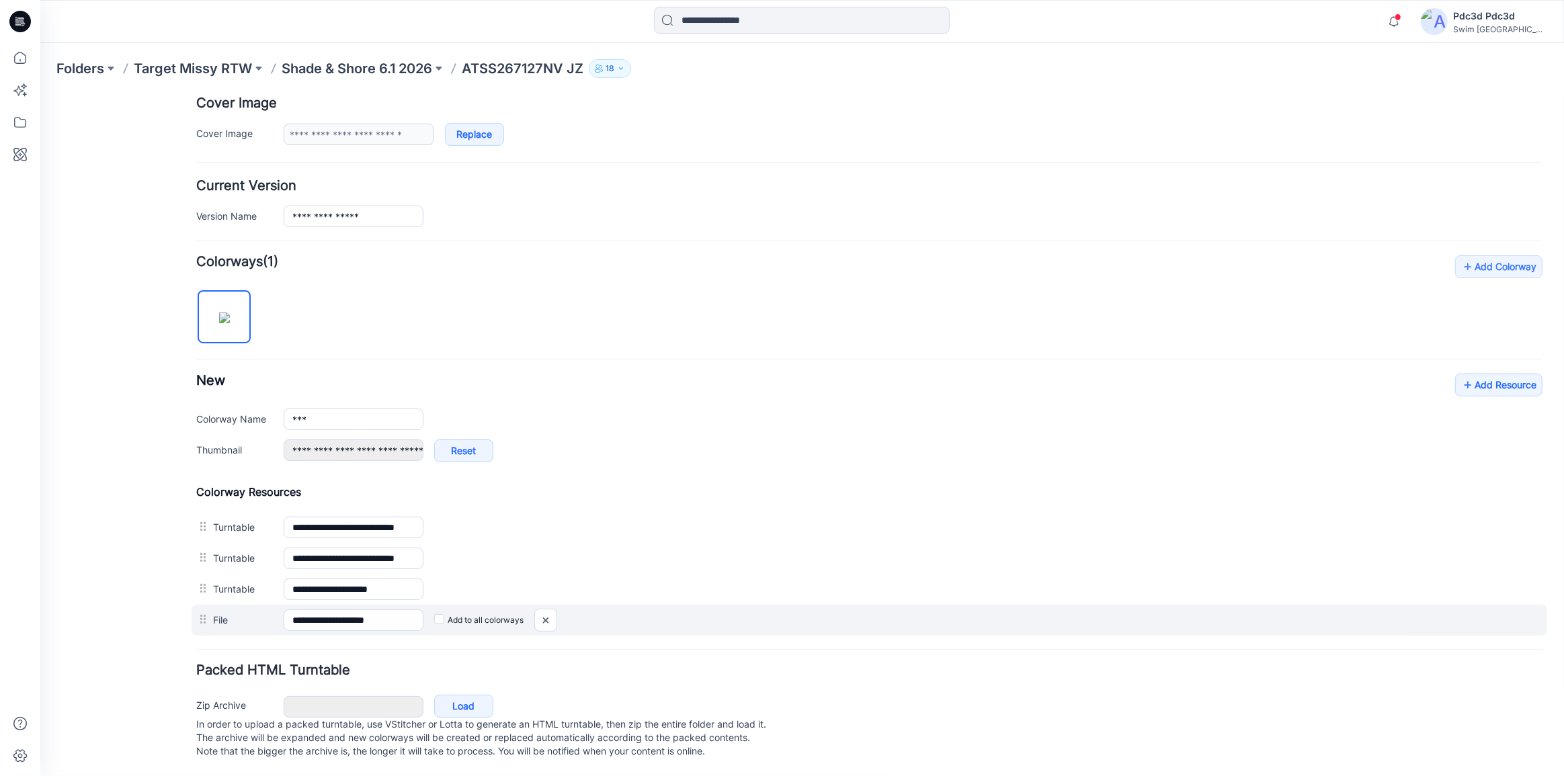
scroll to position [271, 0]
drag, startPoint x: 374, startPoint y: 605, endPoint x: 411, endPoint y: 605, distance: 36.3
click at [411, 609] on input "**********" at bounding box center [354, 620] width 140 height 22
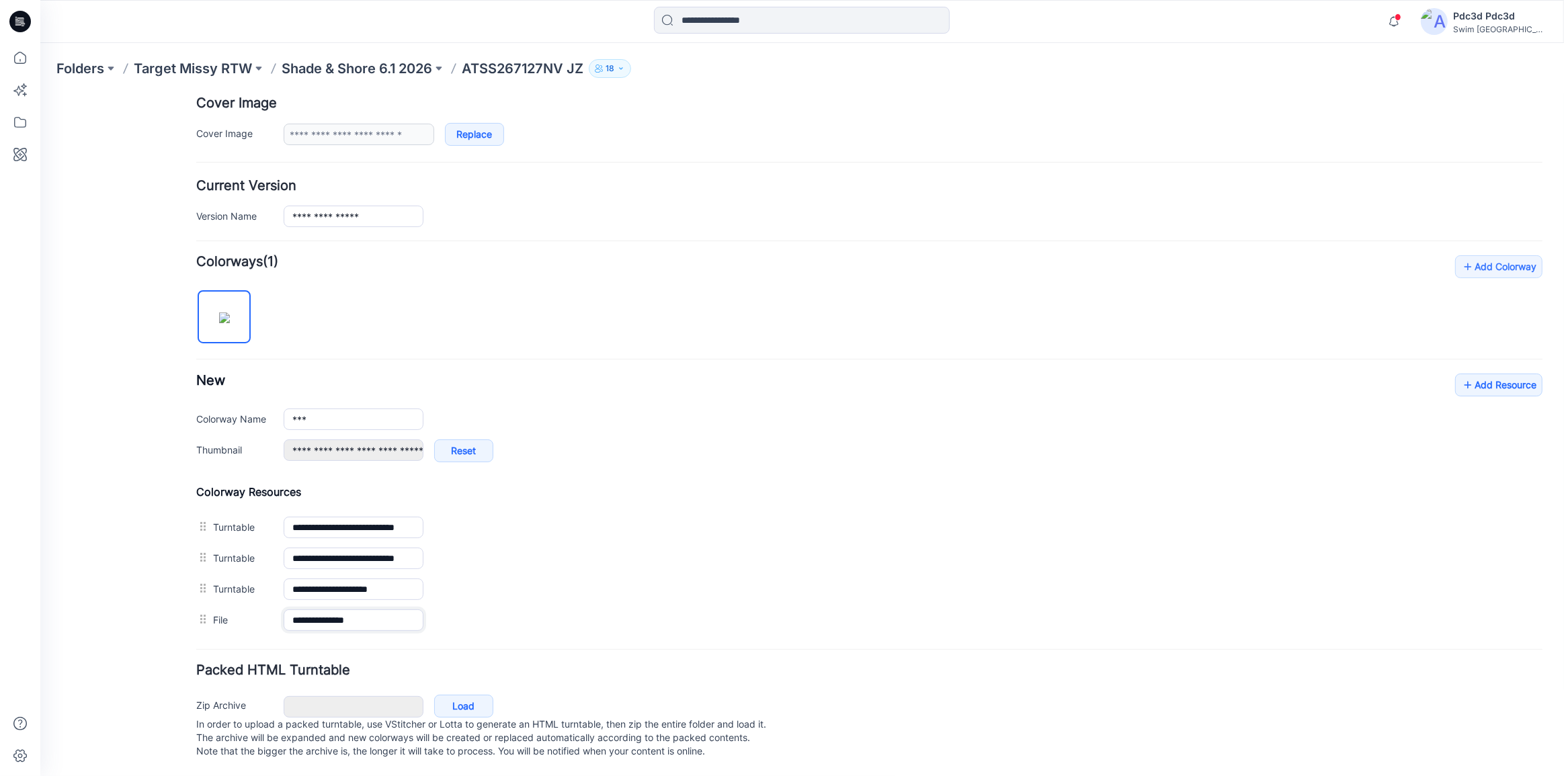
type input "**********"
click at [603, 671] on div "Packed HTML Turntable Zip Archive Cancel Load In order to upload a packed turnt…" at bounding box center [869, 712] width 1346 height 99
click at [358, 65] on p "Shade & Shore 6.1 2026" at bounding box center [357, 68] width 151 height 19
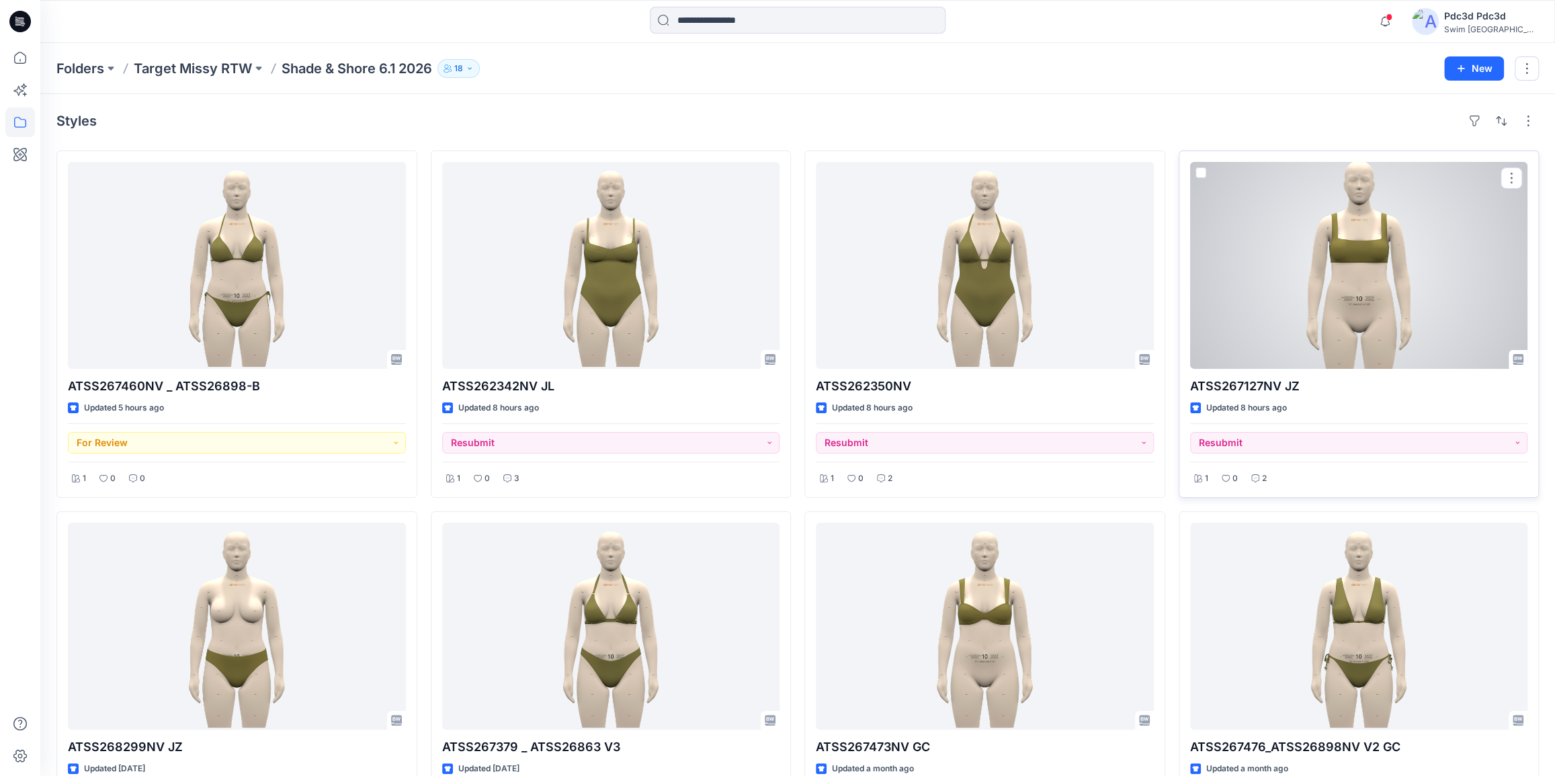
click at [1316, 294] on div at bounding box center [1359, 265] width 338 height 207
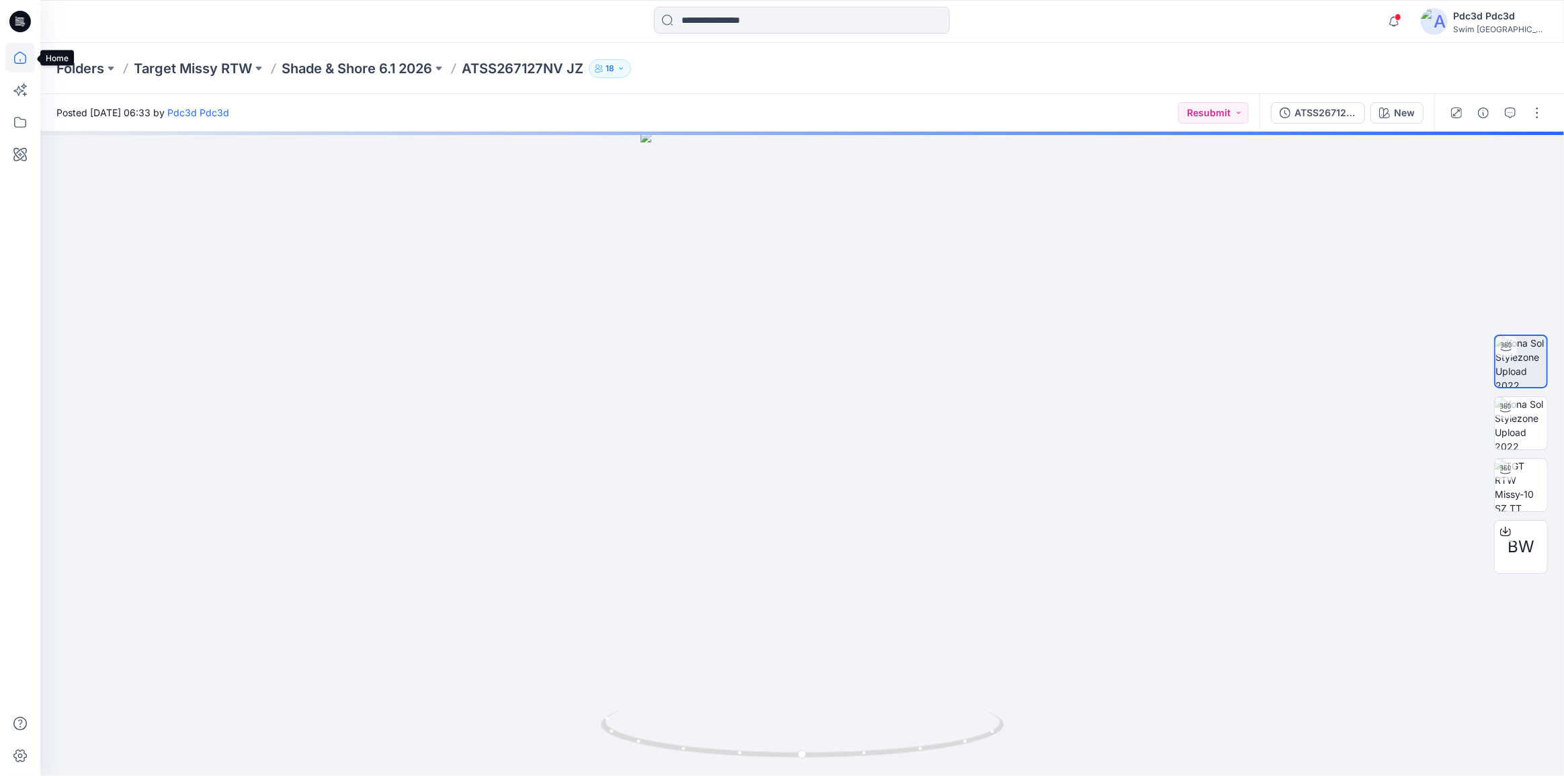
click at [18, 62] on icon at bounding box center [20, 58] width 12 height 12
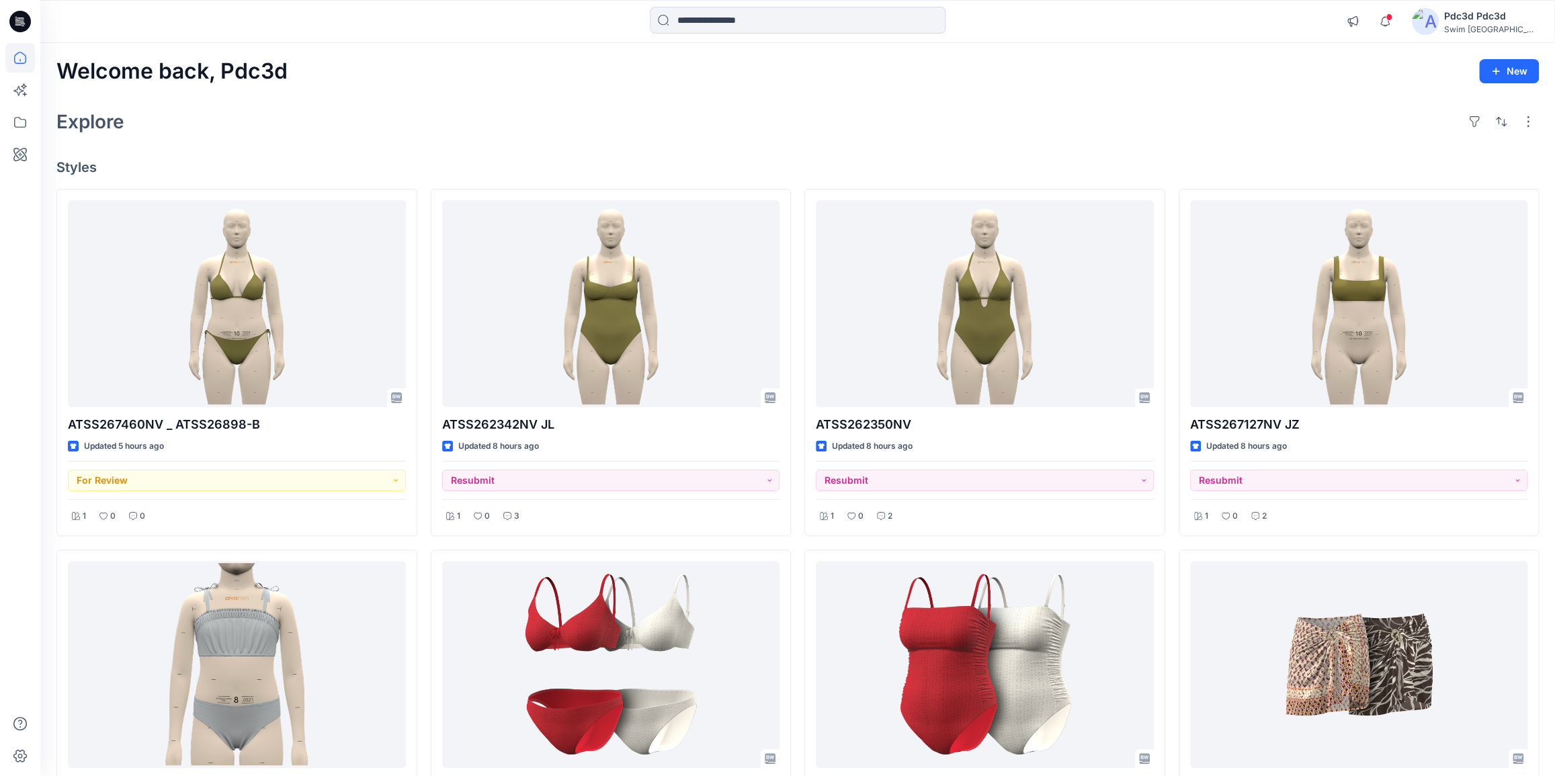
click at [433, 114] on div "Explore" at bounding box center [797, 122] width 1482 height 32
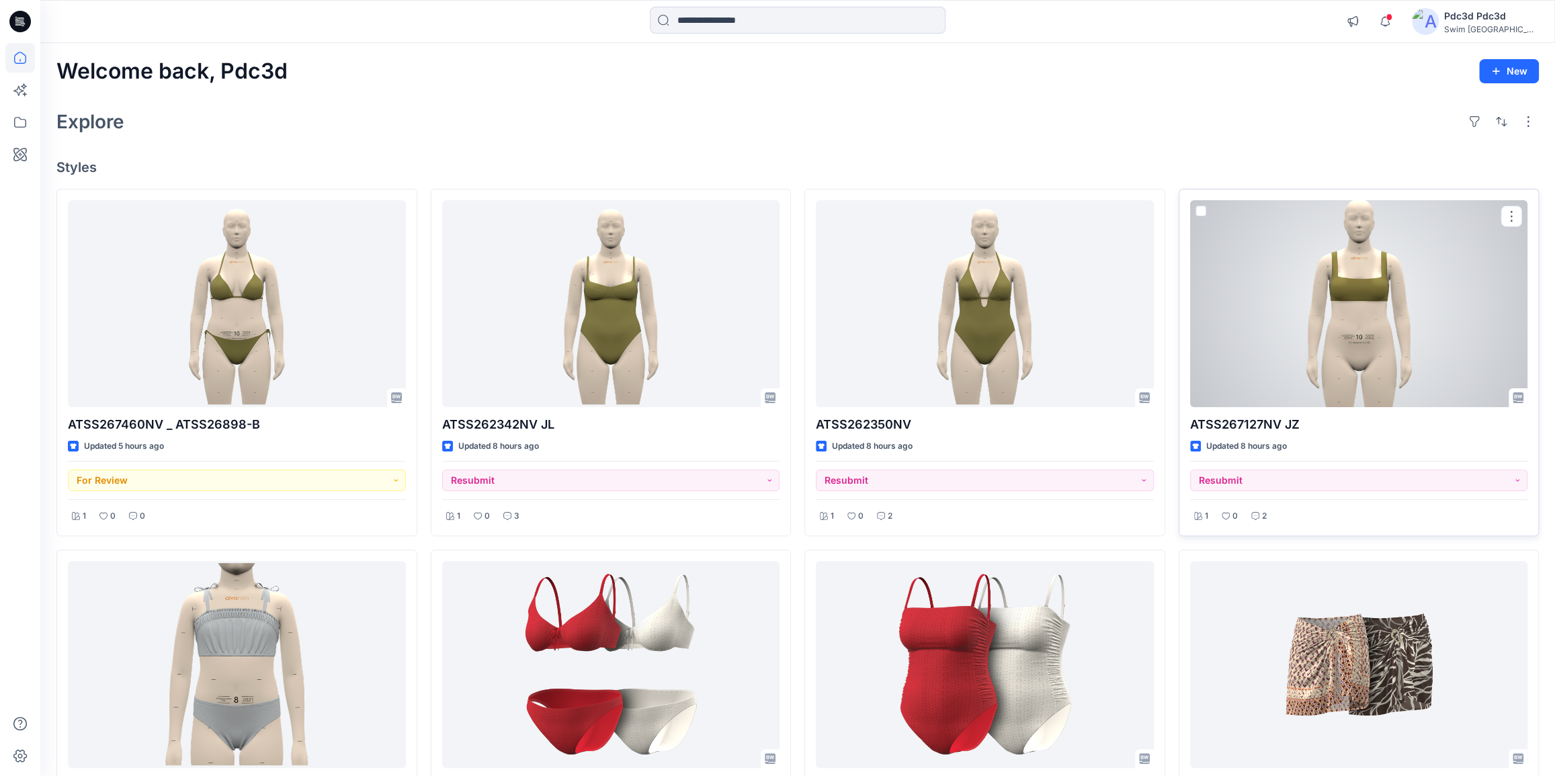
click at [1394, 289] on div at bounding box center [1359, 303] width 338 height 207
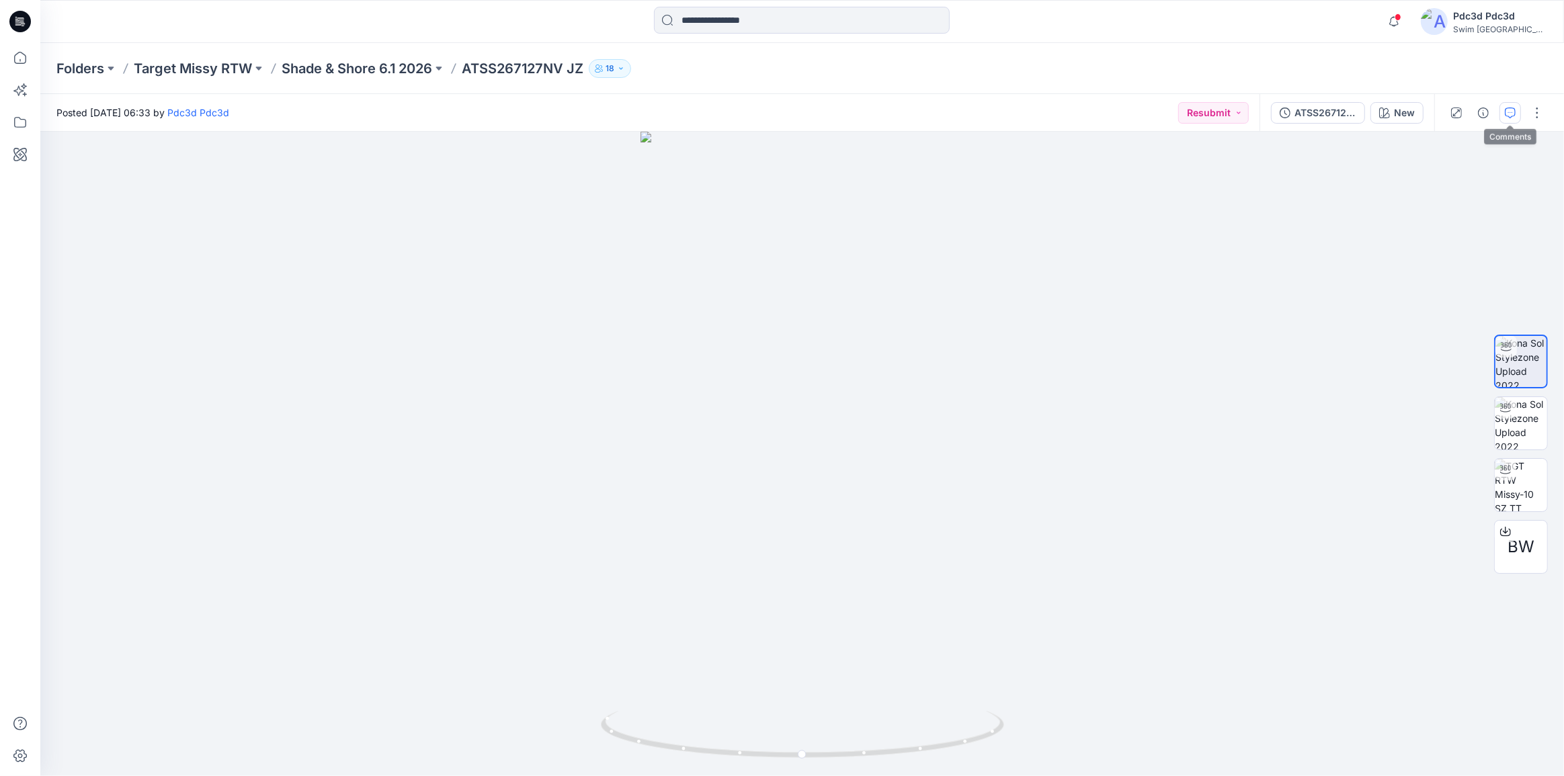
click at [1509, 108] on icon "button" at bounding box center [1510, 113] width 11 height 11
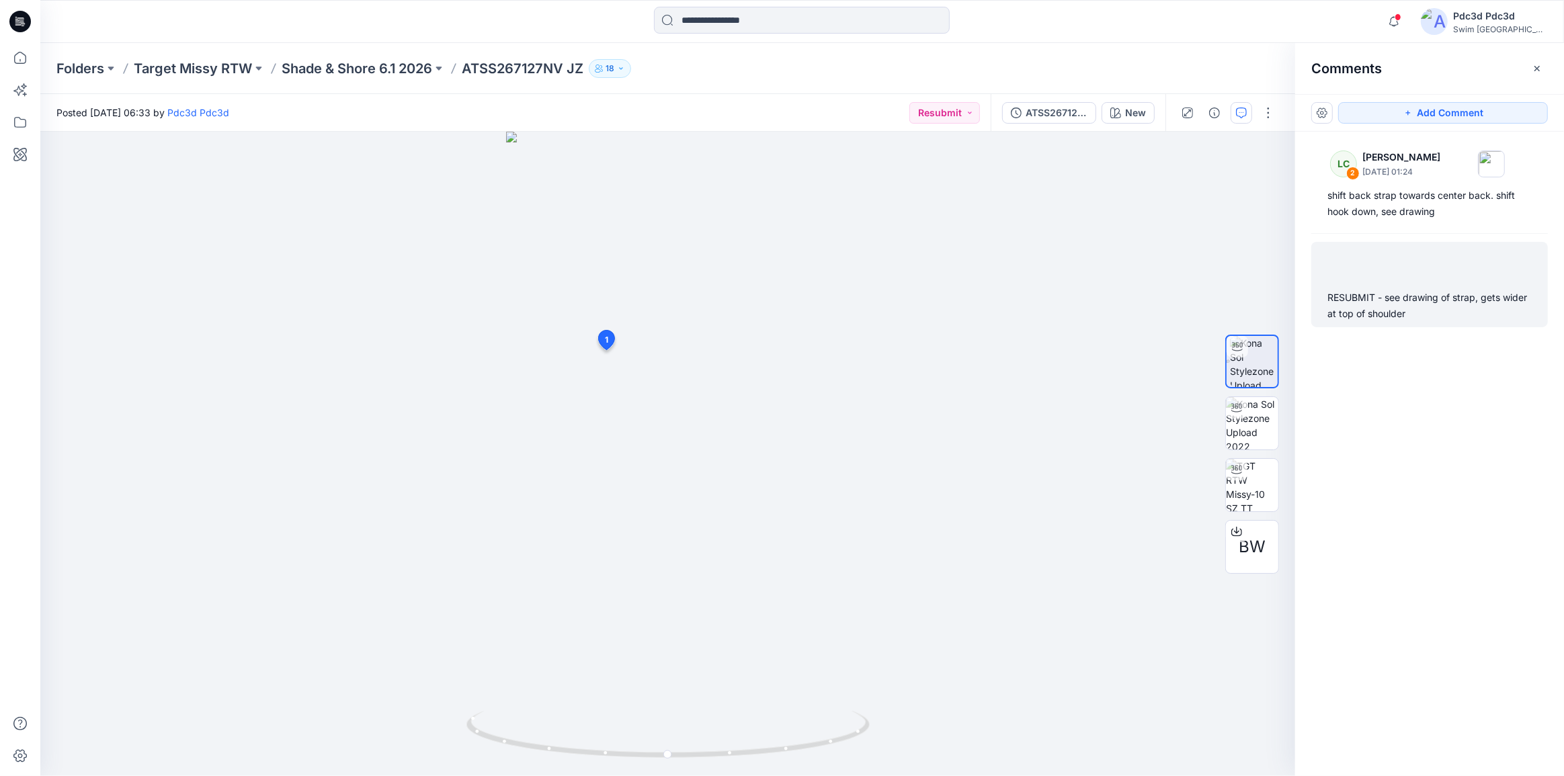
click at [1404, 305] on div "RESUBMIT - see drawing of strap, gets wider at top of shoulder" at bounding box center [1429, 306] width 204 height 32
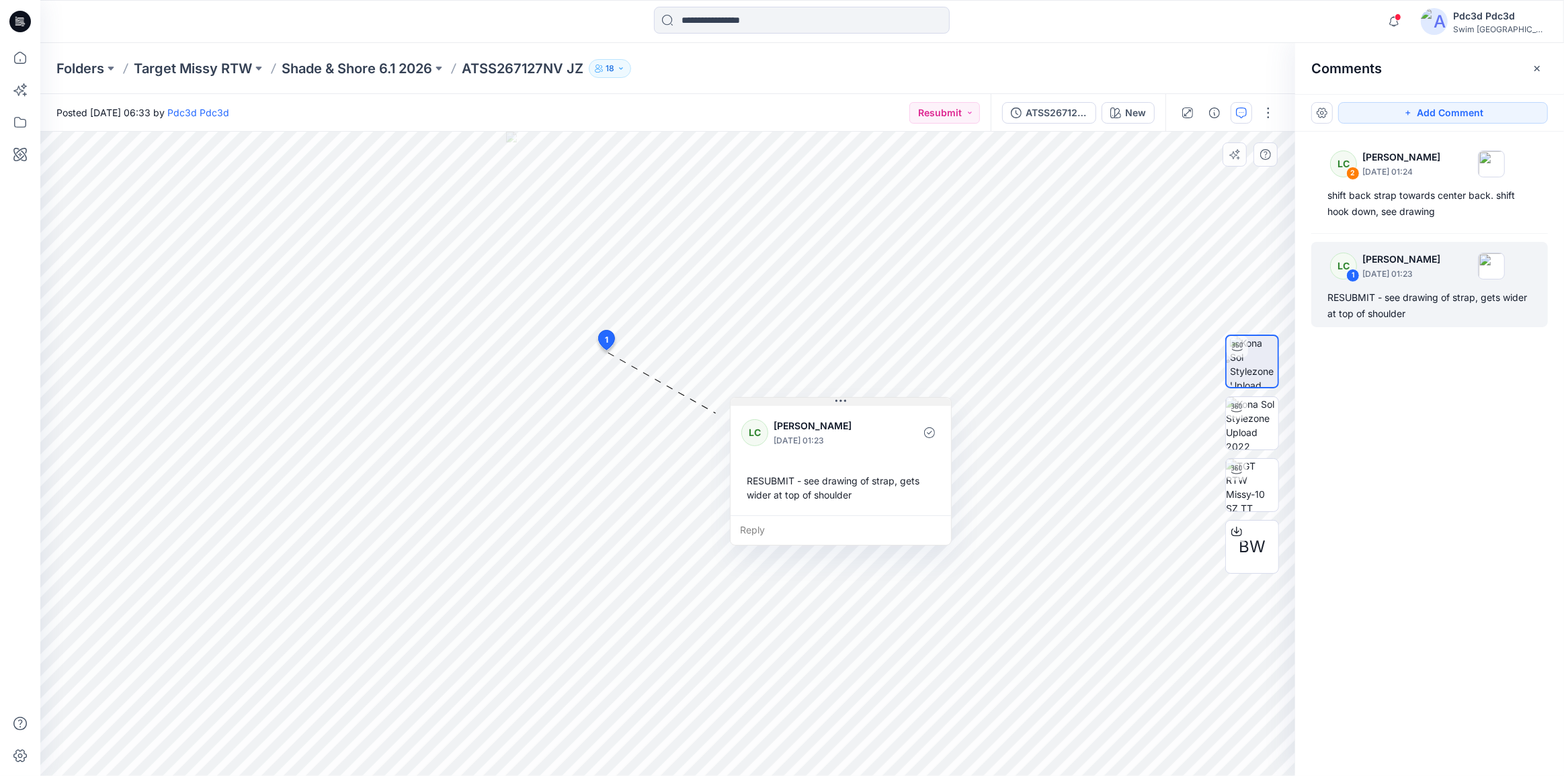
drag, startPoint x: 723, startPoint y: 359, endPoint x: 924, endPoint y: 414, distance: 208.3
click at [924, 406] on button at bounding box center [840, 402] width 220 height 8
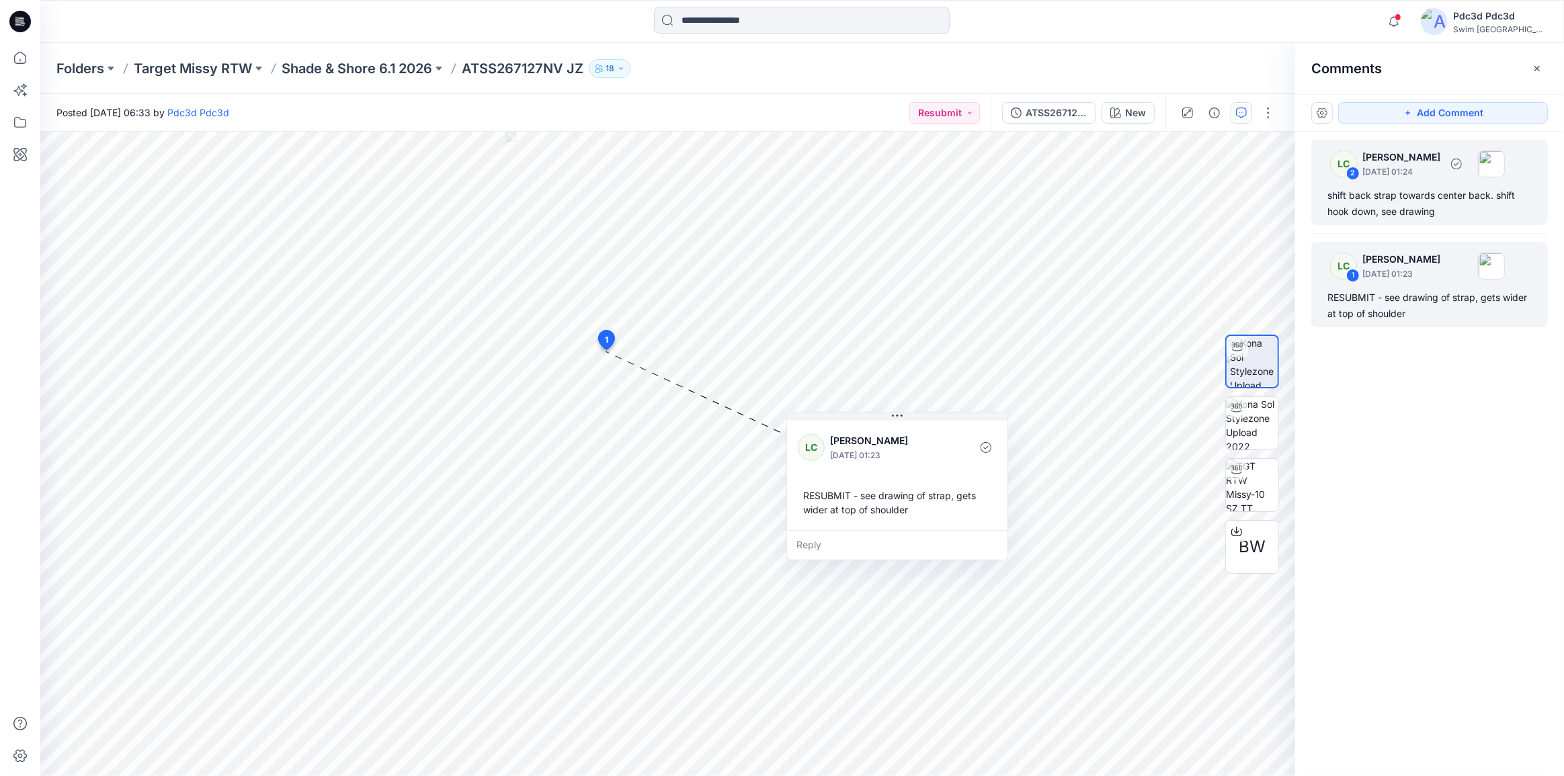
click at [1400, 212] on div "shift back strap towards center back. shift hook down, see drawing" at bounding box center [1429, 203] width 204 height 32
